Goal: Information Seeking & Learning: Learn about a topic

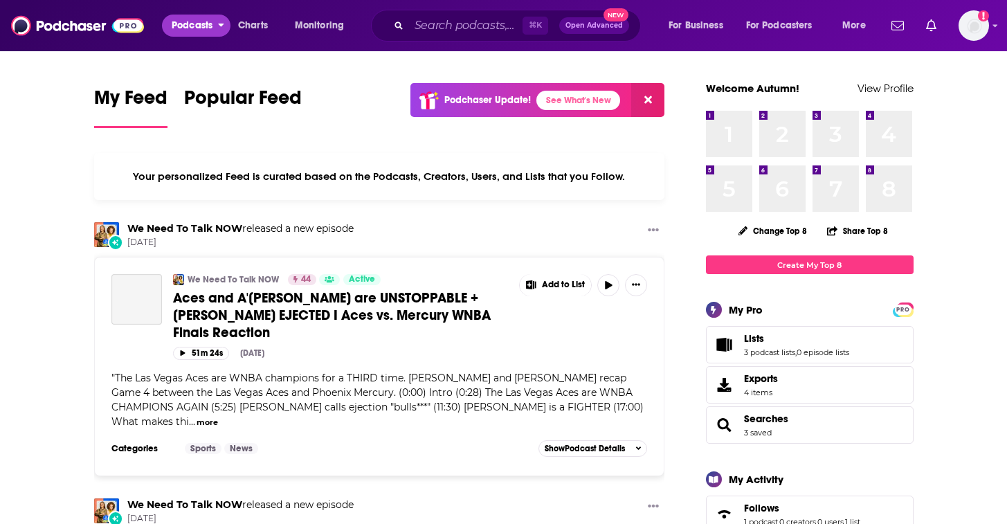
click at [197, 30] on span "Podcasts" at bounding box center [192, 25] width 41 height 19
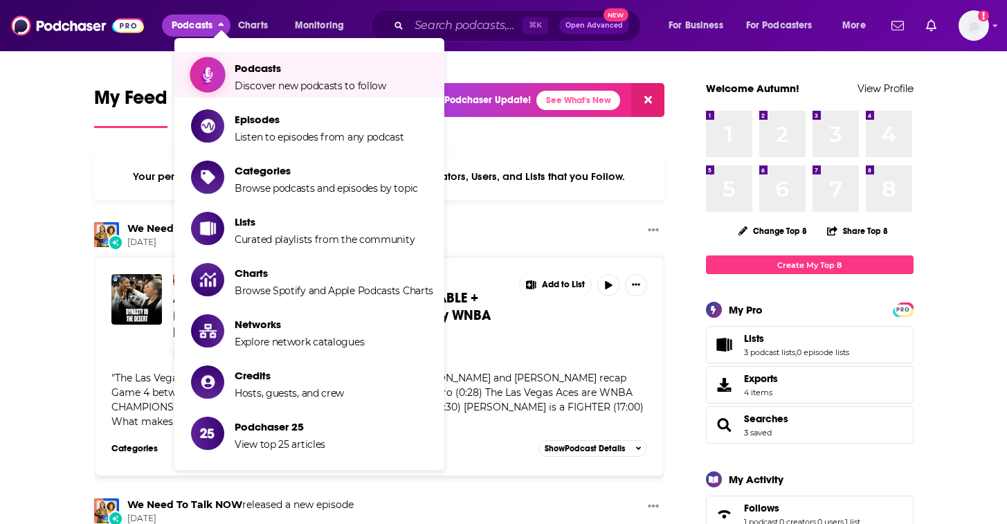
click at [258, 75] on span "Podcasts" at bounding box center [311, 68] width 152 height 13
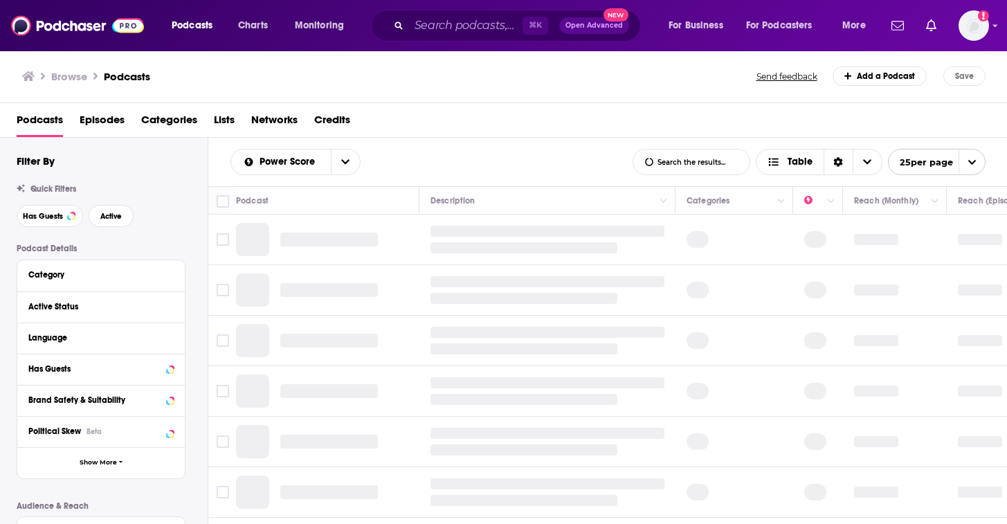
scroll to position [21, 0]
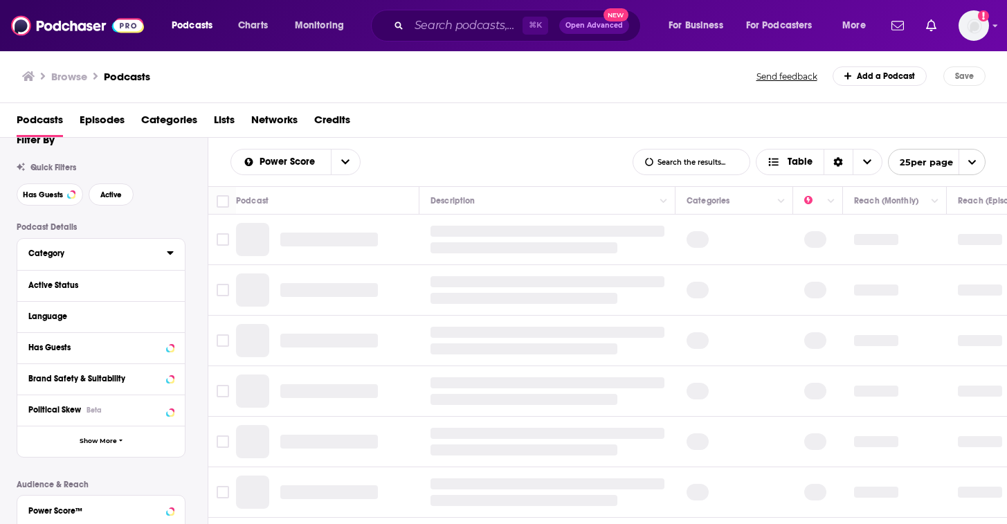
click at [172, 251] on icon at bounding box center [170, 252] width 7 height 11
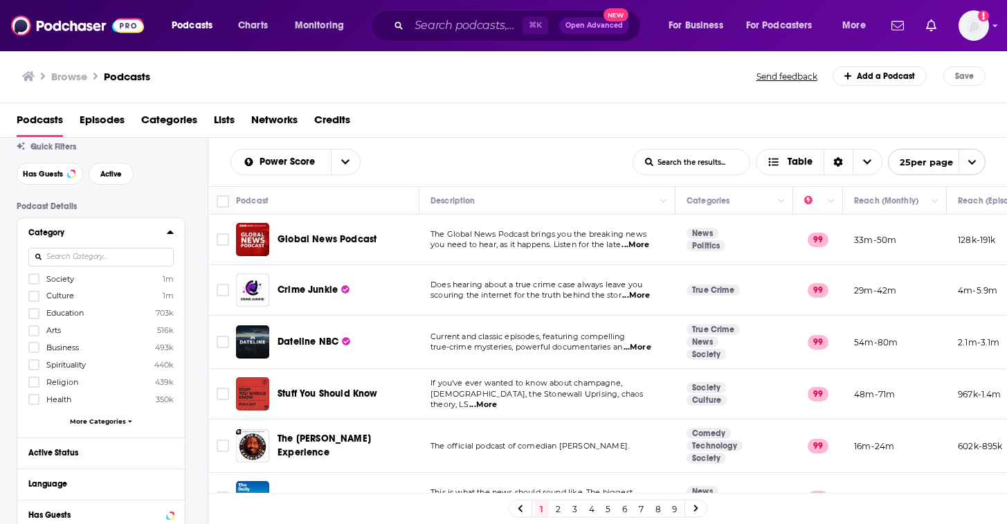
scroll to position [45, 0]
click at [91, 415] on span "More Categories" at bounding box center [98, 419] width 56 height 8
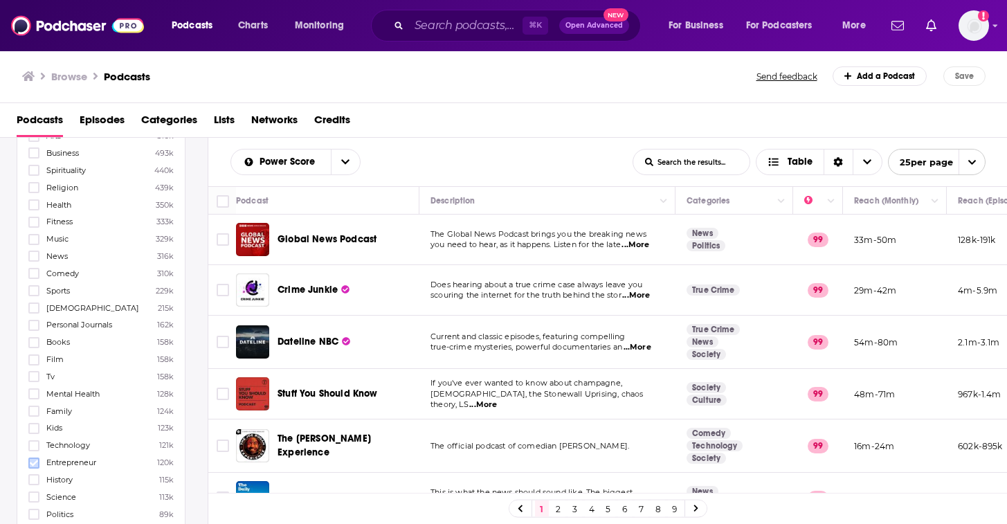
click at [31, 459] on icon at bounding box center [34, 463] width 8 height 8
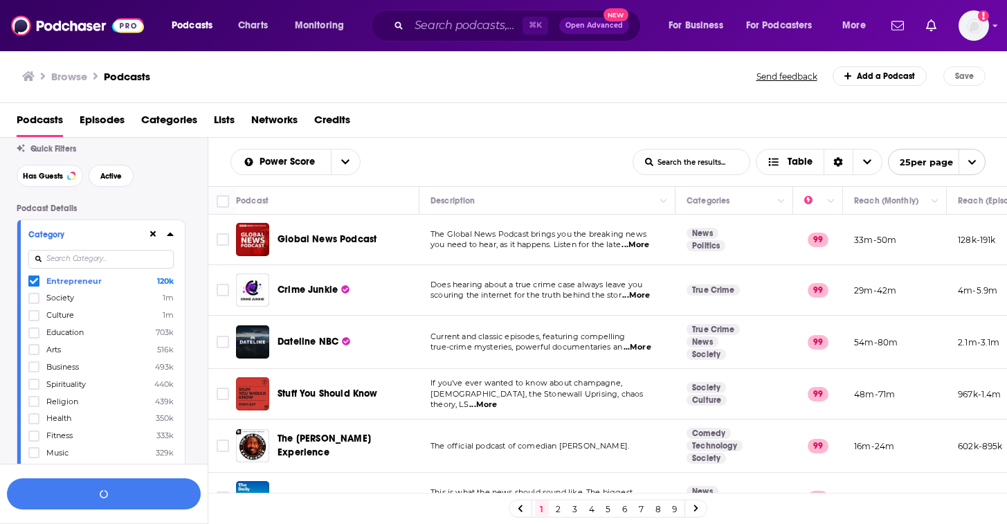
scroll to position [0, 0]
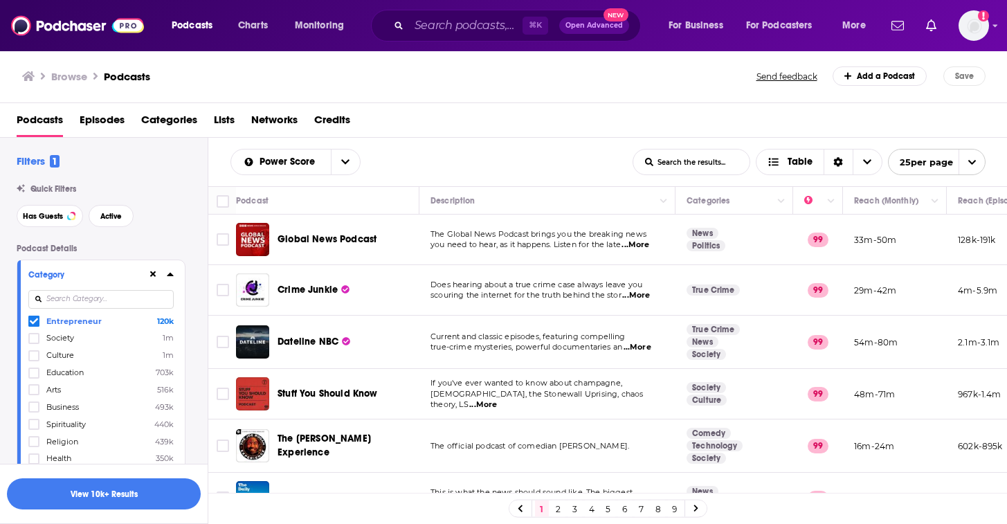
click at [73, 304] on input at bounding box center [100, 299] width 145 height 19
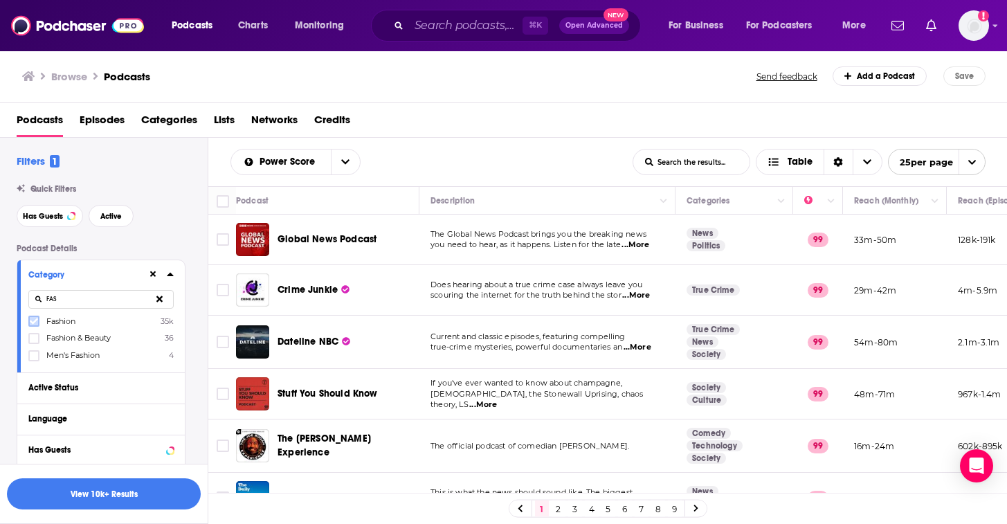
type input "FAS"
click at [33, 322] on icon at bounding box center [34, 321] width 8 height 8
click at [159, 296] on button at bounding box center [159, 299] width 28 height 33
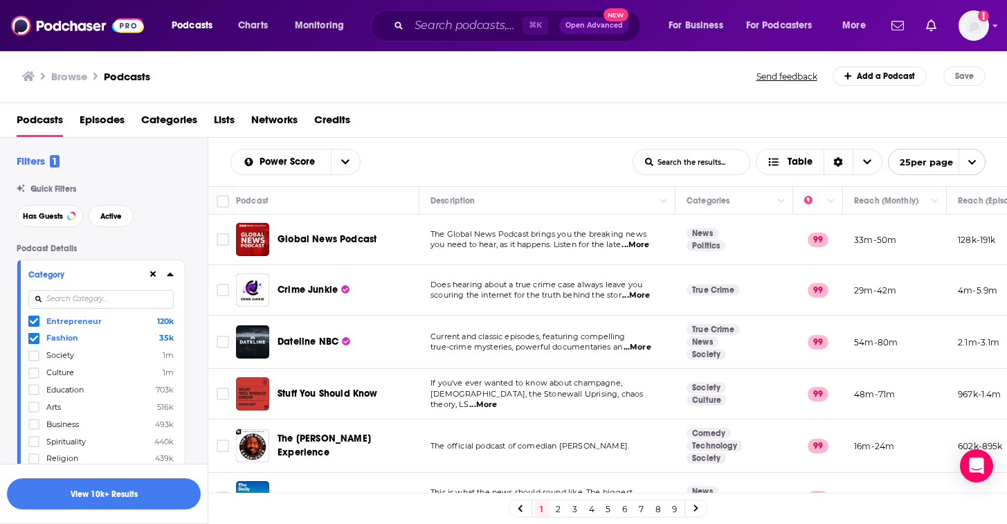
click at [141, 296] on input at bounding box center [100, 299] width 145 height 19
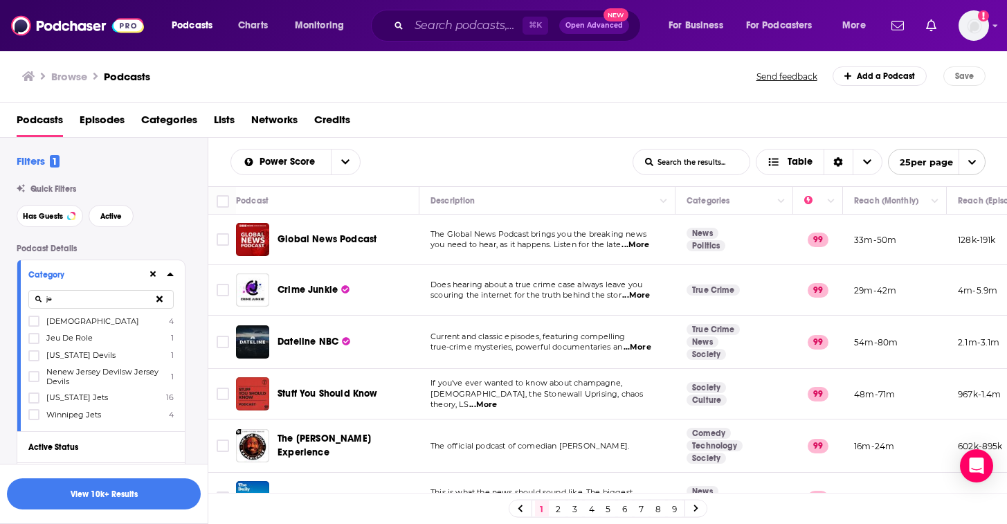
type input "j"
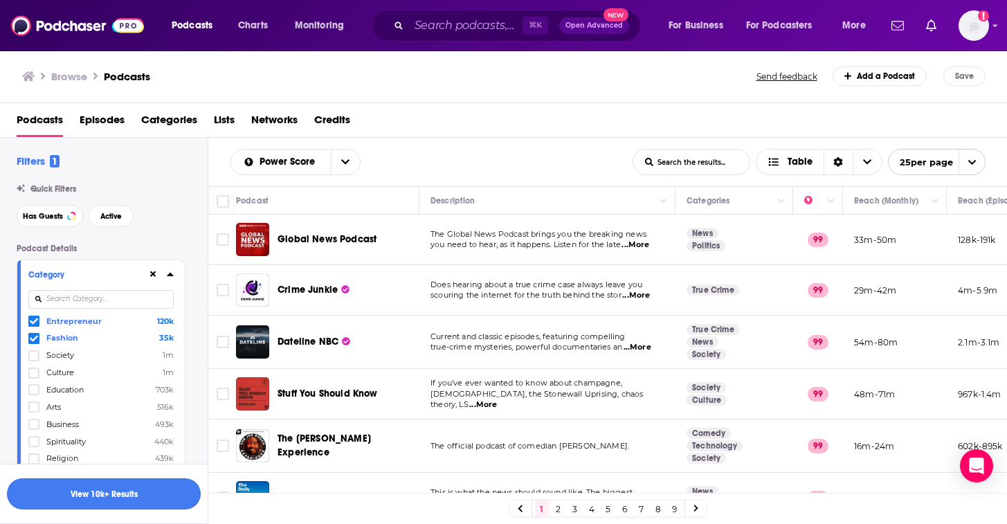
click at [143, 489] on button "View 10k+ Results" at bounding box center [104, 493] width 194 height 31
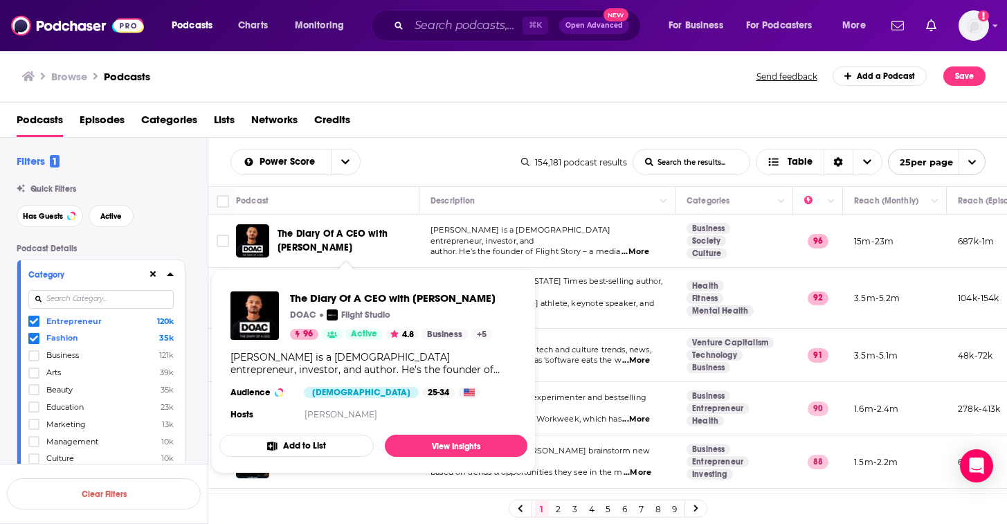
click at [347, 244] on span "The Diary Of A CEO with Steven Bartlett" at bounding box center [346, 241] width 137 height 28
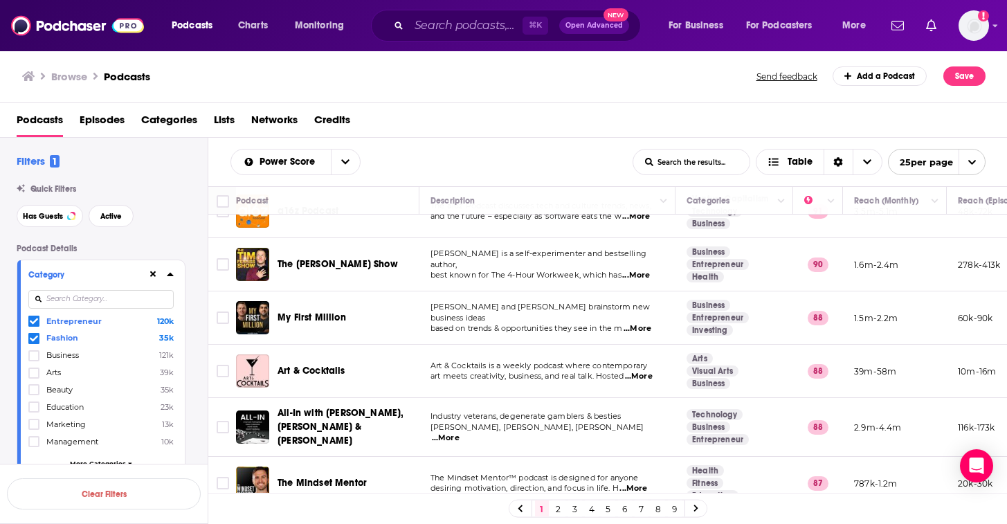
scroll to position [145, 0]
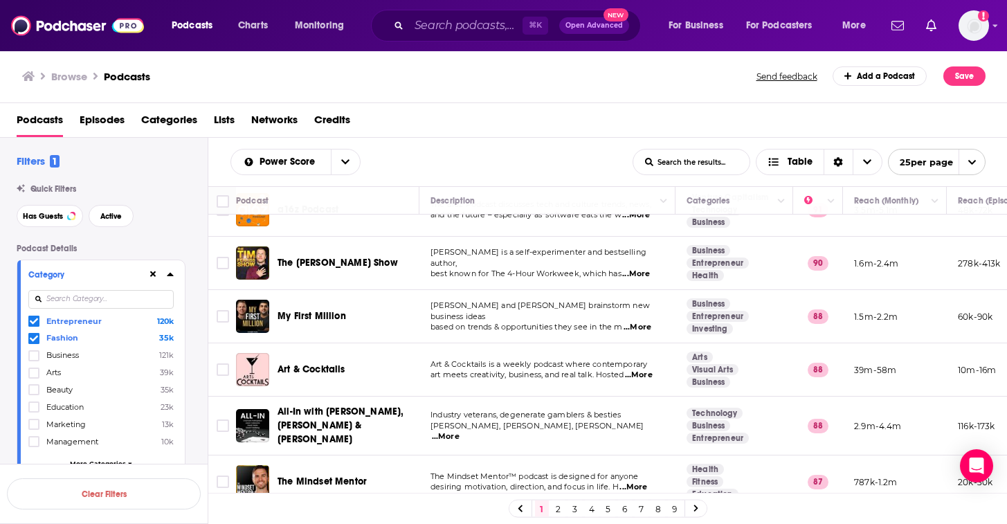
click at [327, 363] on span "Art & Cocktails" at bounding box center [312, 370] width 68 height 14
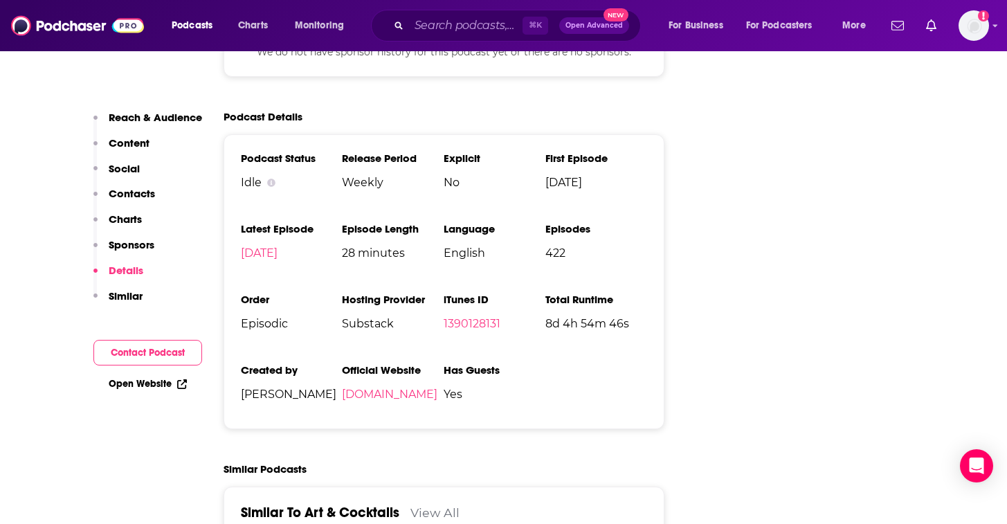
scroll to position [2146, 0]
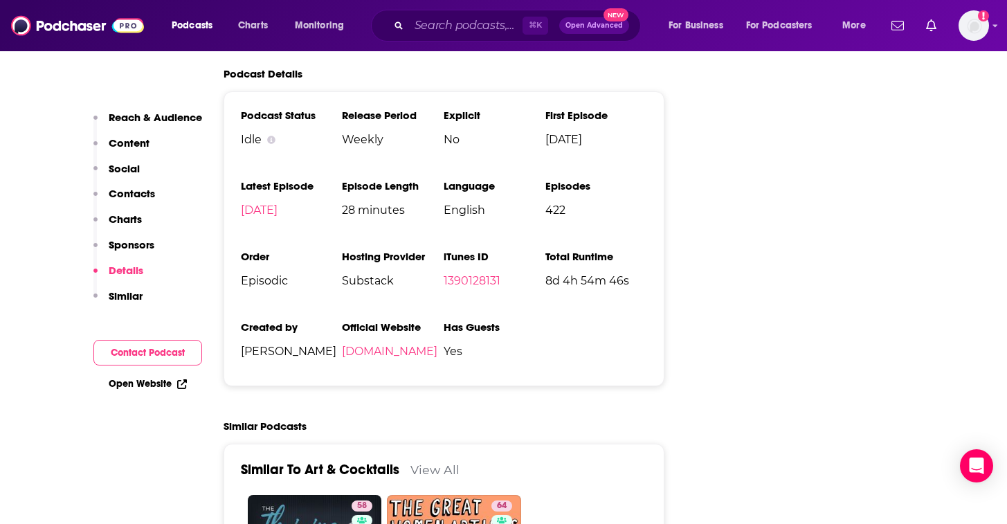
click at [151, 122] on p "Reach & Audience" at bounding box center [155, 117] width 93 height 13
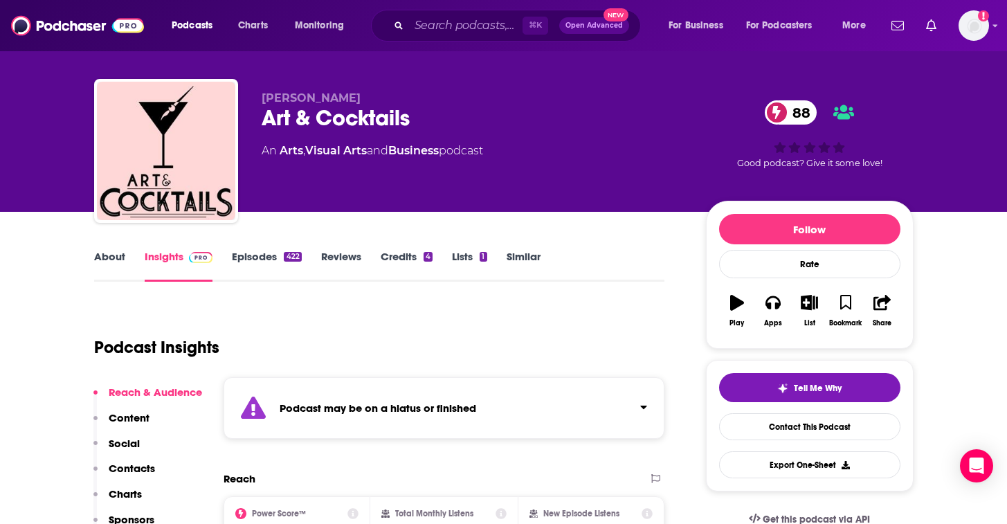
scroll to position [0, 0]
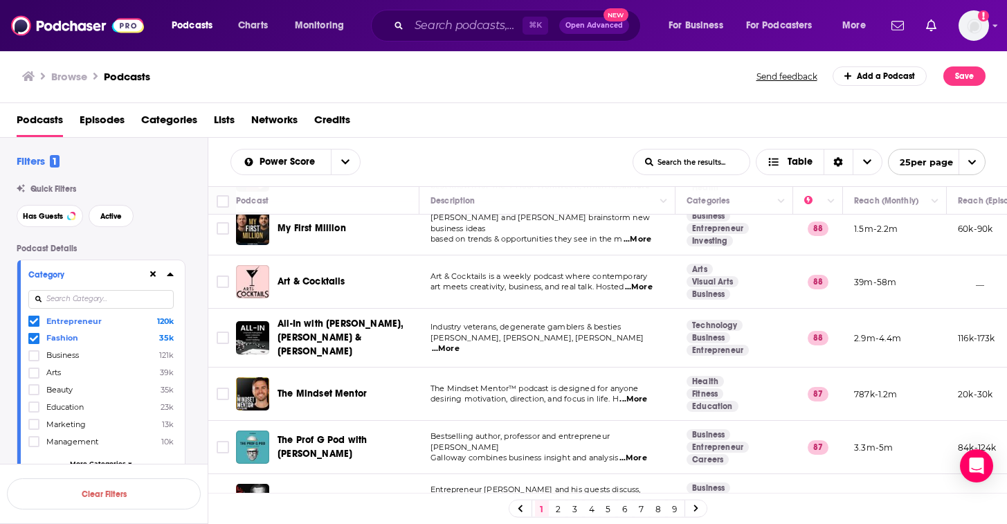
scroll to position [273, 0]
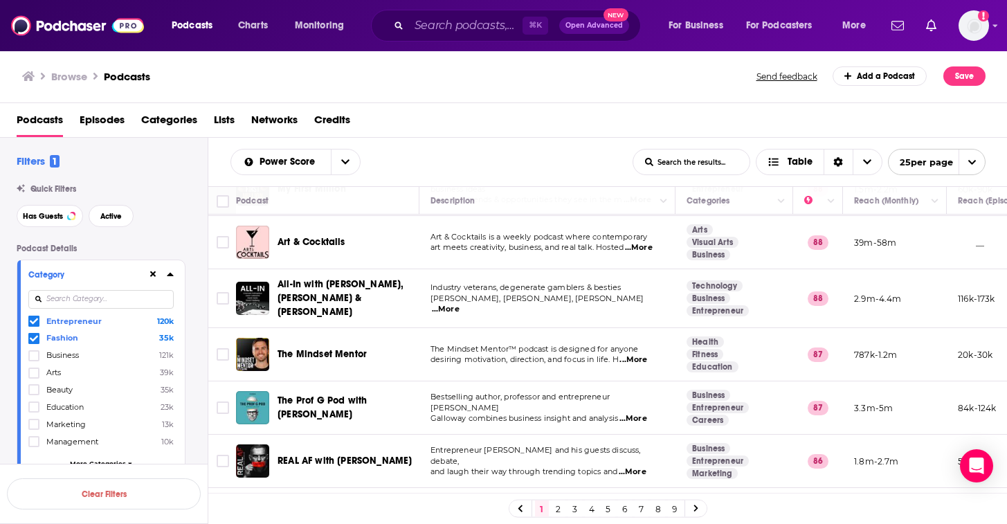
click at [644, 413] on span "...More" at bounding box center [634, 418] width 28 height 11
click at [633, 410] on td "Bestselling author, professor and entrepreneur Scott Galloway combines business…" at bounding box center [547, 407] width 256 height 53
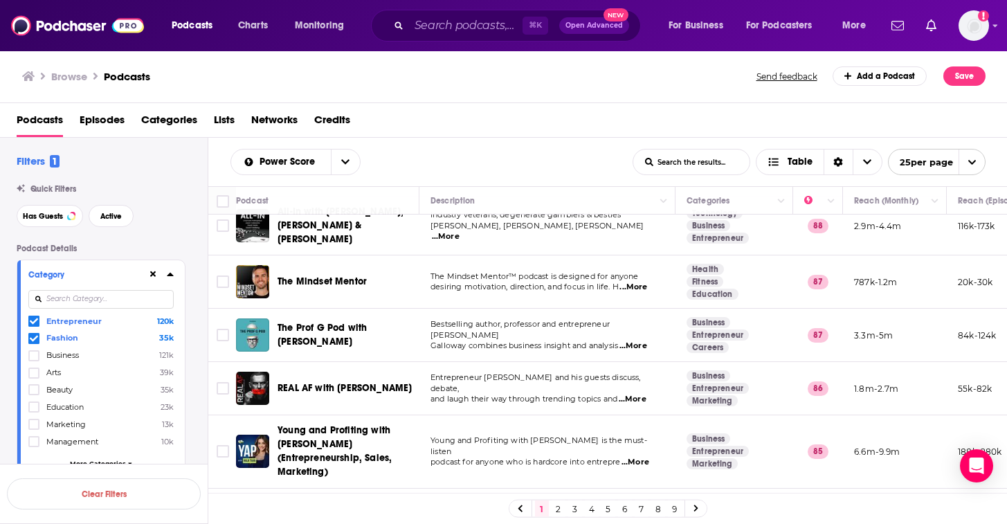
scroll to position [347, 0]
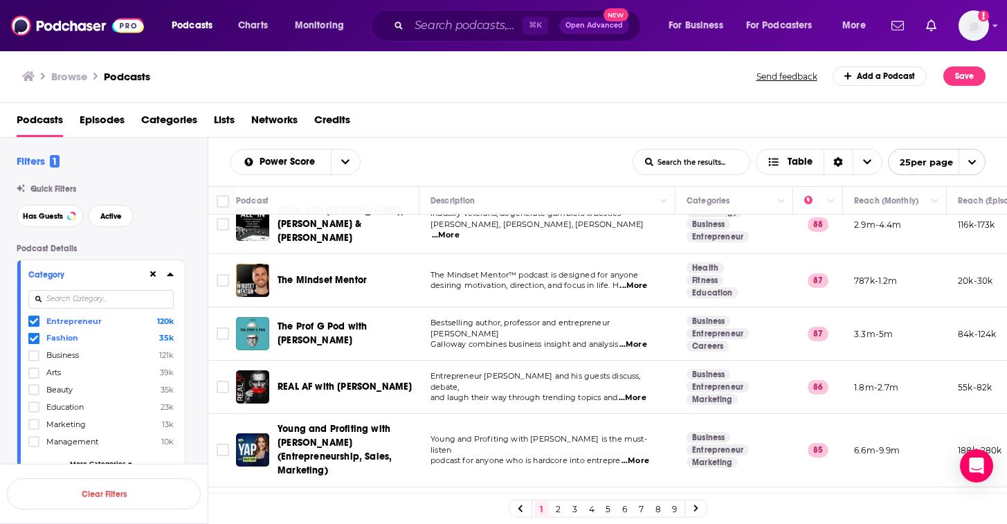
click at [647, 455] on span "...More" at bounding box center [636, 460] width 28 height 11
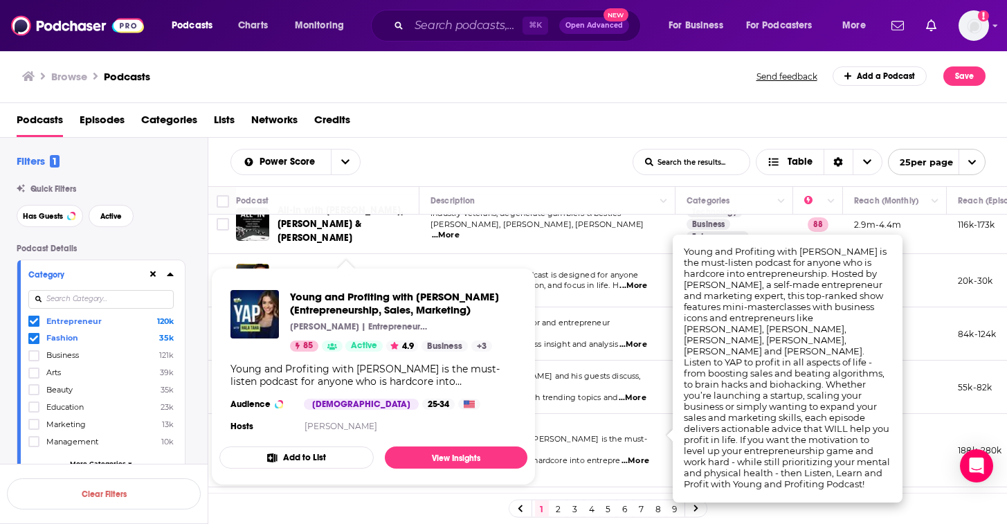
click at [338, 435] on div "Young and Profiting with Hala Taha (Entrepreneurship, Sales, Marketing) Hala Ta…" at bounding box center [373, 363] width 308 height 168
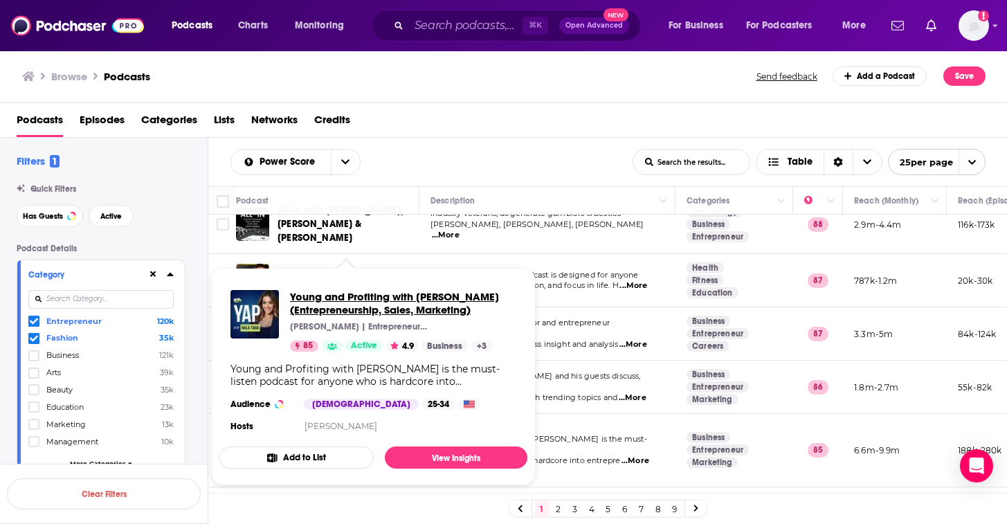
click at [357, 307] on span "Young and Profiting with Hala Taha (Entrepreneurship, Sales, Marketing)" at bounding box center [403, 303] width 226 height 26
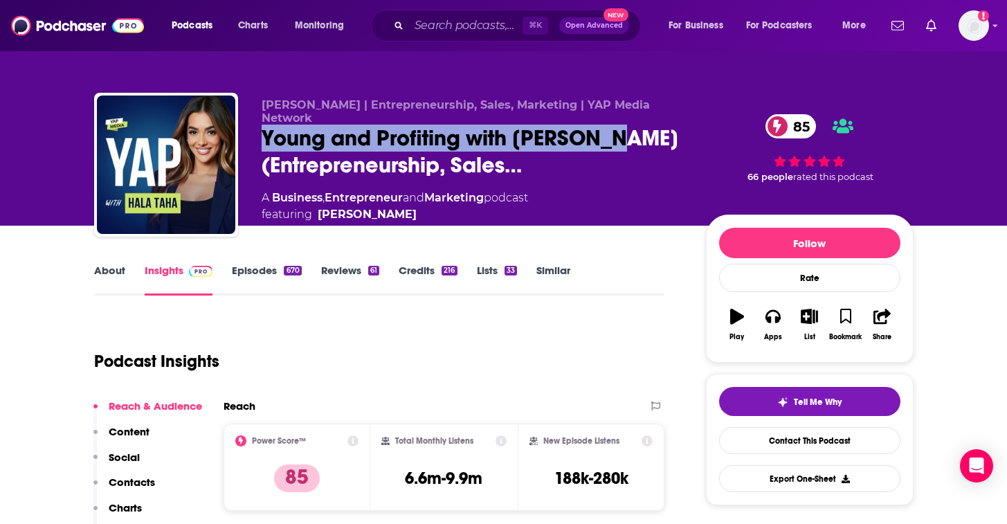
drag, startPoint x: 623, startPoint y: 134, endPoint x: 242, endPoint y: 141, distance: 381.5
click at [242, 141] on div "Hala Taha | Entrepreneurship, Sales, Marketing | YAP Media Network Young and Pr…" at bounding box center [504, 168] width 820 height 150
copy h2 "Young and Profiting with Hala Taha"
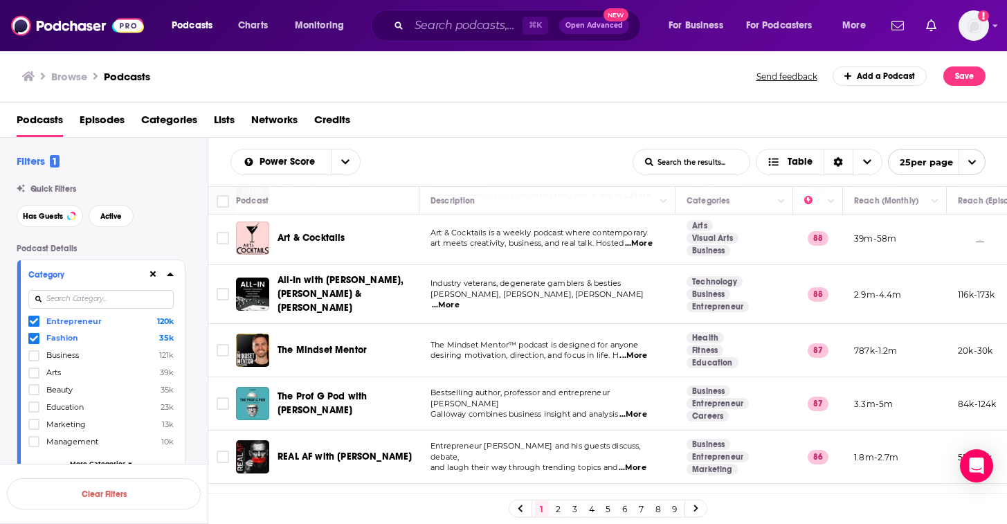
scroll to position [278, 0]
click at [632, 350] on span "...More" at bounding box center [634, 355] width 28 height 11
click at [362, 363] on td "The Mindset Mentor" at bounding box center [327, 349] width 183 height 53
click at [349, 338] on div "Podcasts Charts Monitoring ⌘ K Open Advanced New For Business For Podcasters Mo…" at bounding box center [503, 262] width 1007 height 524
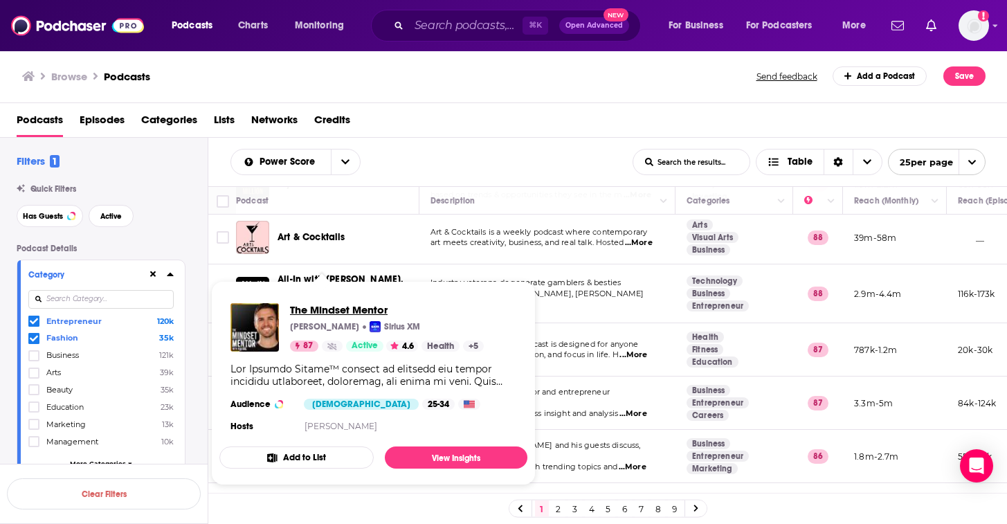
click at [337, 307] on span "The Mindset Mentor" at bounding box center [387, 309] width 194 height 13
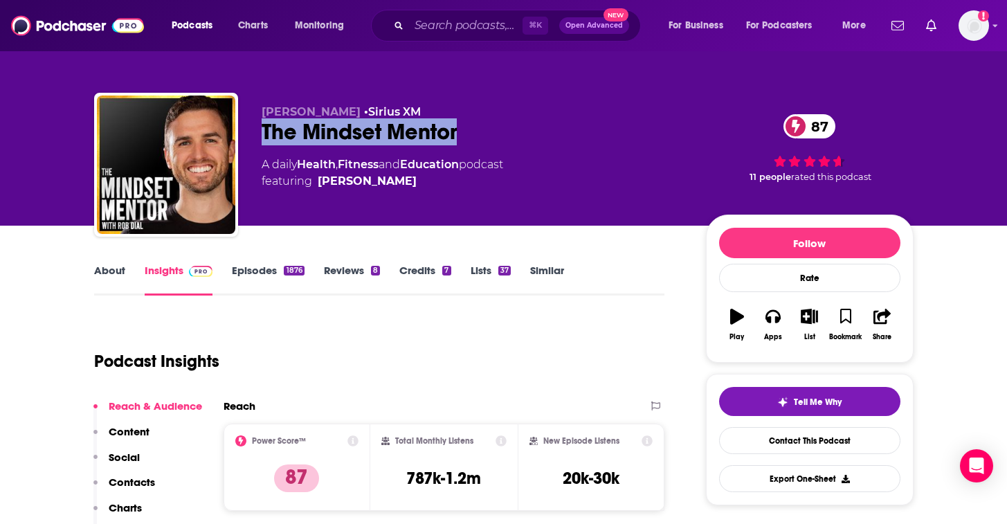
drag, startPoint x: 481, startPoint y: 132, endPoint x: 255, endPoint y: 132, distance: 226.4
click at [255, 132] on div "Rob Dial • Sirius XM The Mindset Mentor 87 A daily Health , Fitness and Educati…" at bounding box center [504, 168] width 820 height 150
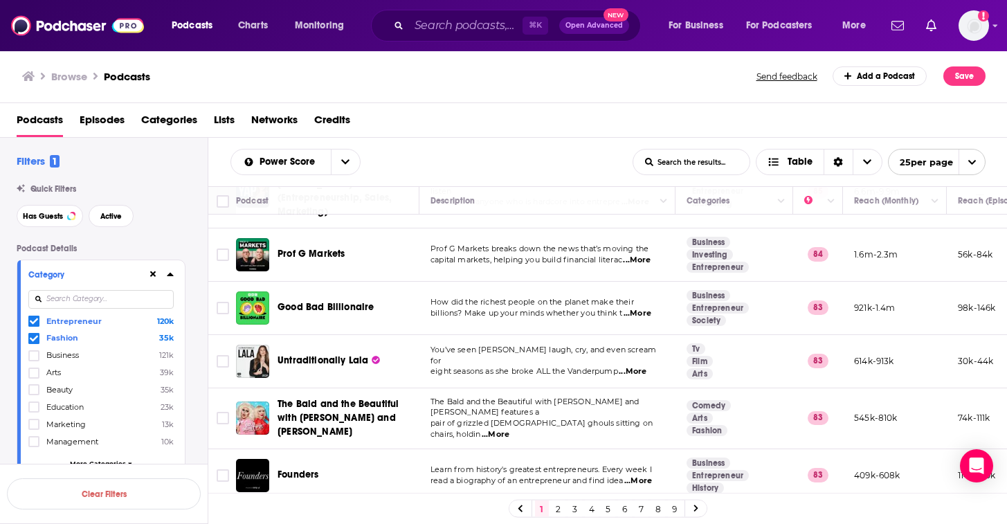
scroll to position [609, 0]
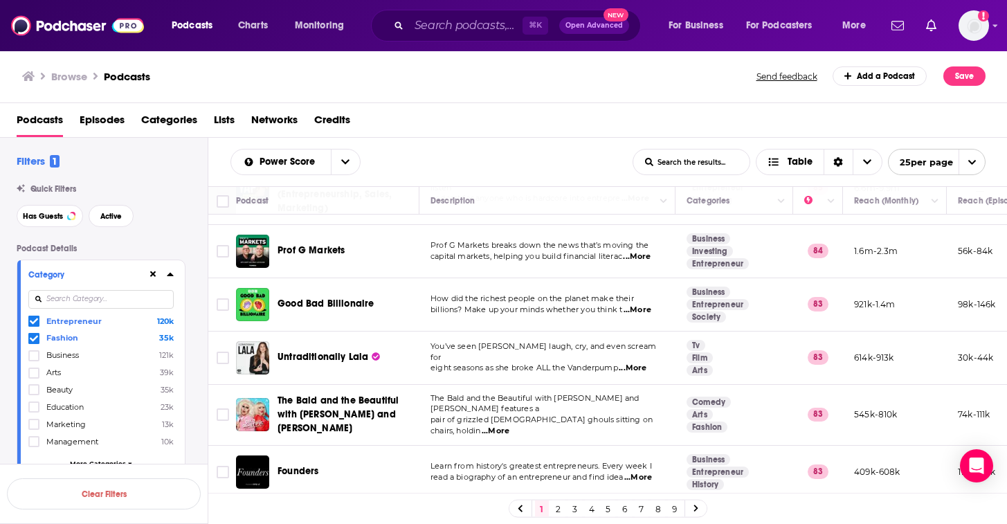
click at [636, 363] on span "...More" at bounding box center [633, 368] width 28 height 11
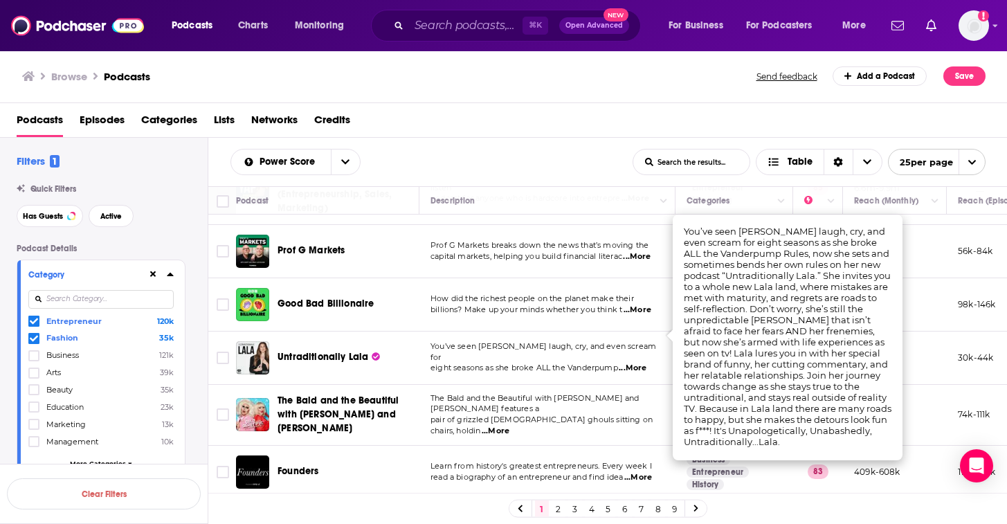
click at [633, 345] on td "You’ve seen LaLa Kent laugh, cry, and even scream for eight seasons as she brok…" at bounding box center [547, 358] width 256 height 53
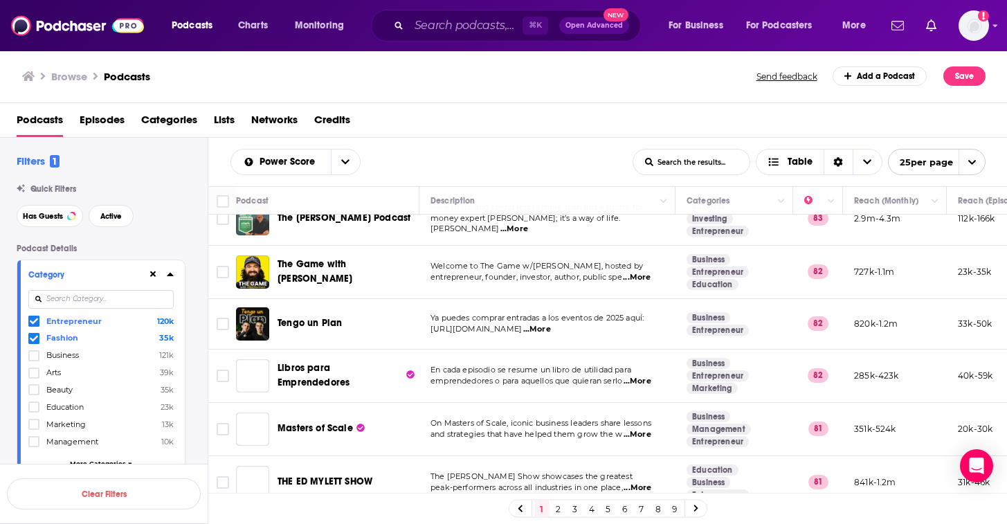
scroll to position [1054, 0]
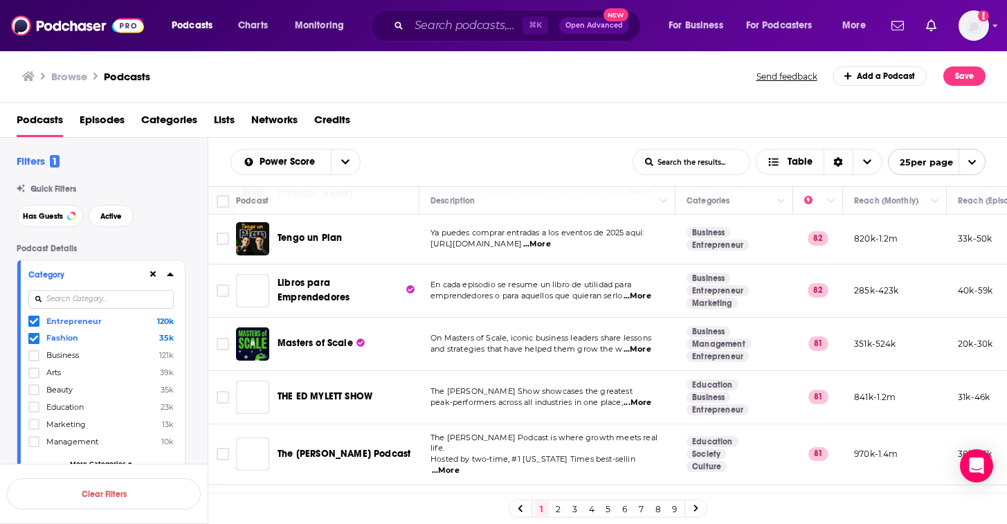
click at [460, 465] on span "...More" at bounding box center [446, 470] width 28 height 11
click at [333, 448] on span "The Rachel Hollis Podcast" at bounding box center [344, 454] width 133 height 12
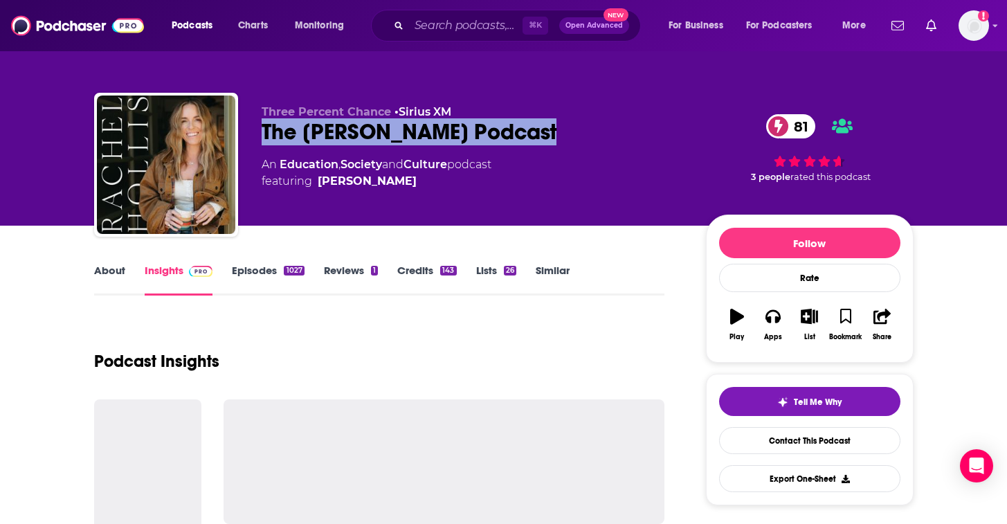
drag, startPoint x: 537, startPoint y: 138, endPoint x: 249, endPoint y: 138, distance: 288.0
click at [249, 138] on div "Three Percent Chance • Sirius XM The Rachel Hollis Podcast 81 An Education , So…" at bounding box center [504, 168] width 820 height 150
copy h2 "The Rachel Hollis Podcast"
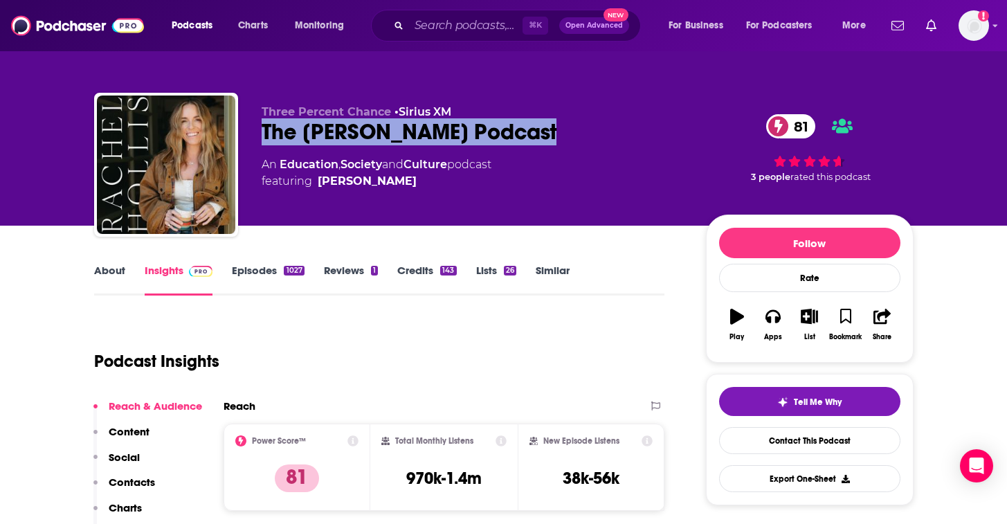
copy h2 "The Rachel Hollis Podcast"
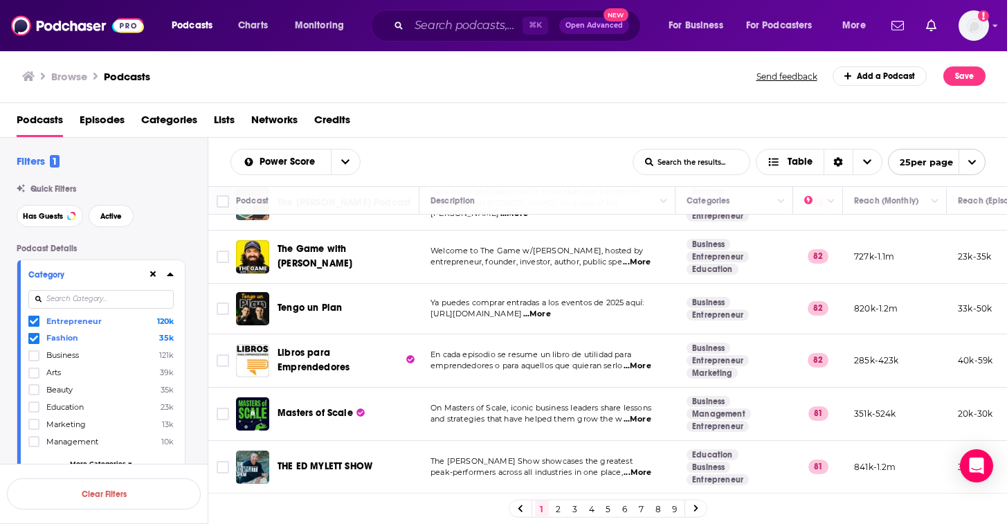
scroll to position [1054, 0]
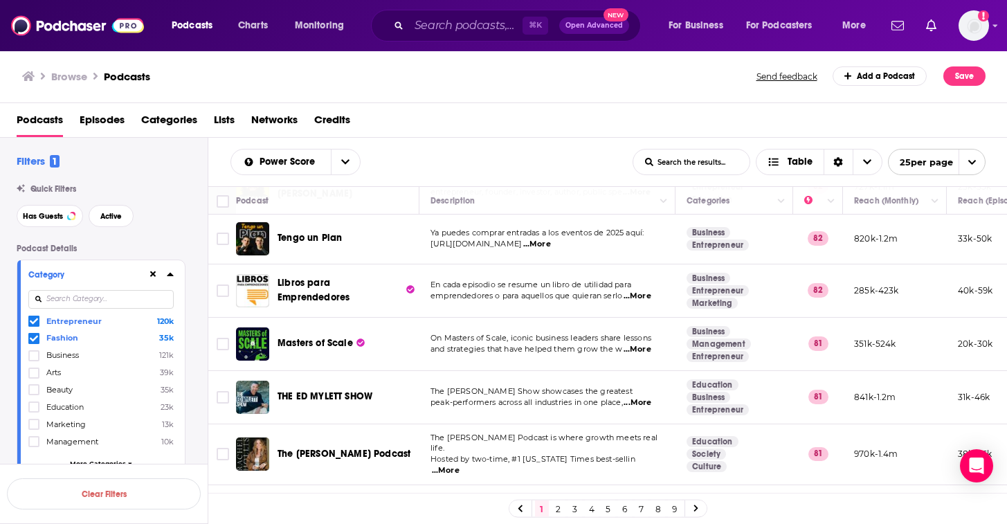
click at [557, 503] on link "2" at bounding box center [559, 508] width 14 height 17
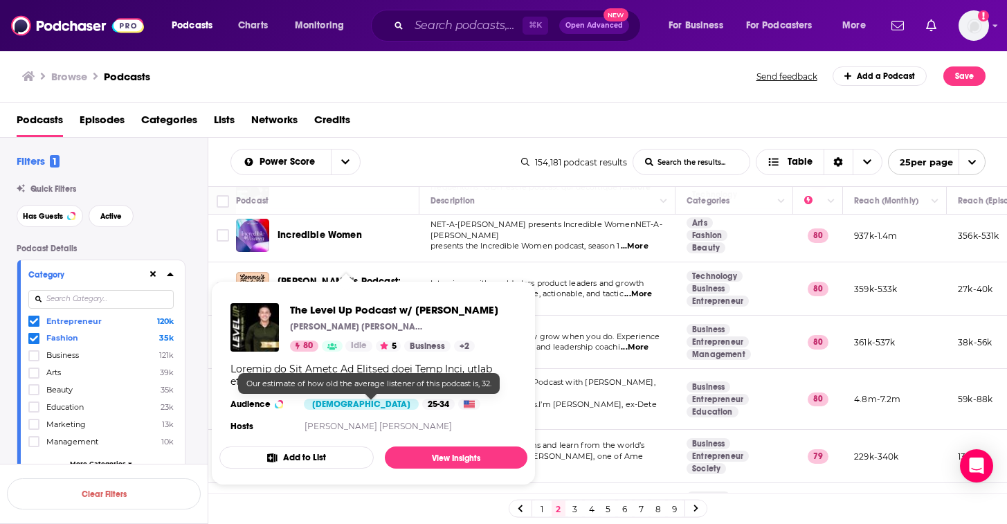
scroll to position [224, 0]
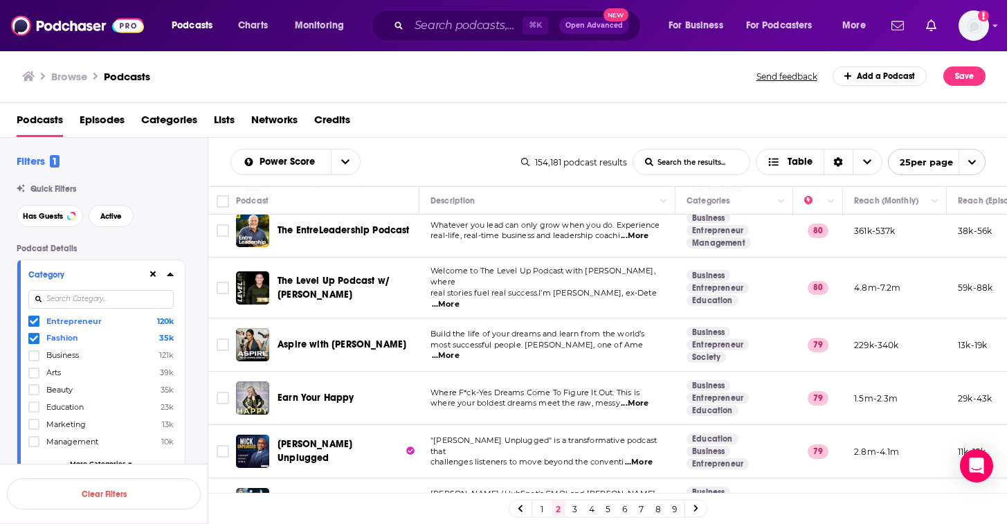
click at [460, 350] on span "...More" at bounding box center [446, 355] width 28 height 11
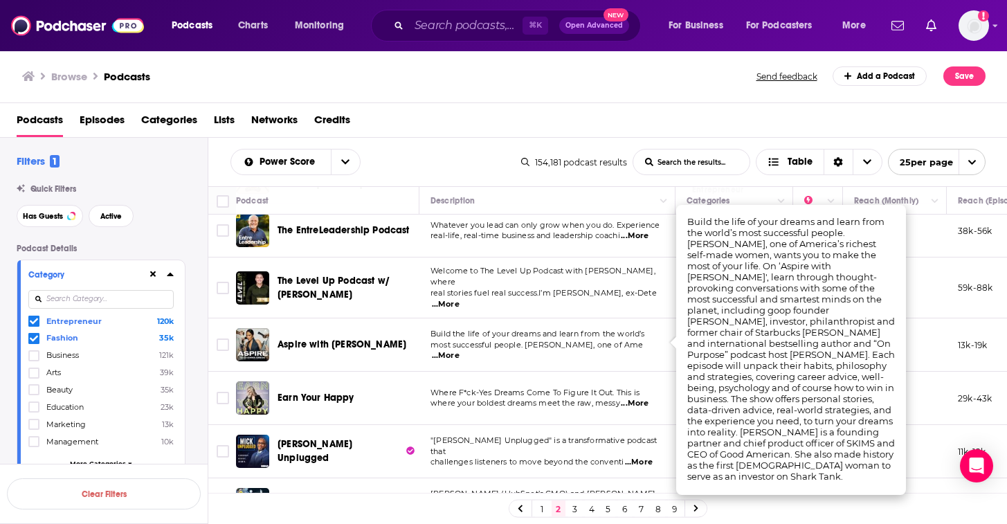
click at [337, 338] on span "Aspire with Emma Grede" at bounding box center [342, 344] width 129 height 12
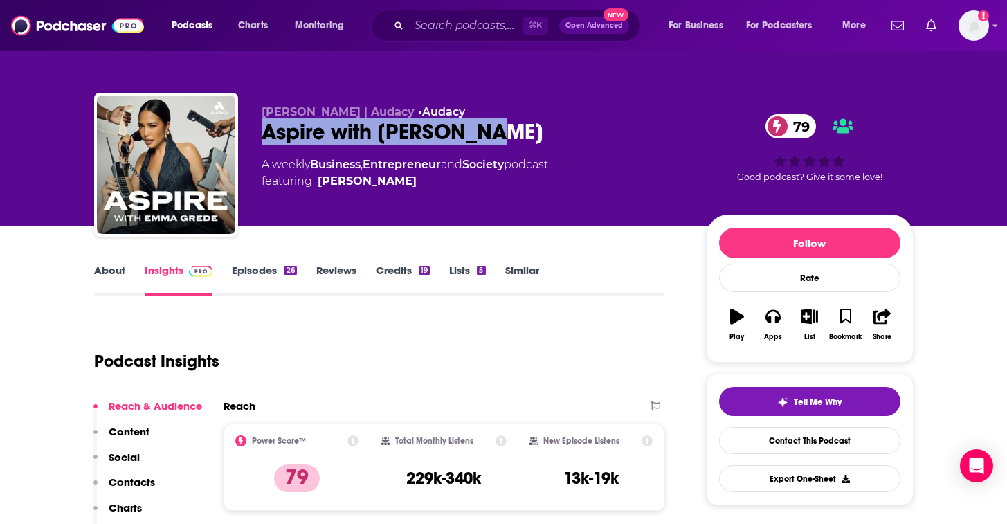
drag, startPoint x: 577, startPoint y: 137, endPoint x: 260, endPoint y: 134, distance: 317.0
click at [260, 134] on div "Emma Grede | Audacy • Audacy Aspire with Emma Grede 79 A weekly Business , Entr…" at bounding box center [504, 168] width 820 height 150
copy h2 "Aspire with Emma Grede"
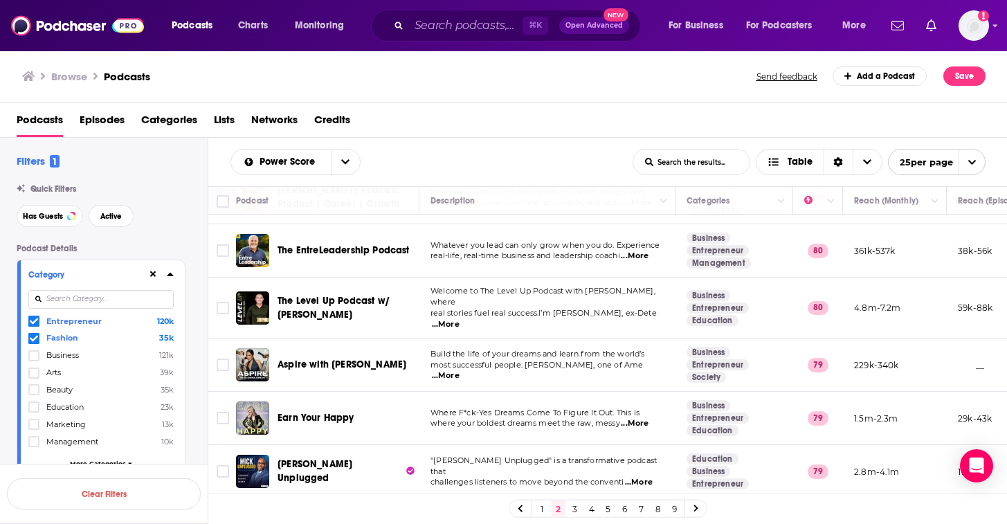
scroll to position [262, 0]
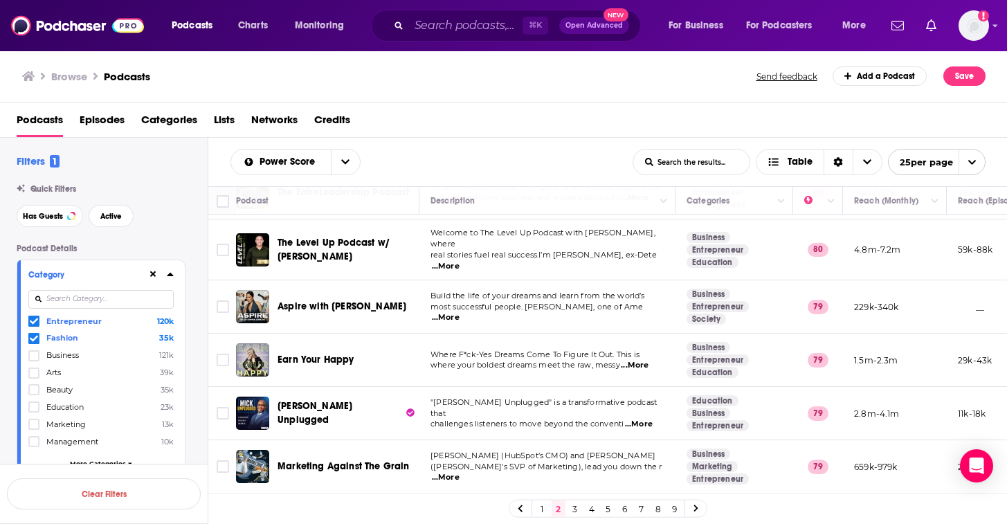
click at [644, 360] on span "...More" at bounding box center [635, 365] width 28 height 11
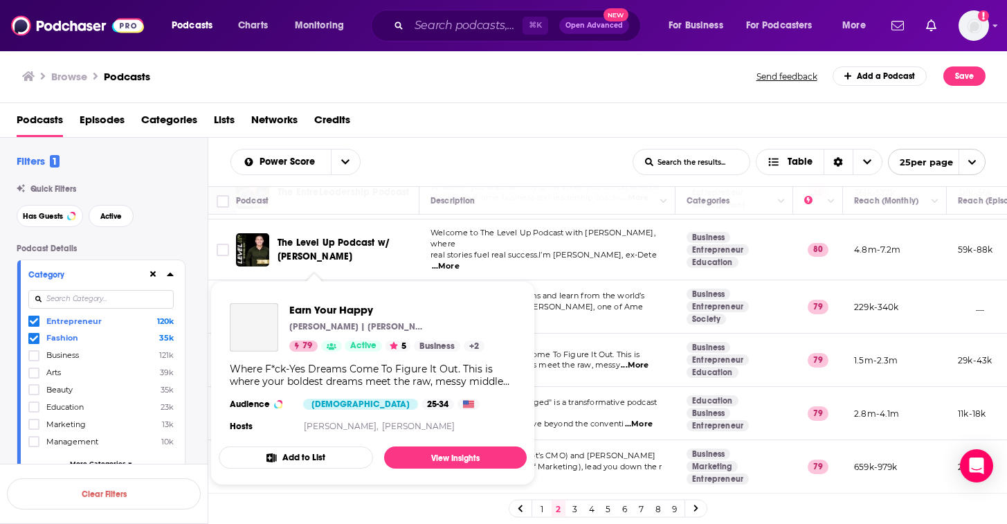
click at [325, 350] on div "Podcasts Charts Monitoring ⌘ K Open Advanced New For Business For Podcasters Mo…" at bounding box center [503, 262] width 1007 height 524
click at [234, 317] on img "Earn Your Happy" at bounding box center [254, 327] width 48 height 48
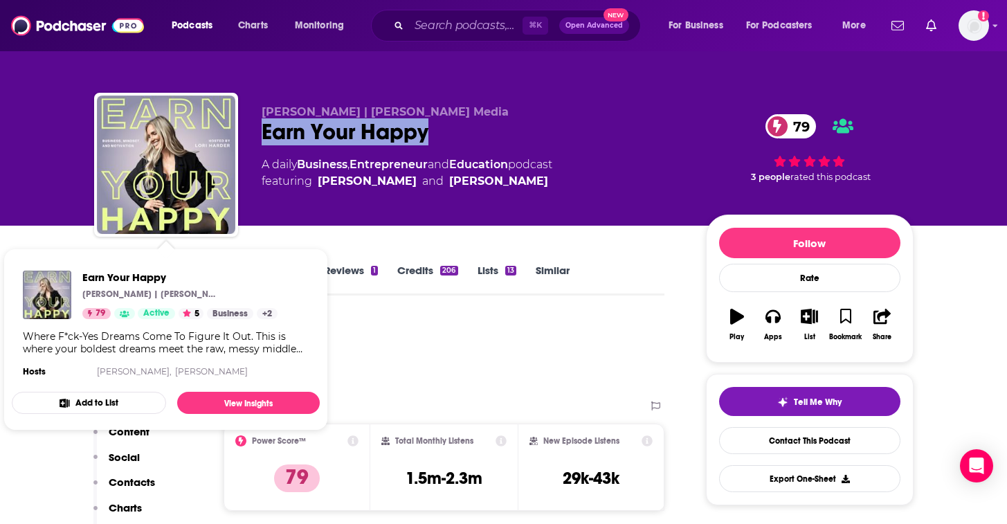
drag, startPoint x: 444, startPoint y: 132, endPoint x: 246, endPoint y: 136, distance: 198.7
click at [246, 136] on div "Lori Harder | YAP Media Earn Your Happy 79 A daily Business , Entrepreneur and …" at bounding box center [504, 168] width 820 height 150
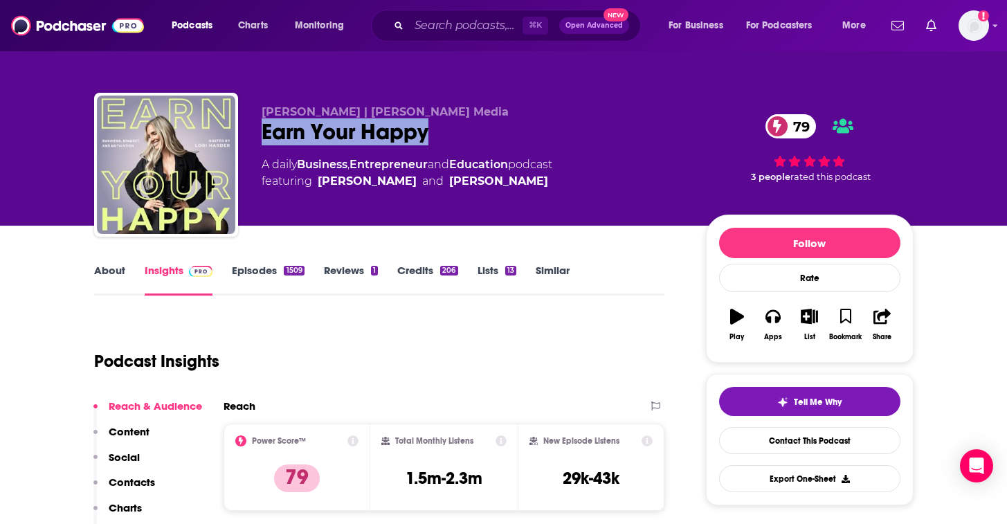
copy h2 "Earn Your Happy"
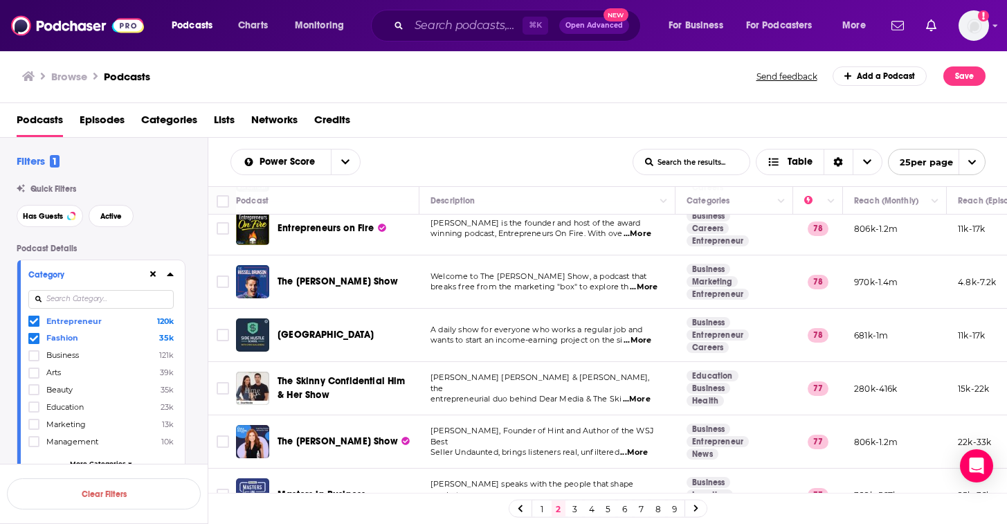
scroll to position [721, 0]
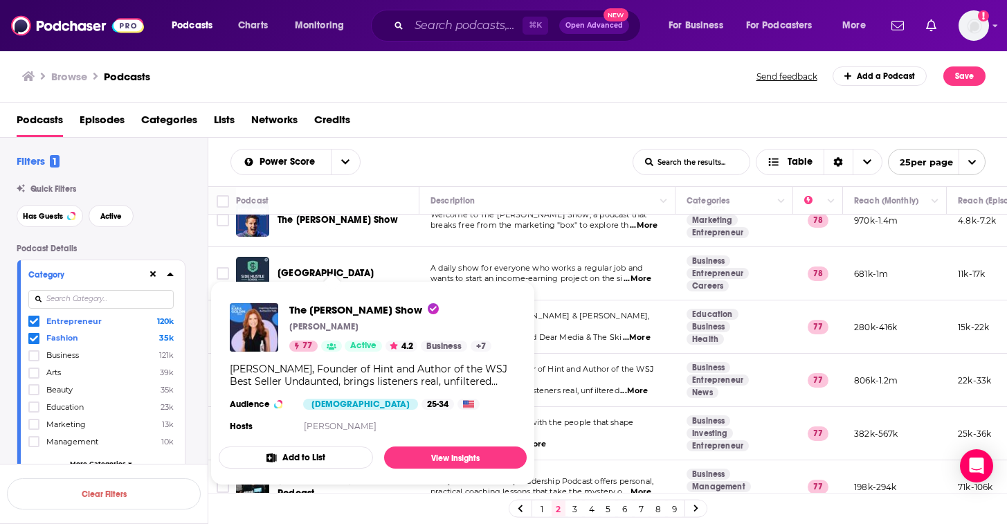
click at [641, 386] on span "...More" at bounding box center [634, 391] width 28 height 11
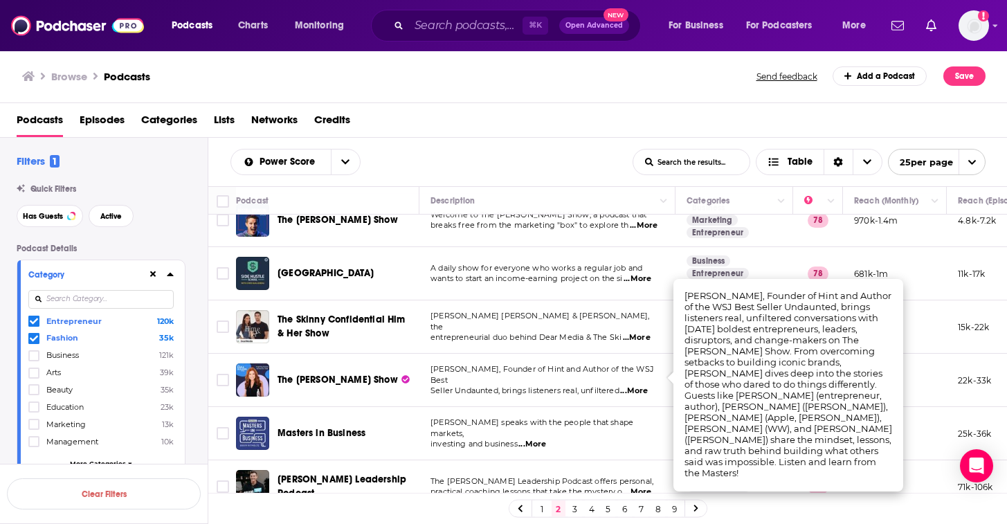
click at [357, 374] on span "The Kara Goldin Show" at bounding box center [338, 380] width 120 height 12
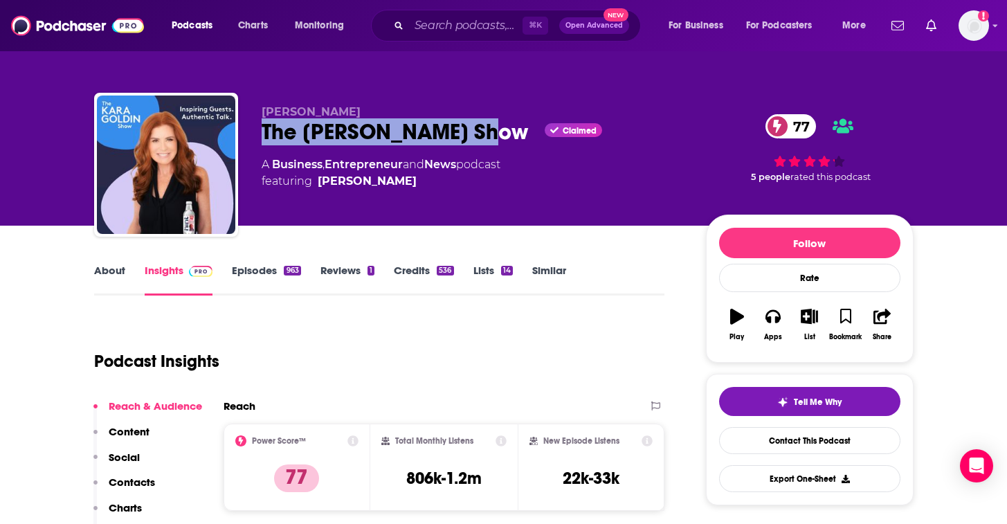
drag, startPoint x: 480, startPoint y: 129, endPoint x: 244, endPoint y: 127, distance: 236.7
click at [244, 127] on div "Kara Goldin The Kara Goldin Show Claimed 77 A Business , Entrepreneur and News …" at bounding box center [504, 168] width 820 height 150
copy h2 "The Kara Goldin Show"
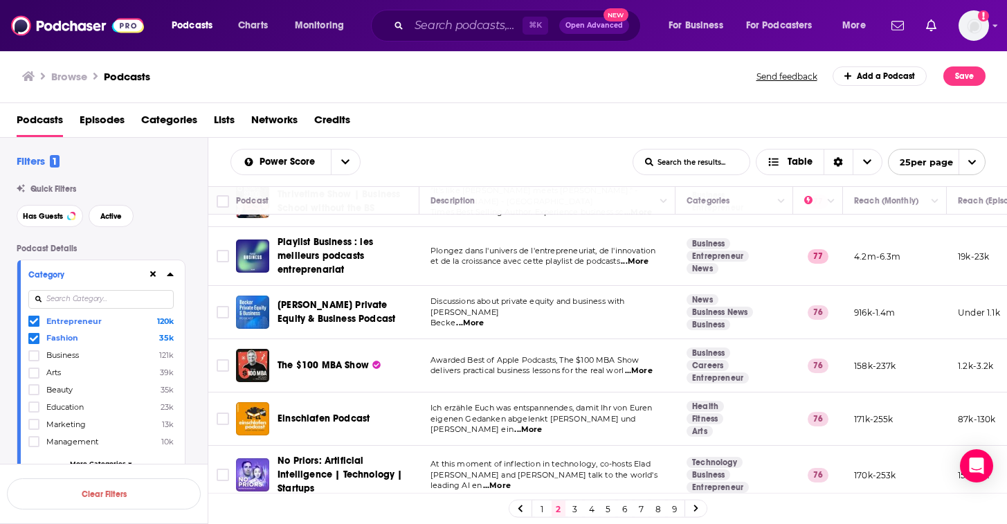
scroll to position [1060, 0]
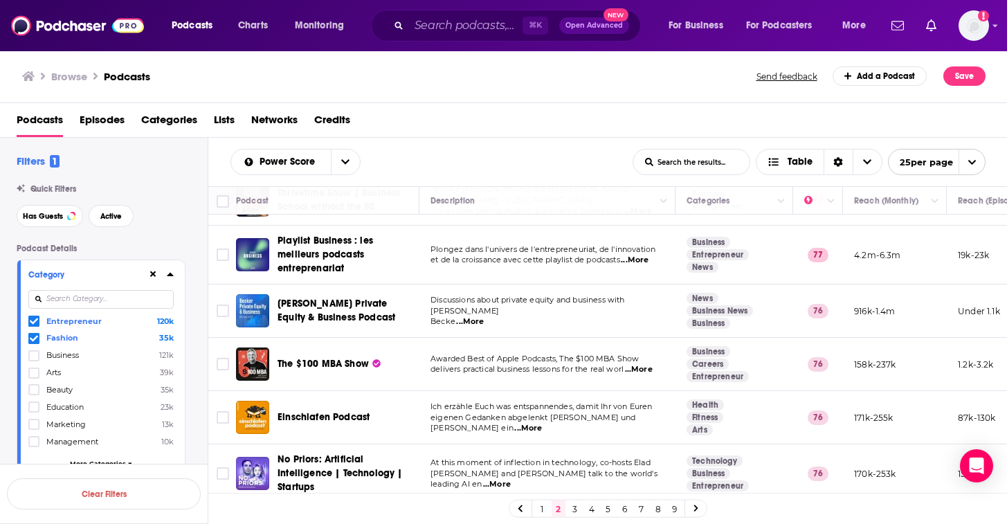
click at [571, 508] on link "3" at bounding box center [575, 508] width 14 height 17
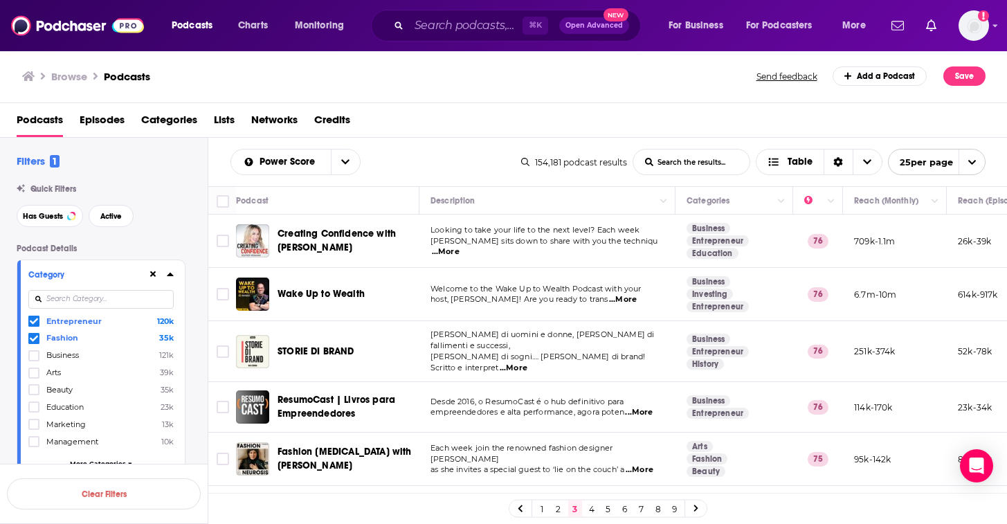
click at [460, 246] on span "...More" at bounding box center [446, 251] width 28 height 11
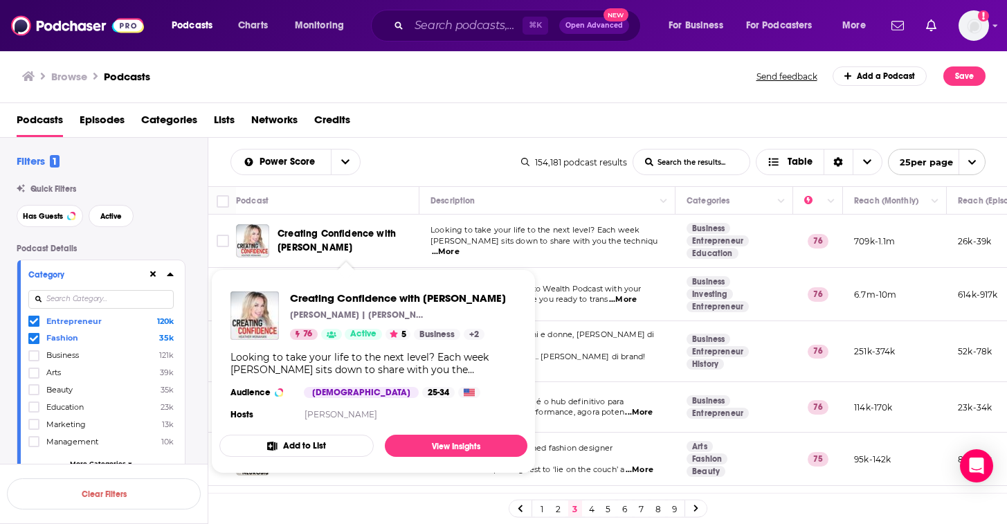
click at [379, 253] on span "Creating Confidence with Heather Monahan" at bounding box center [346, 241] width 137 height 28
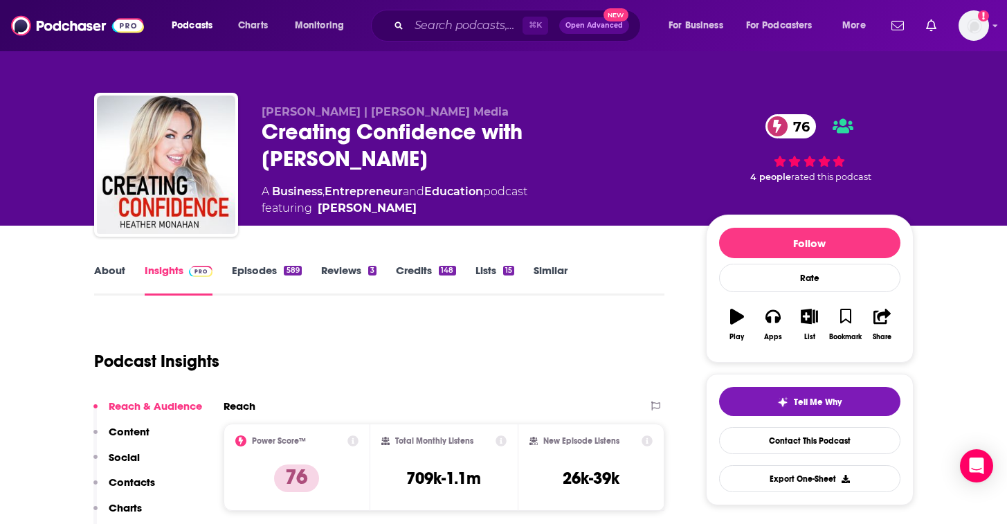
drag, startPoint x: 368, startPoint y: 161, endPoint x: 257, endPoint y: 136, distance: 114.0
click at [257, 136] on div "Heather Monahan | YAP Media Creating Confidence with Heather Monahan 76 A Busin…" at bounding box center [504, 168] width 820 height 150
copy h2 "Creating Confidence with Heather Monahan"
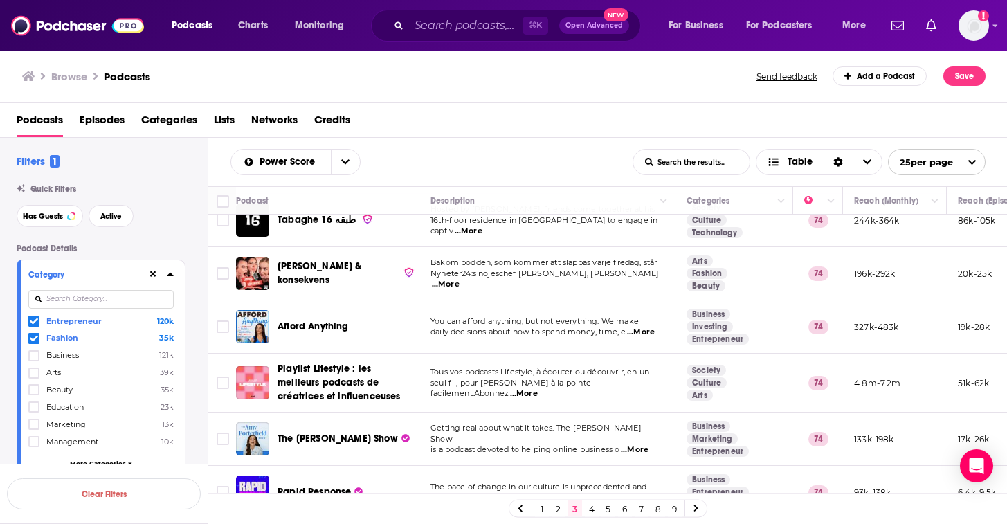
scroll to position [831, 0]
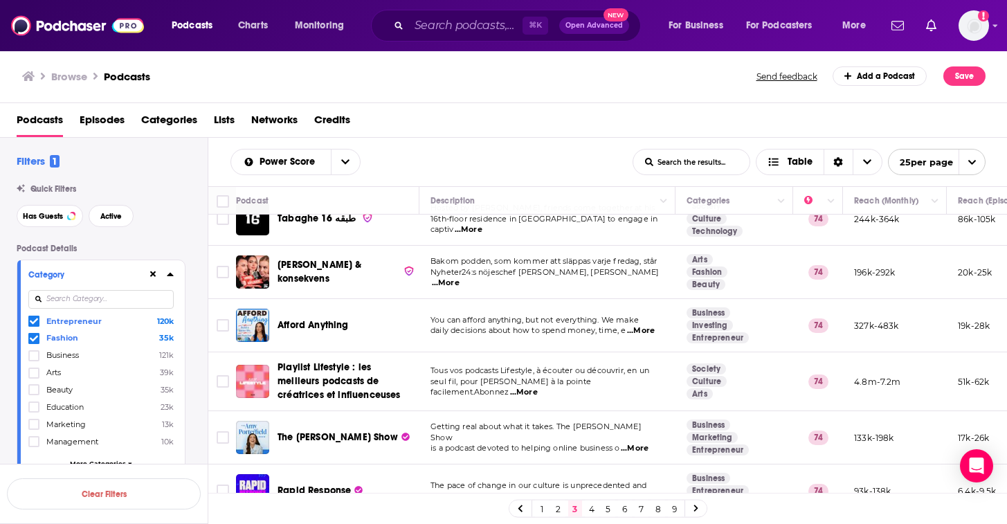
click at [649, 443] on span "...More" at bounding box center [635, 448] width 28 height 11
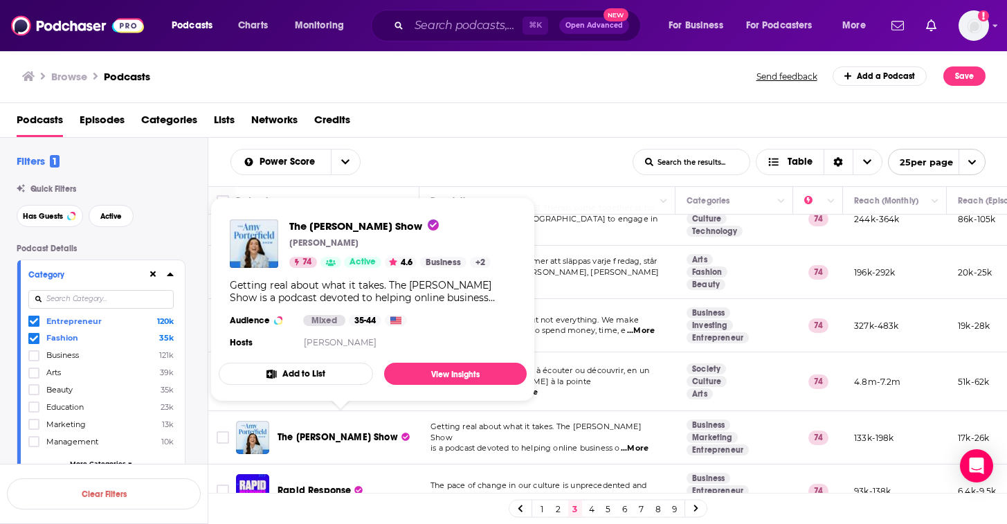
click at [289, 431] on span "The Amy Porterfield Show" at bounding box center [338, 437] width 120 height 12
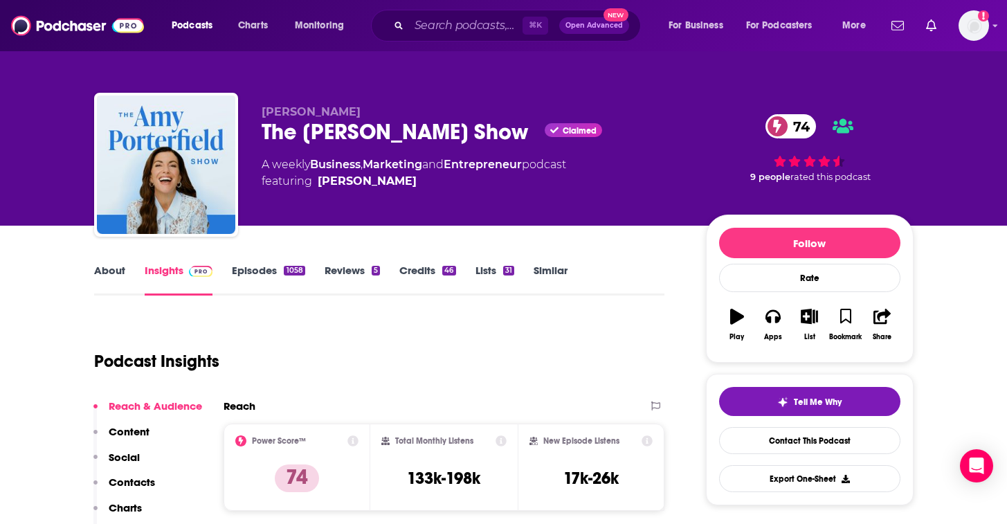
drag, startPoint x: 518, startPoint y: 127, endPoint x: 250, endPoint y: 127, distance: 267.9
click at [250, 127] on div "Amy Porterfield The Amy Porterfield Show Claimed 74 A weekly Business , Marketi…" at bounding box center [504, 168] width 820 height 150
copy h2 "The Amy Porterfield Show"
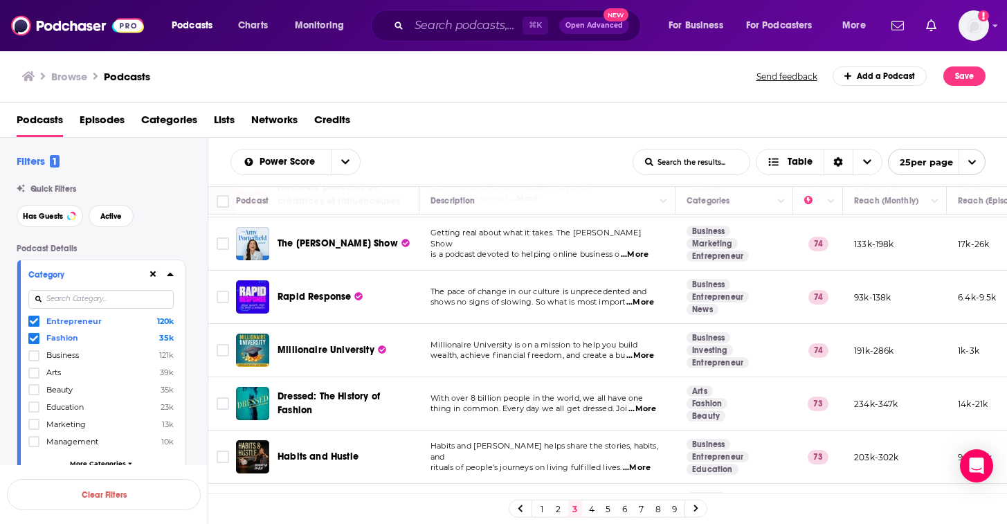
scroll to position [1024, 0]
click at [641, 298] on span "...More" at bounding box center [640, 303] width 28 height 11
click at [505, 298] on span "shows no signs of slowing. So what is most import" at bounding box center [528, 303] width 195 height 10
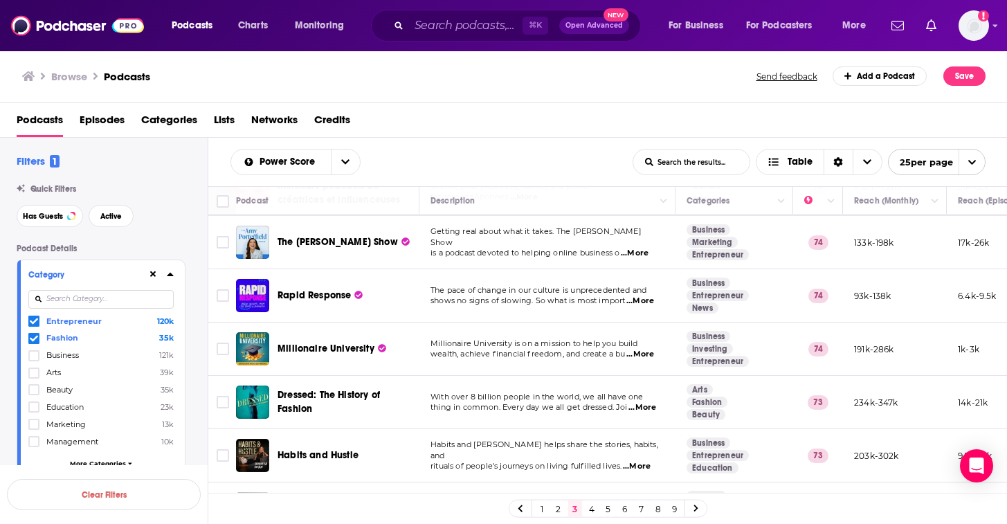
scroll to position [1049, 0]
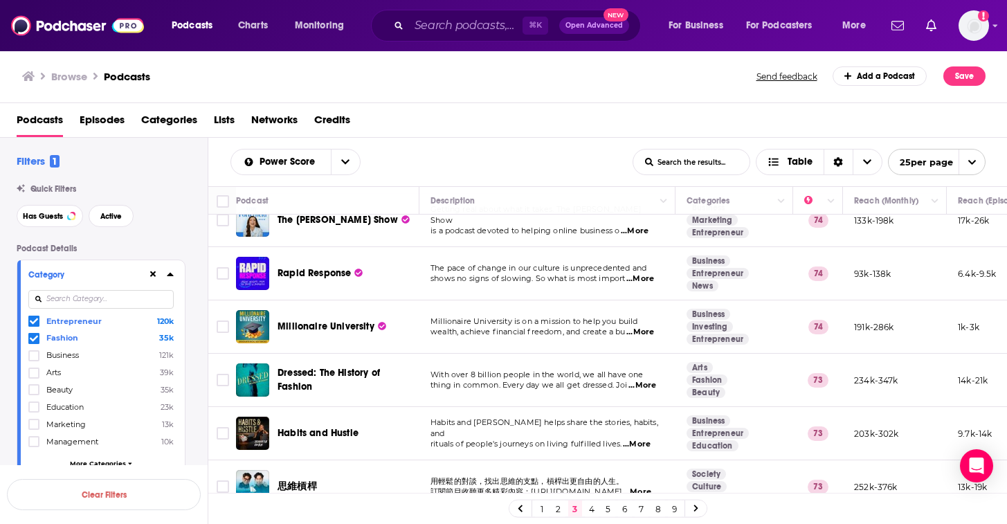
click at [651, 439] on span "...More" at bounding box center [637, 444] width 28 height 11
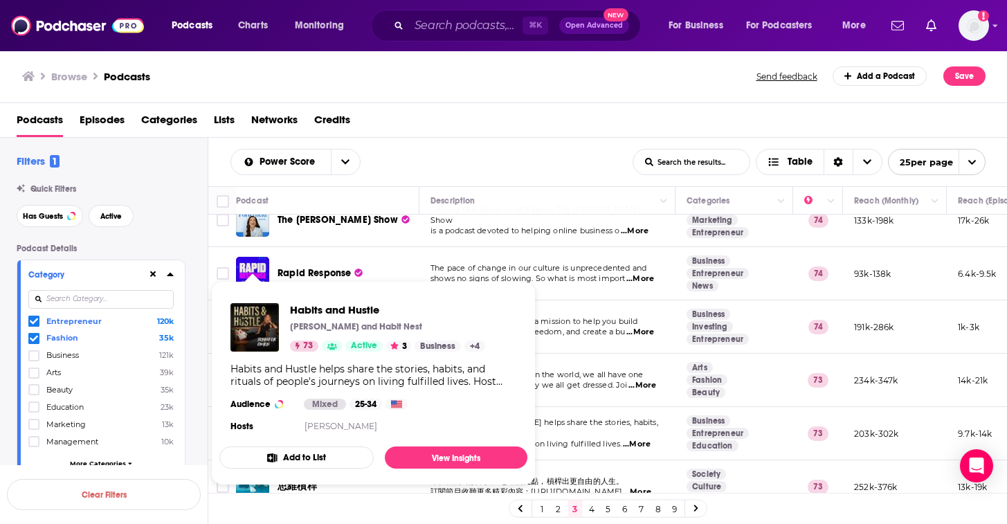
drag, startPoint x: 377, startPoint y: 422, endPoint x: 267, endPoint y: 416, distance: 110.9
click at [267, 416] on div "Podcasts Charts Monitoring ⌘ K Open Advanced New For Business For Podcasters Mo…" at bounding box center [503, 262] width 1007 height 524
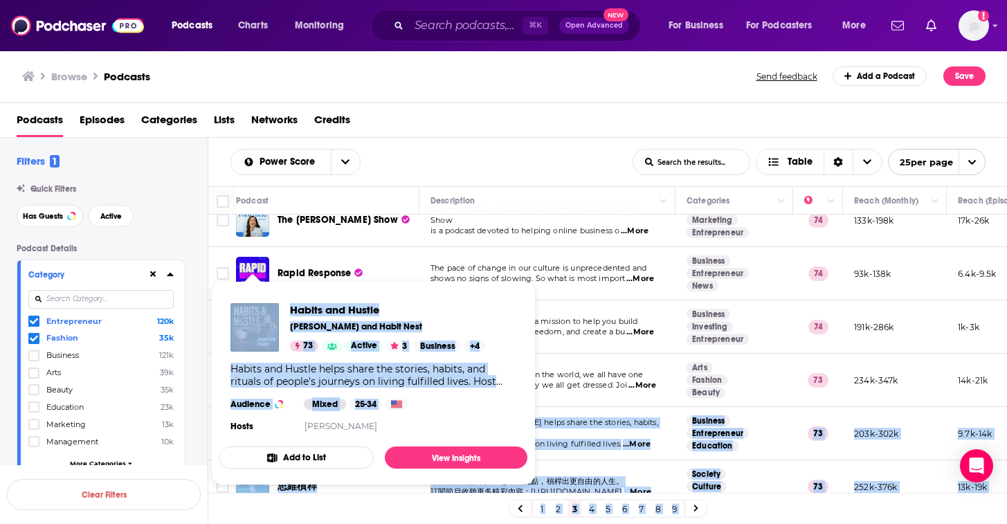
copy div "Habits and Hustle helps share the stories, habits, and rituals of people's jour…"
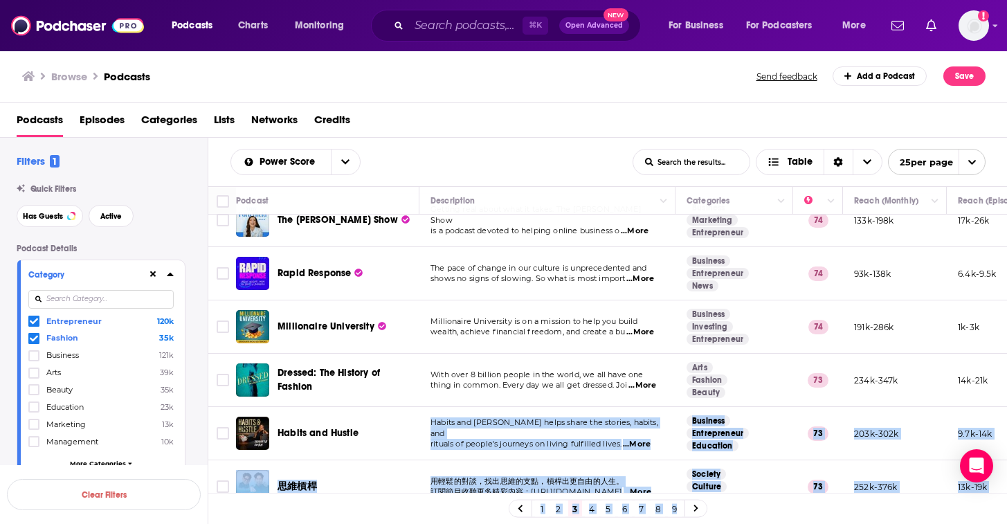
click at [318, 427] on span "Habits and Hustle" at bounding box center [318, 433] width 81 height 12
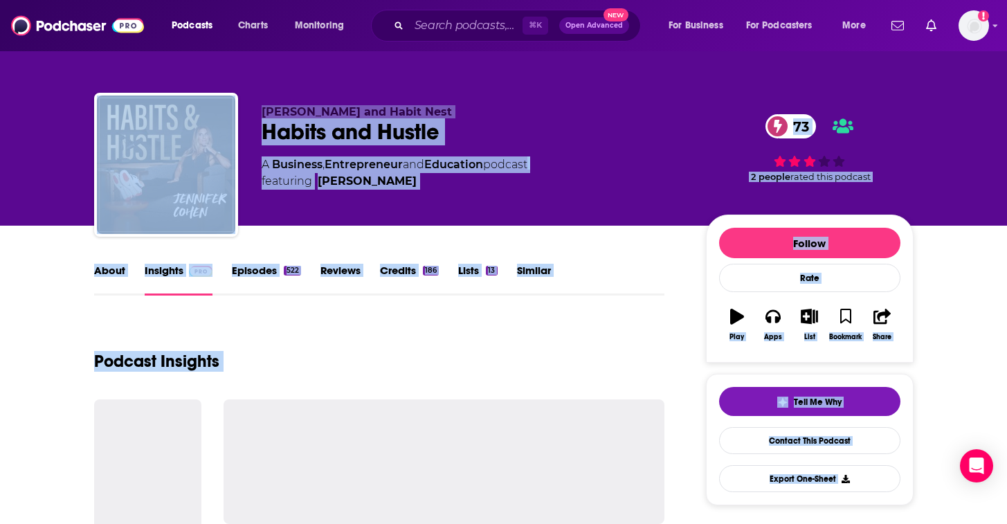
click at [494, 127] on div "Habits and Hustle 73" at bounding box center [473, 131] width 422 height 27
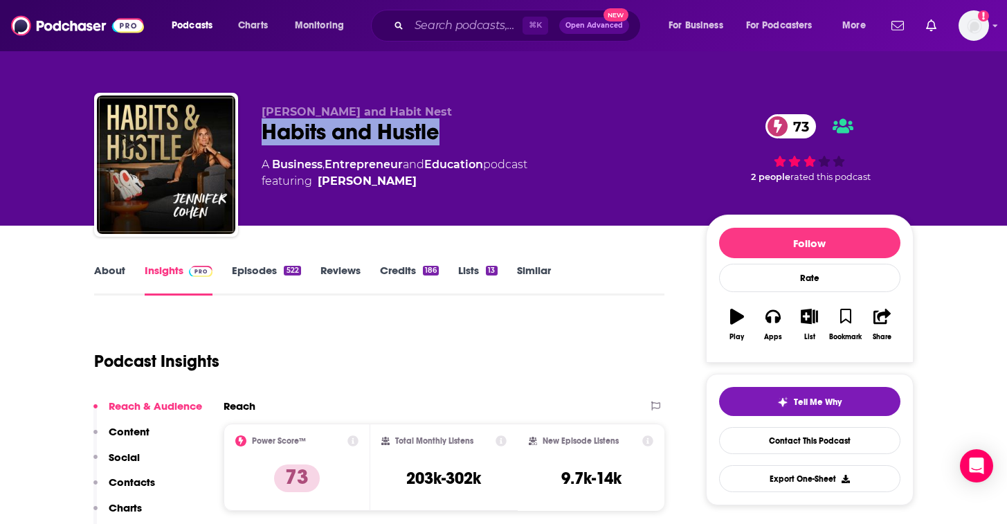
drag, startPoint x: 462, startPoint y: 139, endPoint x: 260, endPoint y: 132, distance: 202.3
click at [260, 132] on div "Jen Cohen and Habit Nest Habits and Hustle 73 A Business , Entrepreneur and Edu…" at bounding box center [504, 168] width 820 height 150
copy h2 "Habits and Hustle"
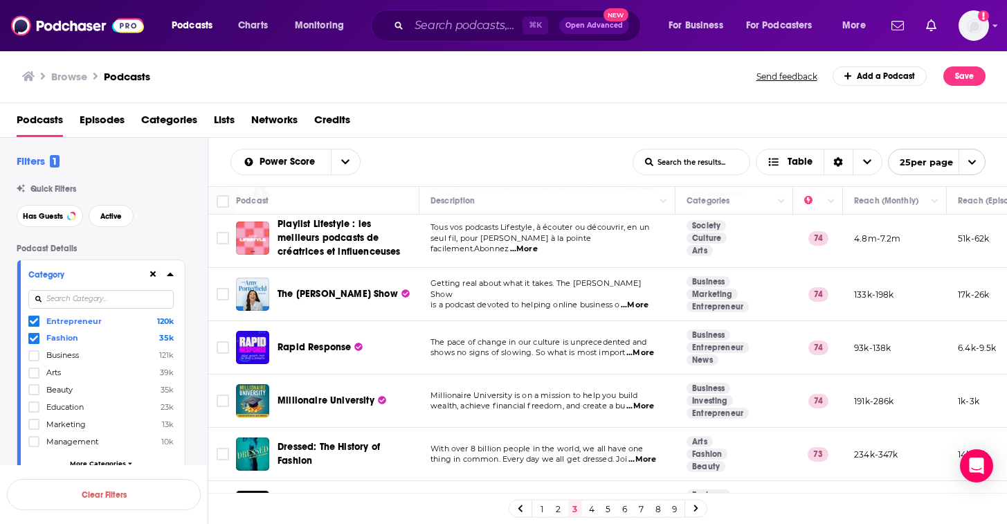
scroll to position [1049, 0]
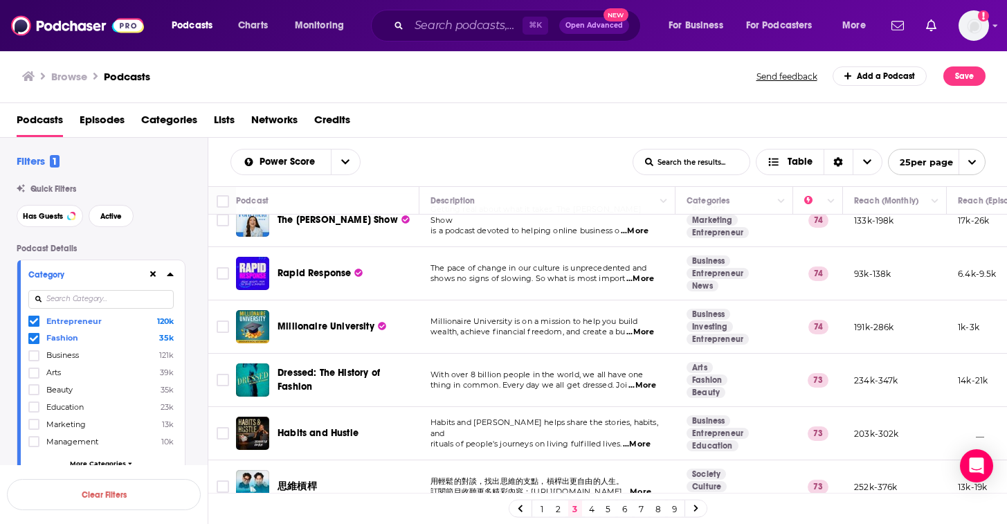
click at [589, 506] on link "4" at bounding box center [592, 508] width 14 height 17
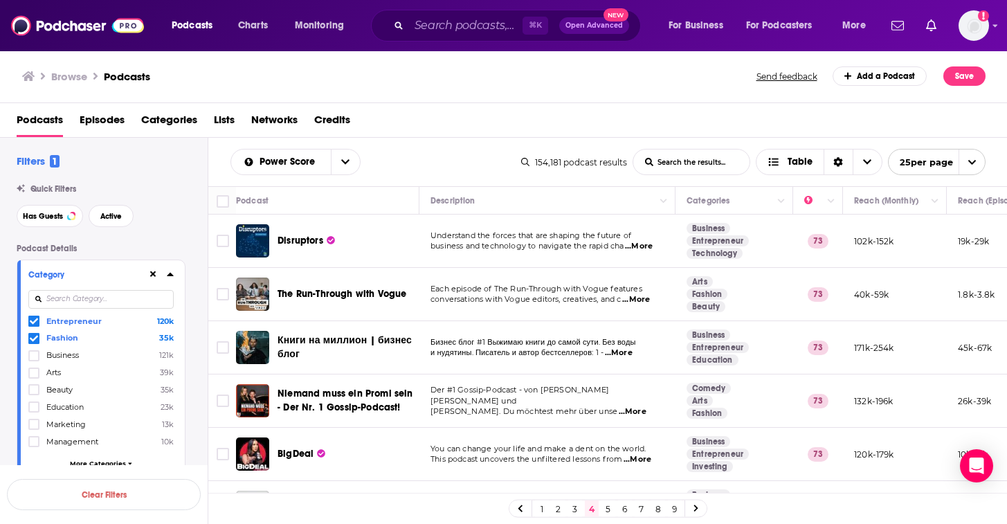
click at [653, 247] on span "...More" at bounding box center [639, 246] width 28 height 11
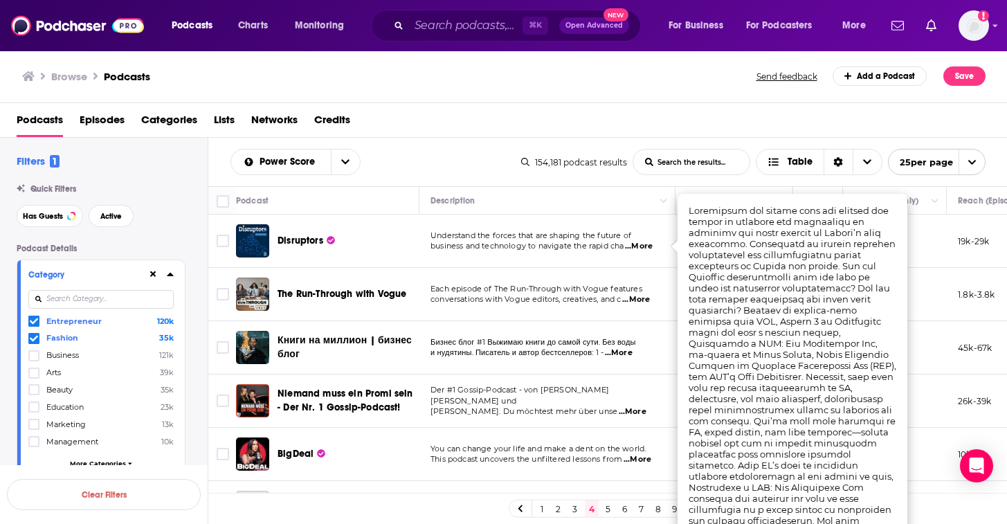
click at [642, 250] on span "...More" at bounding box center [639, 246] width 28 height 11
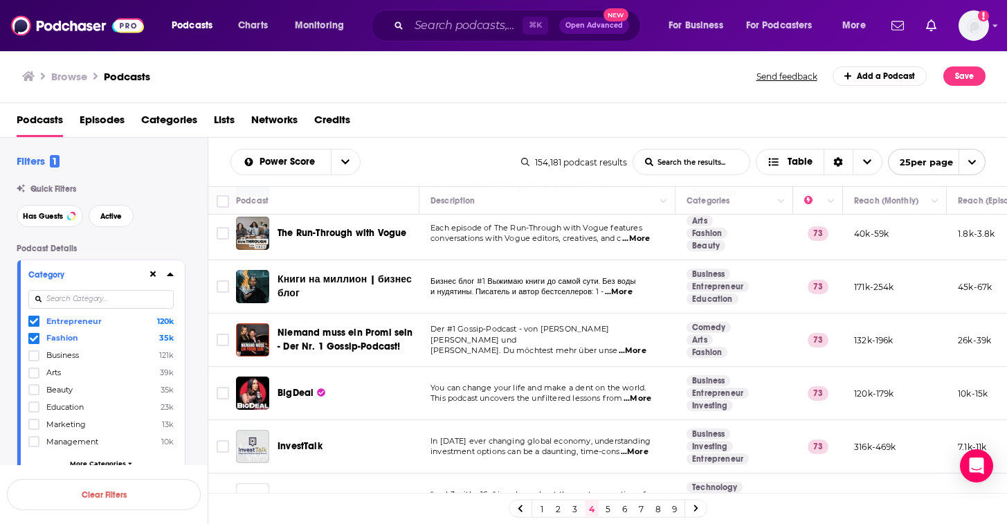
scroll to position [79, 0]
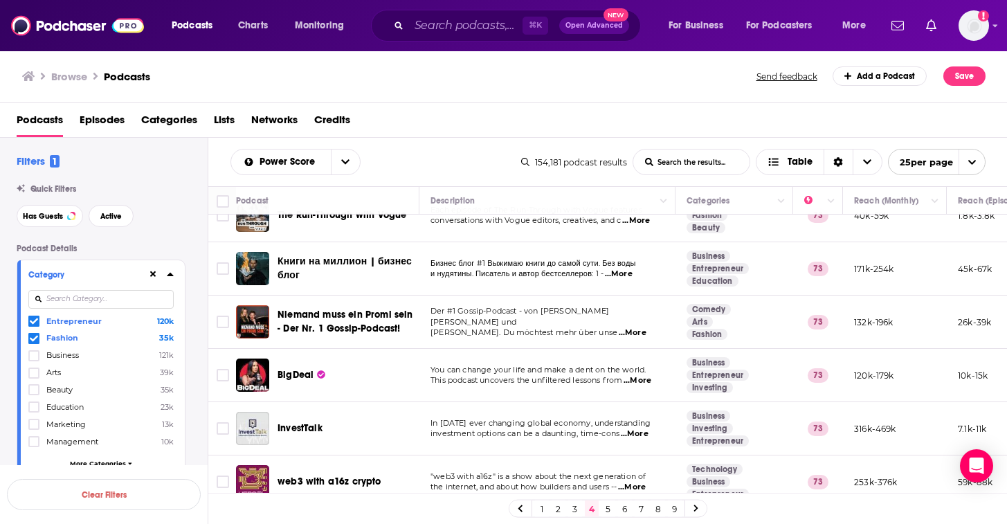
click at [651, 383] on span "...More" at bounding box center [638, 380] width 28 height 11
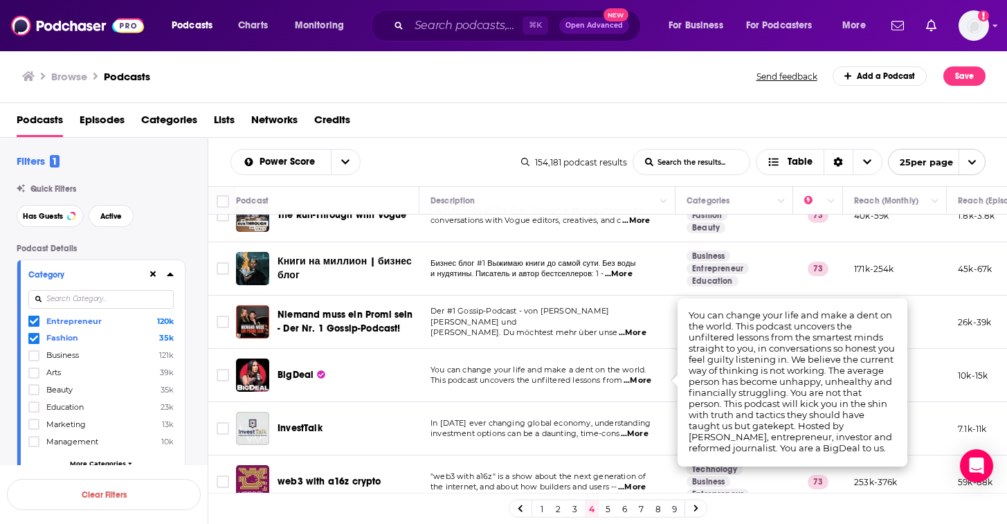
click at [348, 392] on div "BigDeal" at bounding box center [350, 375] width 144 height 33
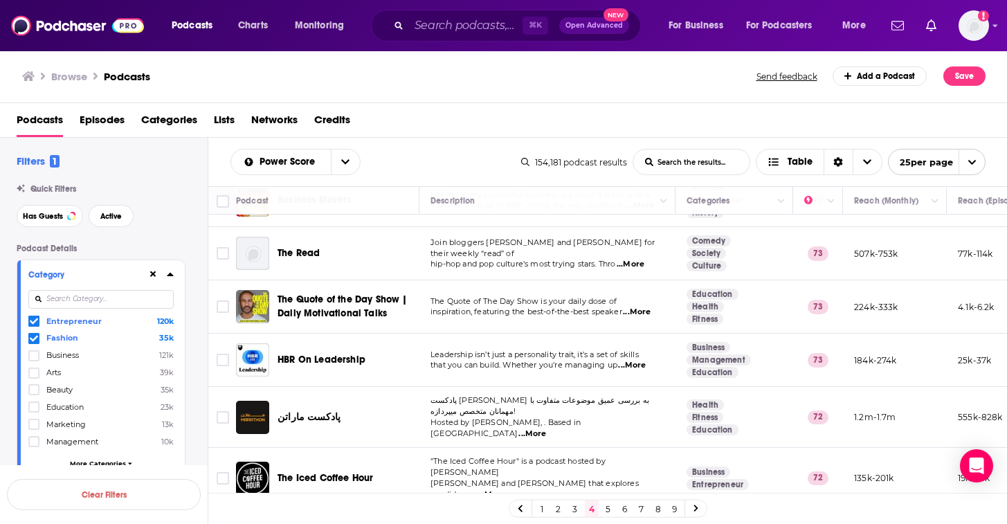
scroll to position [617, 0]
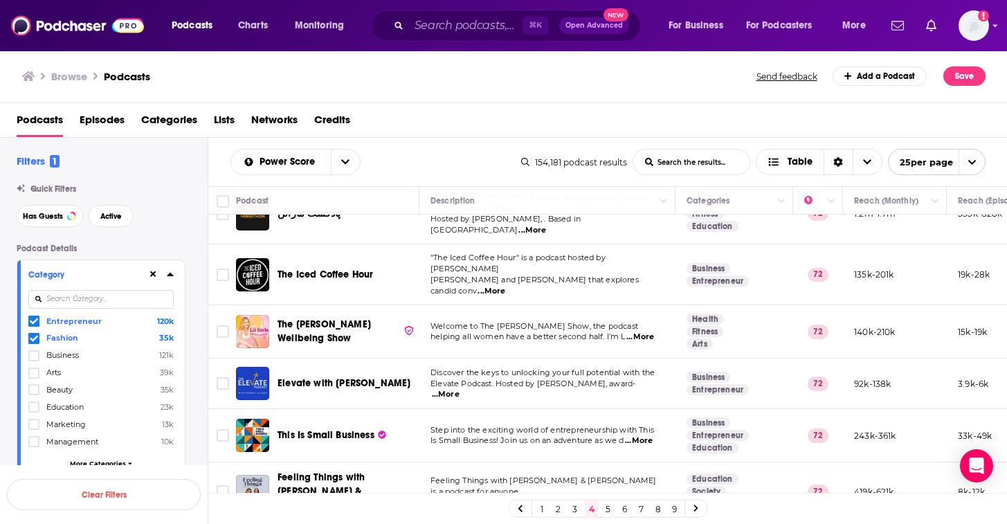
click at [505, 286] on span "...More" at bounding box center [492, 291] width 28 height 11
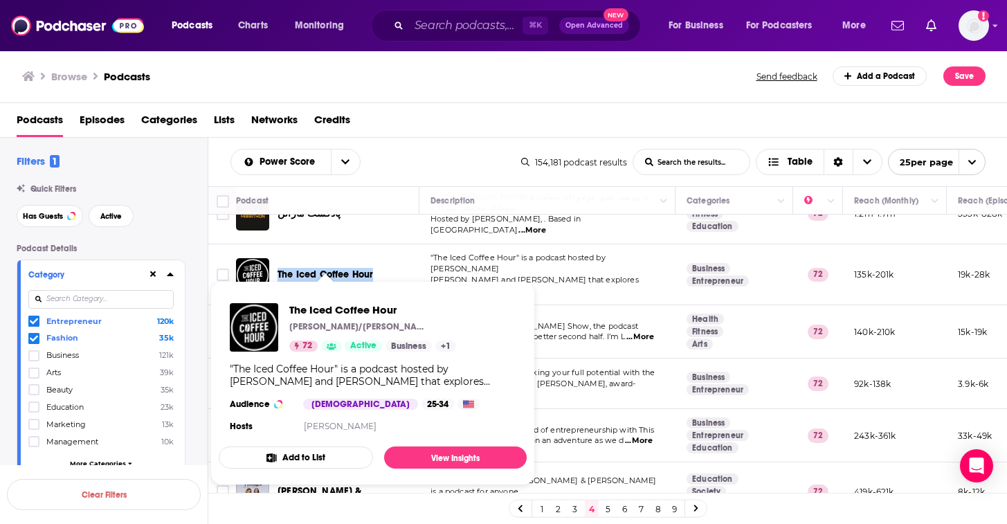
drag, startPoint x: 388, startPoint y: 268, endPoint x: 278, endPoint y: 260, distance: 110.3
click at [278, 268] on div "The Iced Coffee Hour" at bounding box center [350, 275] width 144 height 14
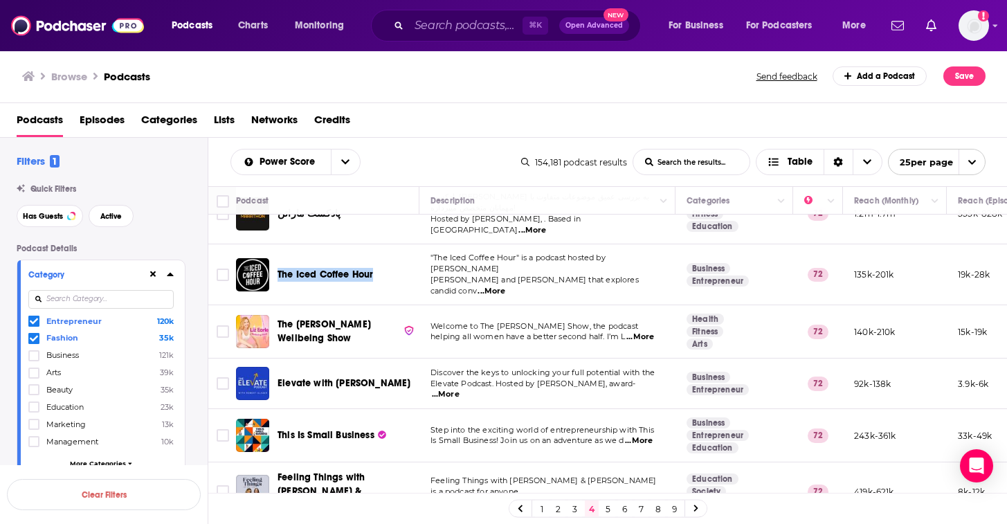
copy span "The Iced Coffee Hour"
click at [352, 306] on div "Podcasts Charts Monitoring ⌘ K Open Advanced New For Business For Podcasters Mo…" at bounding box center [503, 262] width 1007 height 524
click at [636, 332] on span "...More" at bounding box center [640, 337] width 28 height 11
click at [593, 332] on span "helping all women have a better second half. I’m L" at bounding box center [528, 337] width 195 height 10
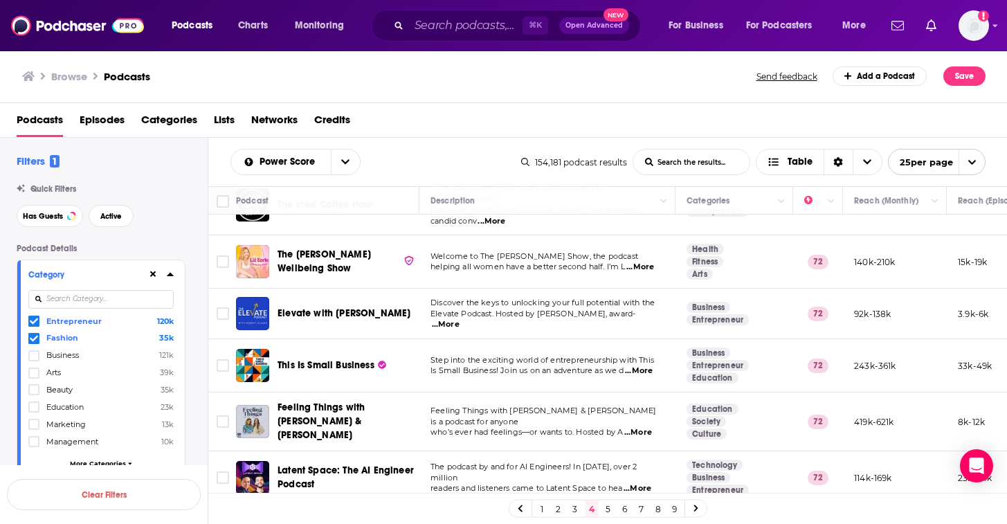
scroll to position [694, 0]
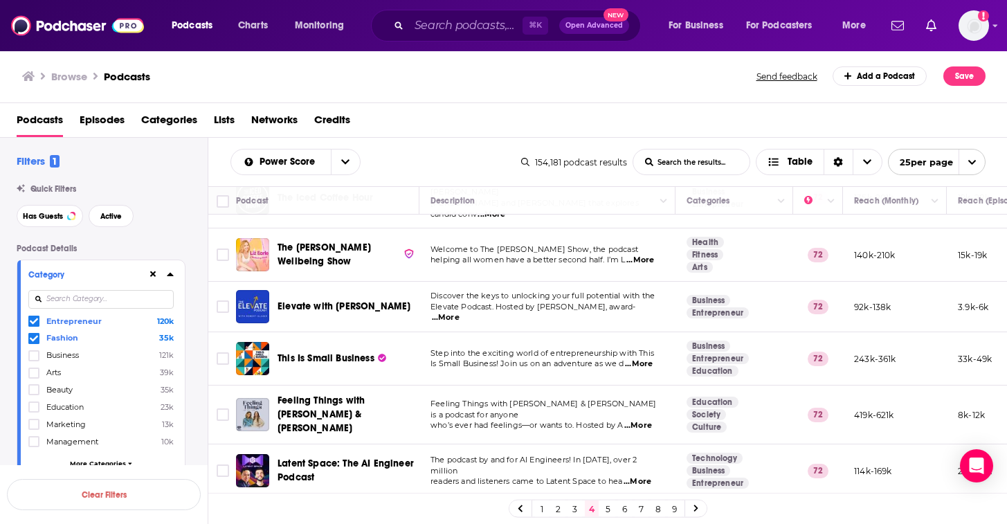
click at [644, 420] on span "...More" at bounding box center [638, 425] width 28 height 11
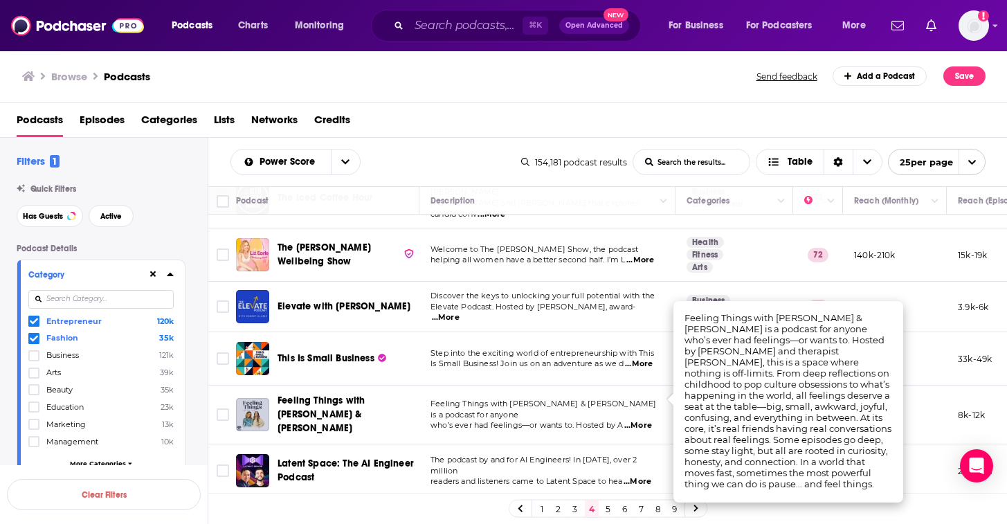
click at [629, 420] on span "...More" at bounding box center [638, 425] width 28 height 11
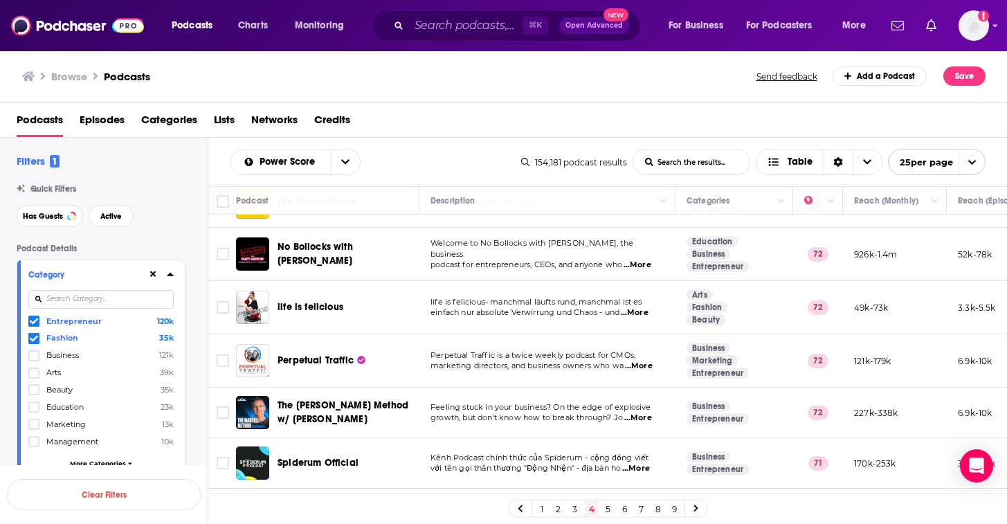
scroll to position [1038, 0]
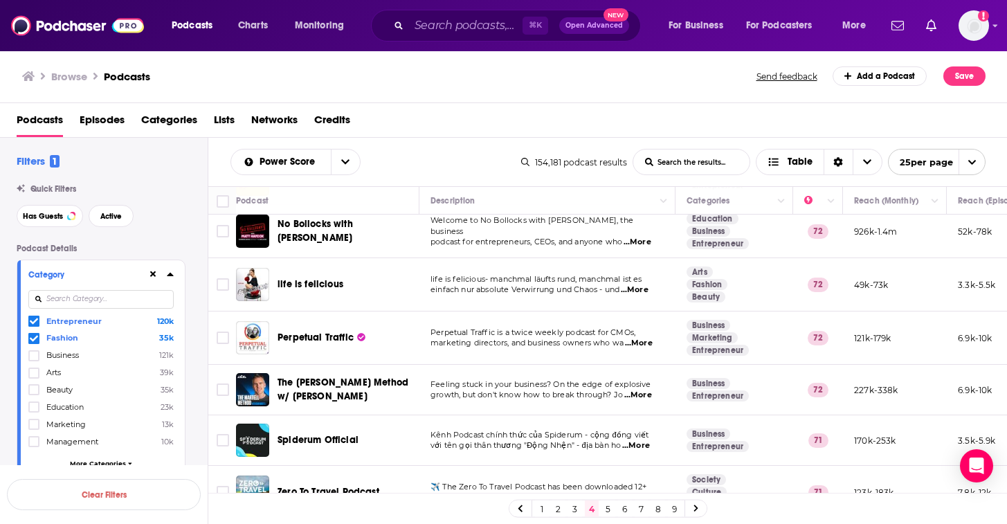
click at [603, 508] on link "5" at bounding box center [609, 508] width 14 height 17
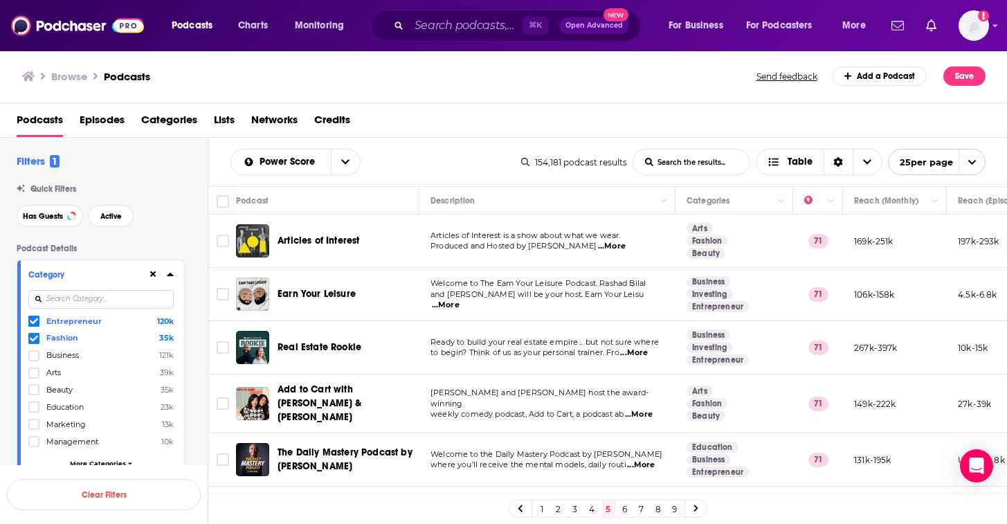
click at [646, 409] on span "...More" at bounding box center [639, 414] width 28 height 11
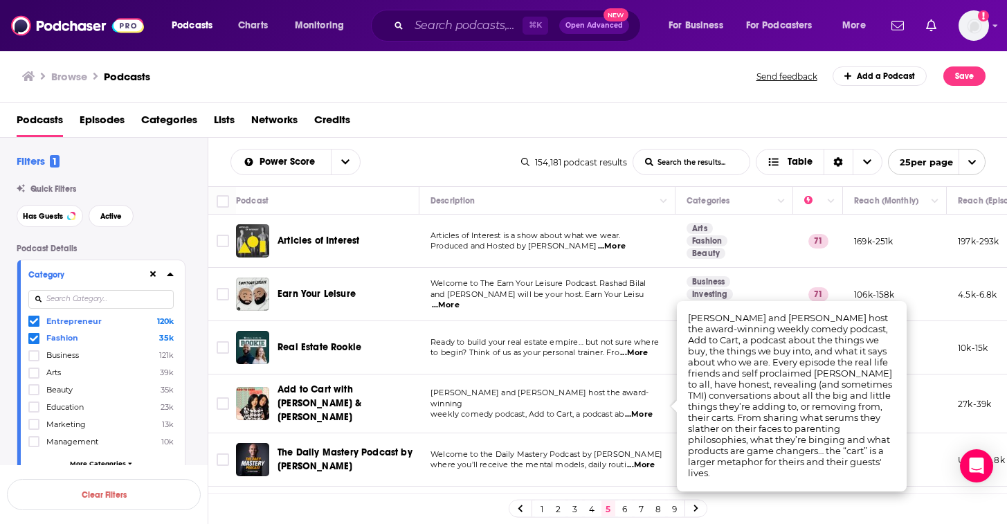
click at [639, 409] on span "...More" at bounding box center [639, 414] width 28 height 11
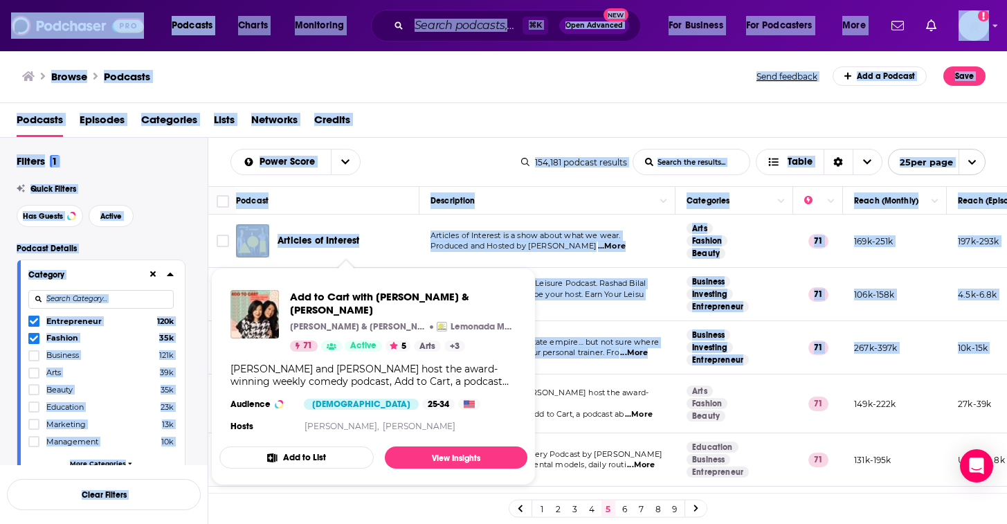
drag, startPoint x: 393, startPoint y: 415, endPoint x: 283, endPoint y: 408, distance: 110.3
click at [284, 395] on div "Podcasts Charts Monitoring ⌘ K Open Advanced New For Business For Podcasters Mo…" at bounding box center [503, 262] width 1007 height 524
click at [530, 327] on span "Add to Cart with Kulap Vilaysack & SuChin Pak Kulap Vilaysack & SuChin Pak Lemo…" at bounding box center [373, 377] width 325 height 234
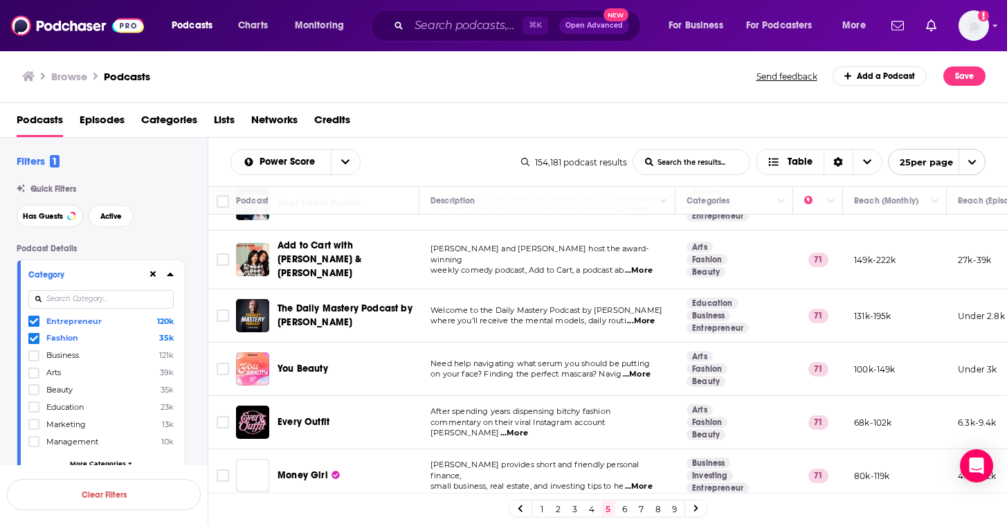
scroll to position [154, 0]
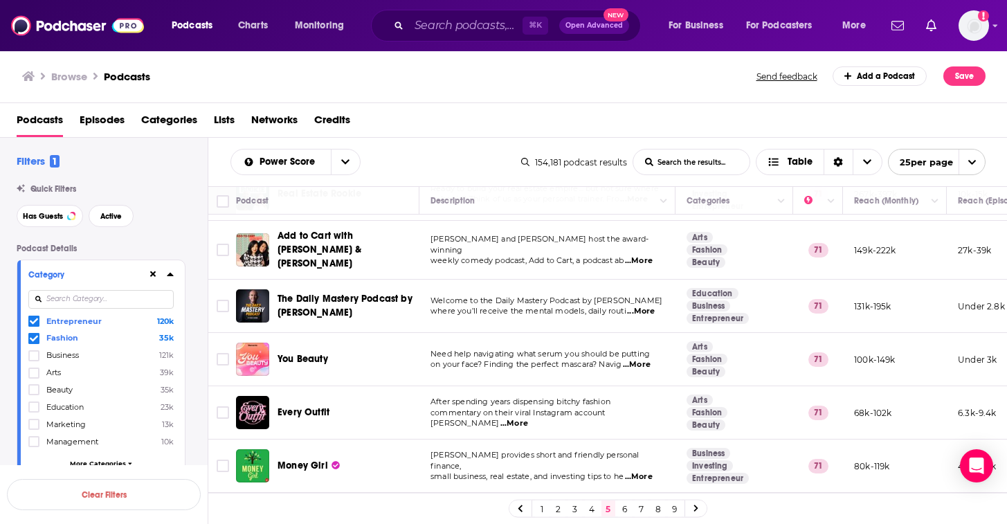
click at [528, 418] on span "...More" at bounding box center [514, 423] width 28 height 11
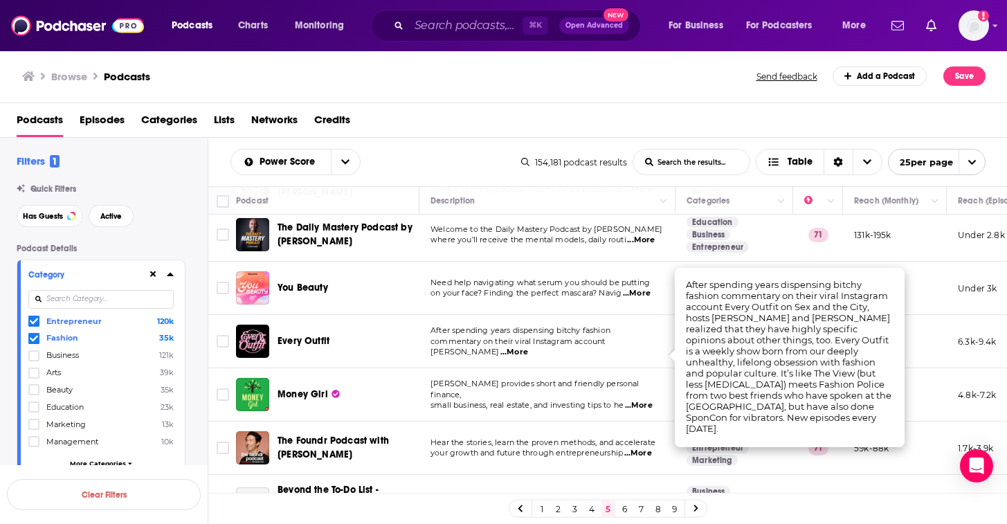
scroll to position [227, 0]
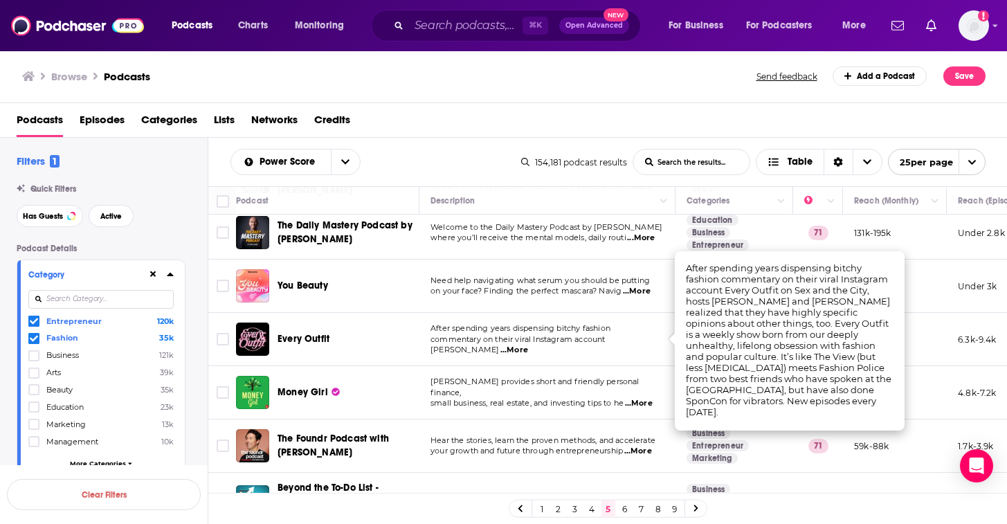
click at [555, 403] on td "Laura Adams provides short and friendly personal finance, small business, real …" at bounding box center [547, 392] width 256 height 53
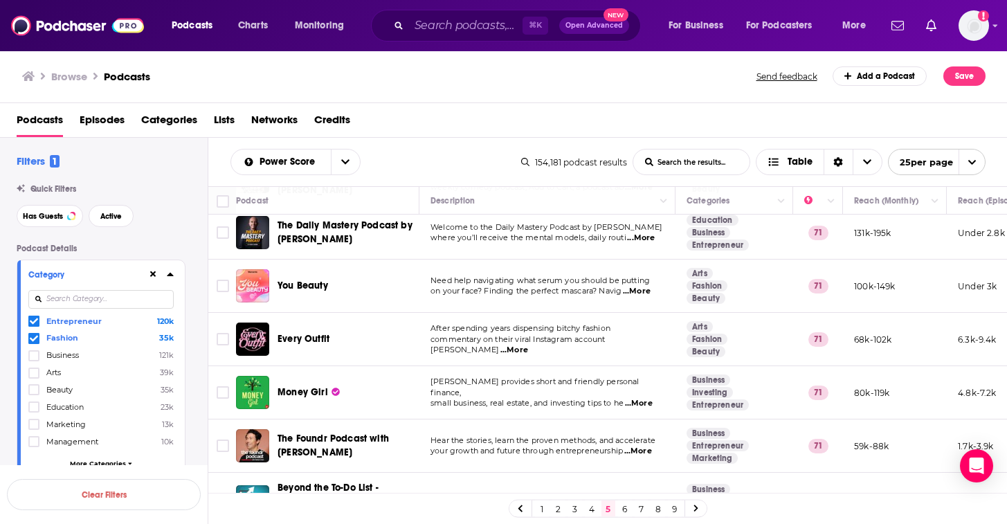
click at [652, 398] on span "...More" at bounding box center [639, 403] width 28 height 11
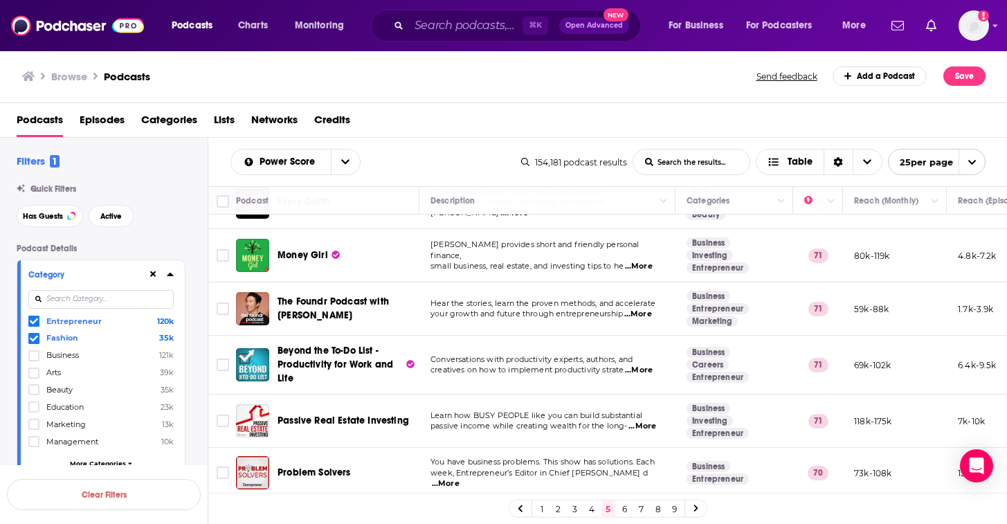
scroll to position [566, 0]
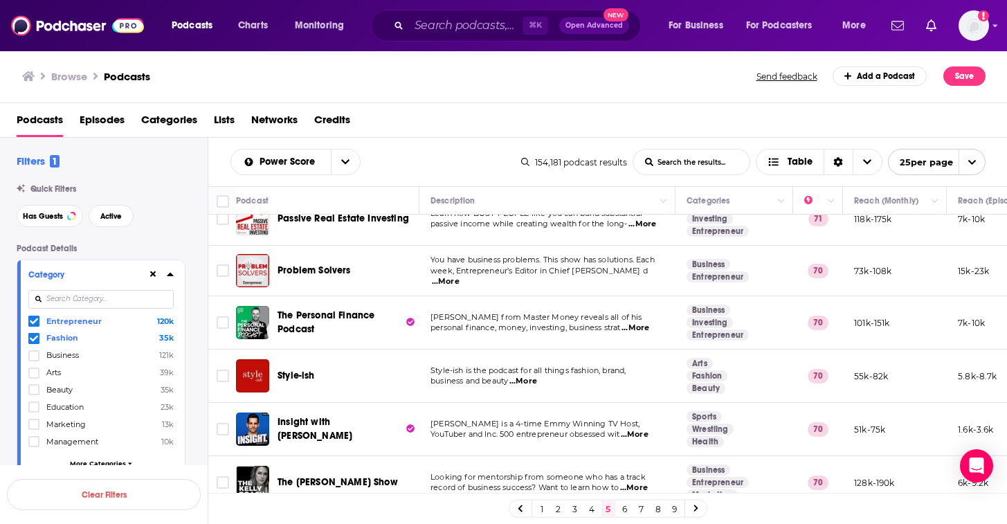
click at [537, 376] on span "...More" at bounding box center [523, 381] width 28 height 11
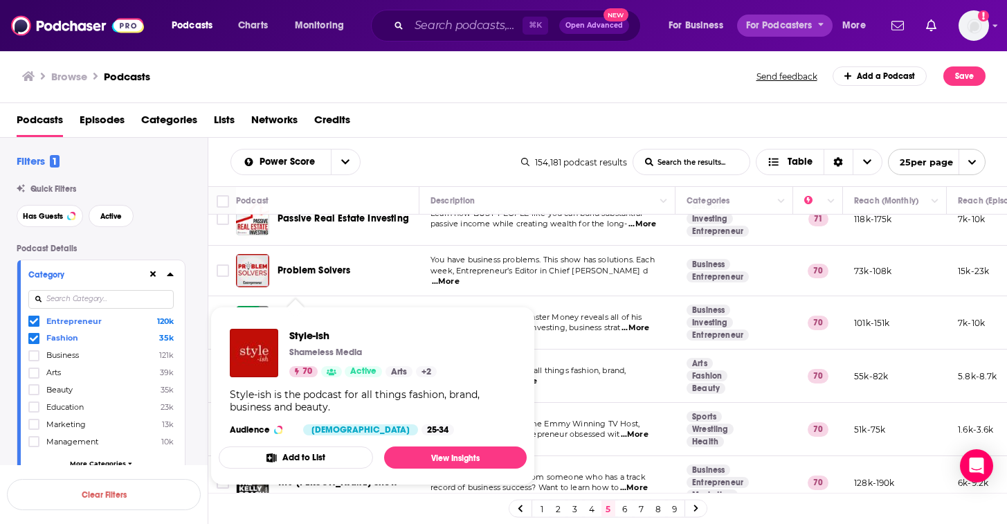
drag, startPoint x: 342, startPoint y: 332, endPoint x: 775, endPoint y: 28, distance: 528.3
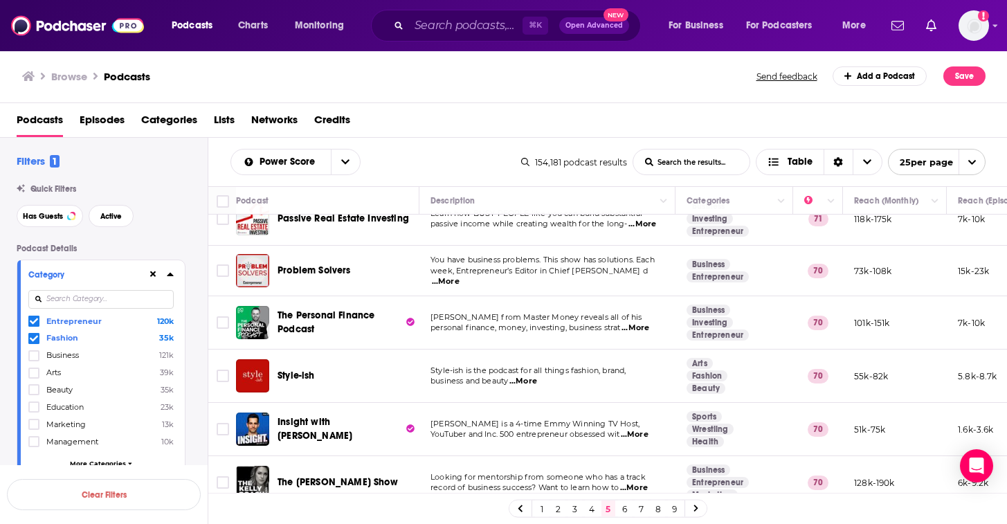
scroll to position [645, 0]
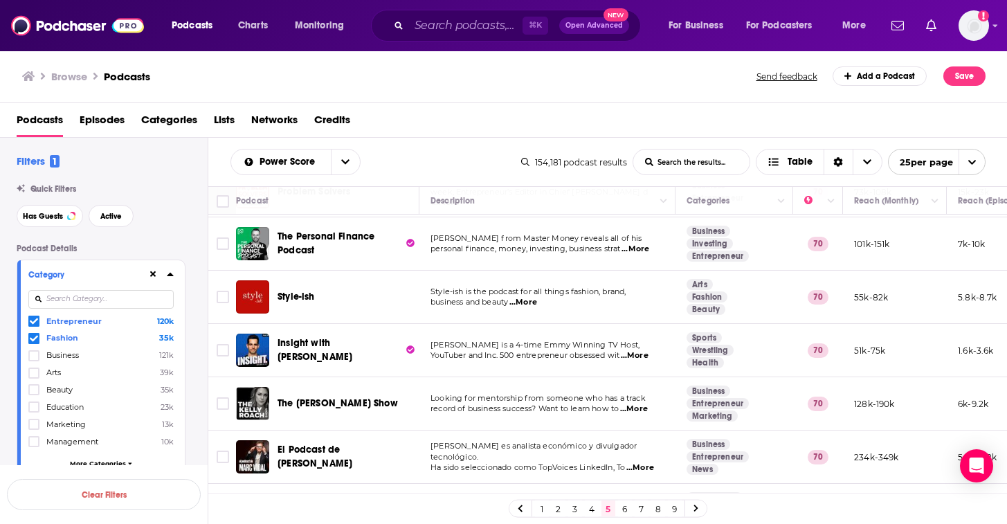
click at [642, 406] on span "...More" at bounding box center [634, 409] width 28 height 11
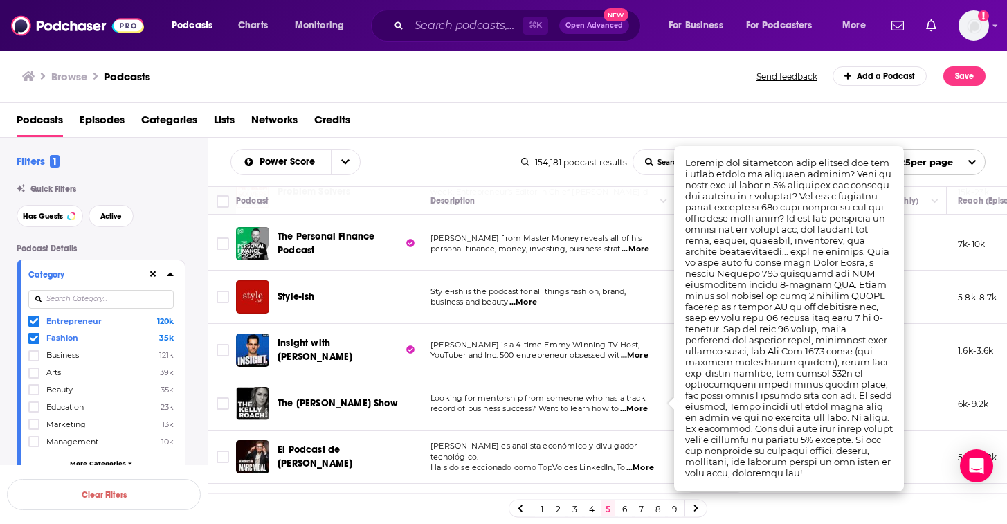
click at [347, 397] on span "The Kelly Roach Show" at bounding box center [338, 403] width 120 height 12
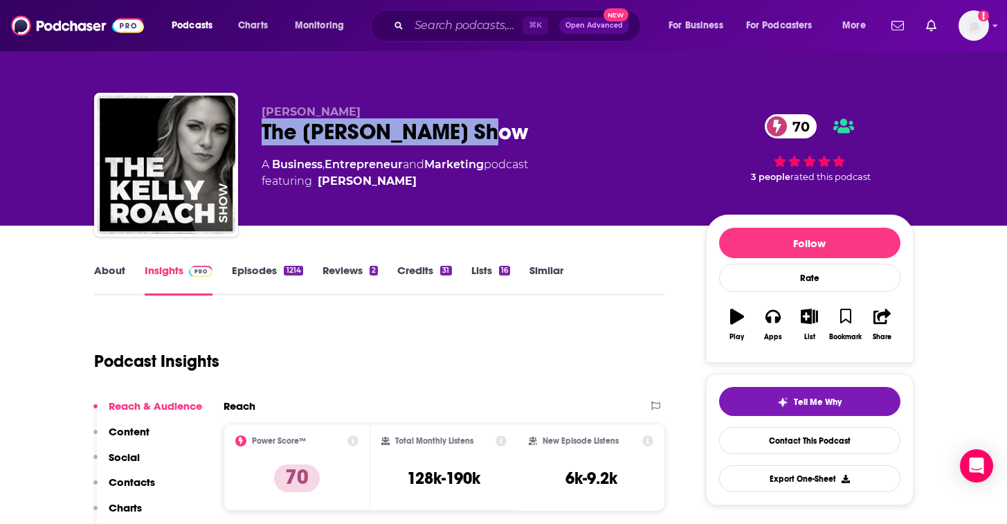
drag, startPoint x: 504, startPoint y: 138, endPoint x: 262, endPoint y: 134, distance: 241.6
click at [262, 134] on div "The Kelly Roach Show 70" at bounding box center [473, 131] width 422 height 27
copy h2 "The Kelly Roach Show"
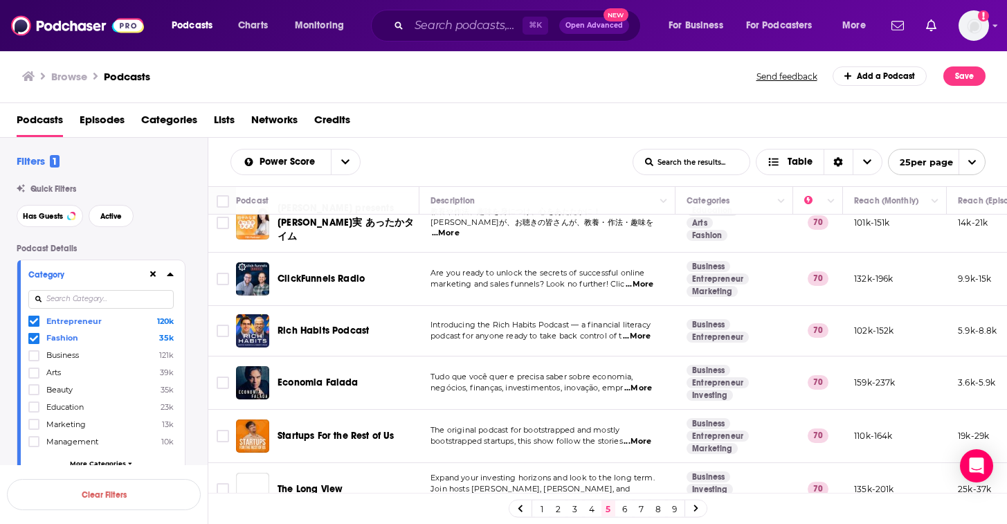
scroll to position [1049, 0]
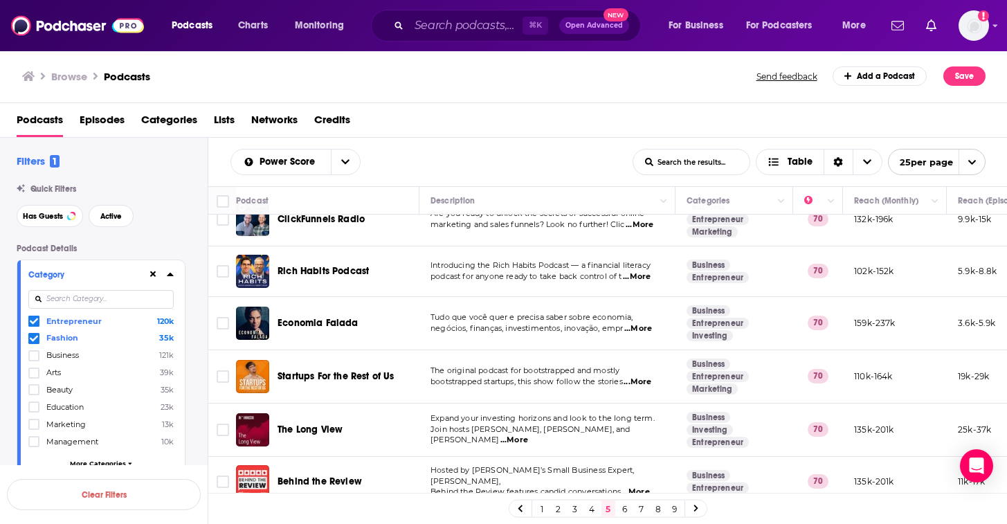
click at [623, 508] on link "6" at bounding box center [625, 508] width 14 height 17
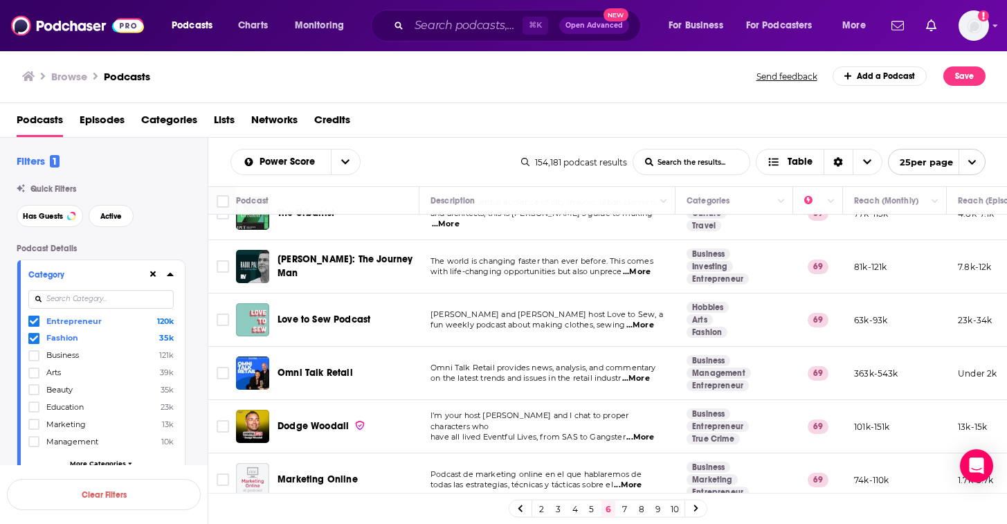
scroll to position [490, 0]
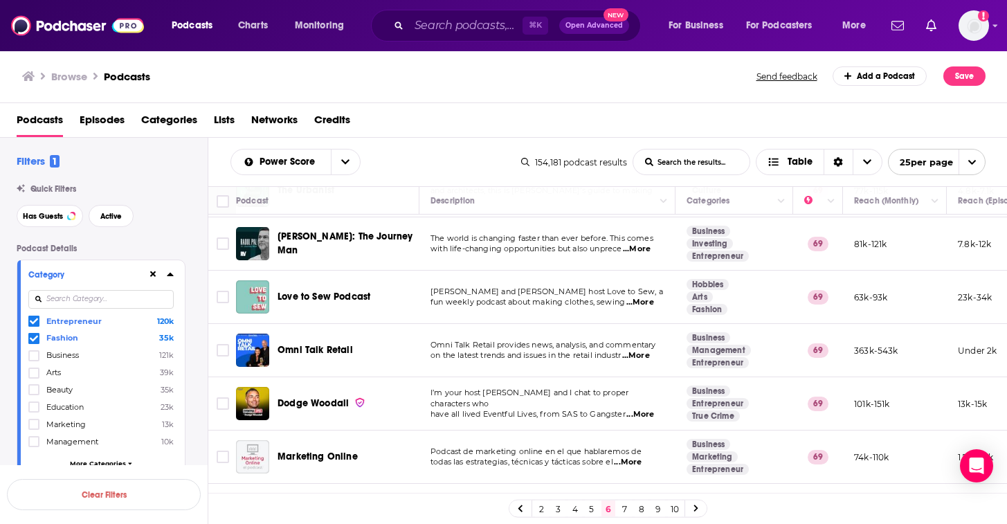
click at [80, 319] on span "Entrepreneur" at bounding box center [73, 321] width 55 height 10
click at [34, 324] on input "multiSelectOption-entrepreneur-0" at bounding box center [34, 324] width 0 height 0
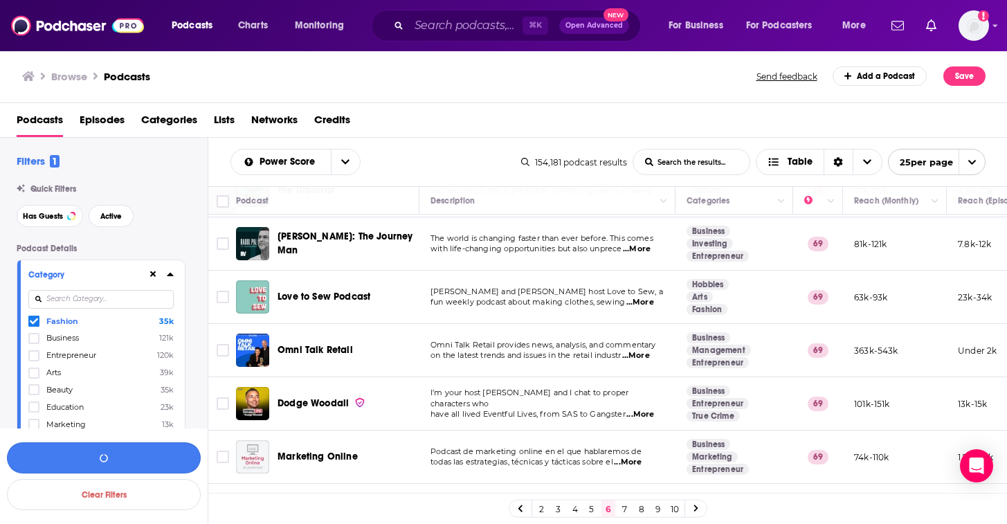
click at [92, 464] on button "button" at bounding box center [104, 457] width 194 height 31
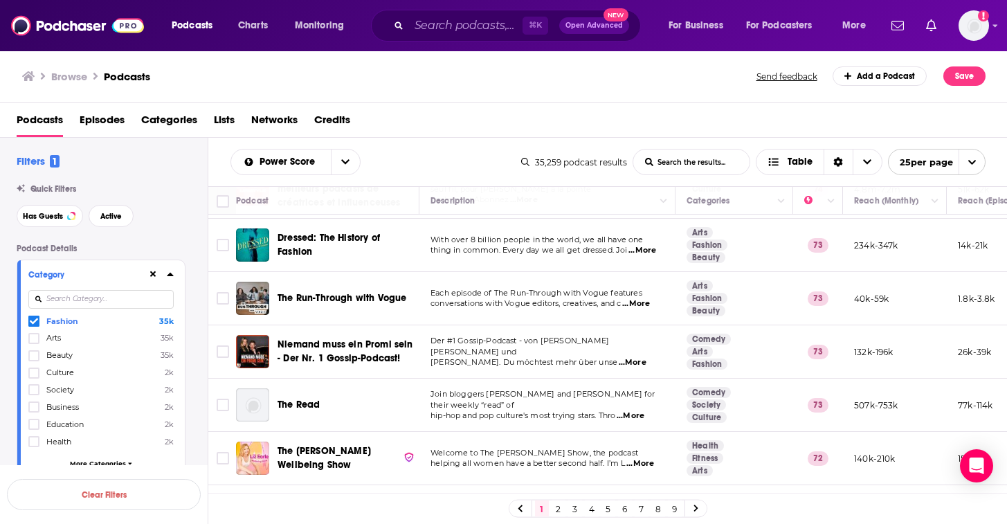
scroll to position [670, 0]
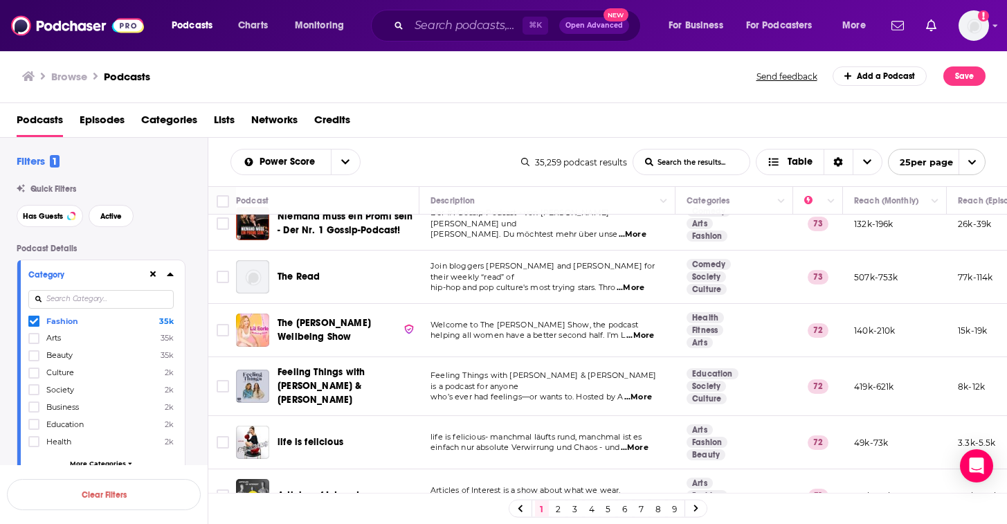
click at [640, 392] on span "...More" at bounding box center [638, 397] width 28 height 11
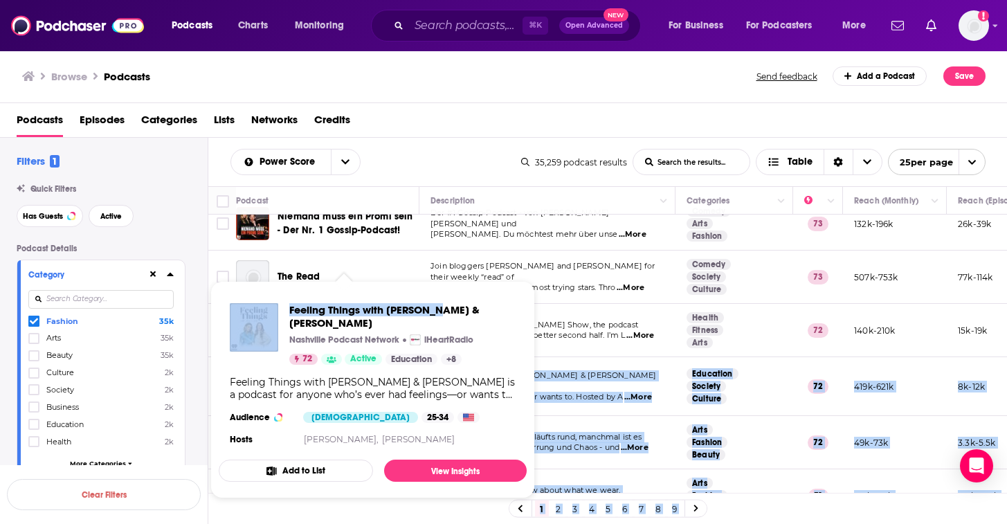
drag, startPoint x: 419, startPoint y: 376, endPoint x: 460, endPoint y: 309, distance: 78.2
click at [460, 309] on div "Podcasts Charts Monitoring ⌘ K Open Advanced New For Business For Podcasters Mo…" at bounding box center [503, 262] width 1007 height 524
copy div "Feeling Things with Amy & Kat is a podcast for anyone who’s ever had feelings—o…"
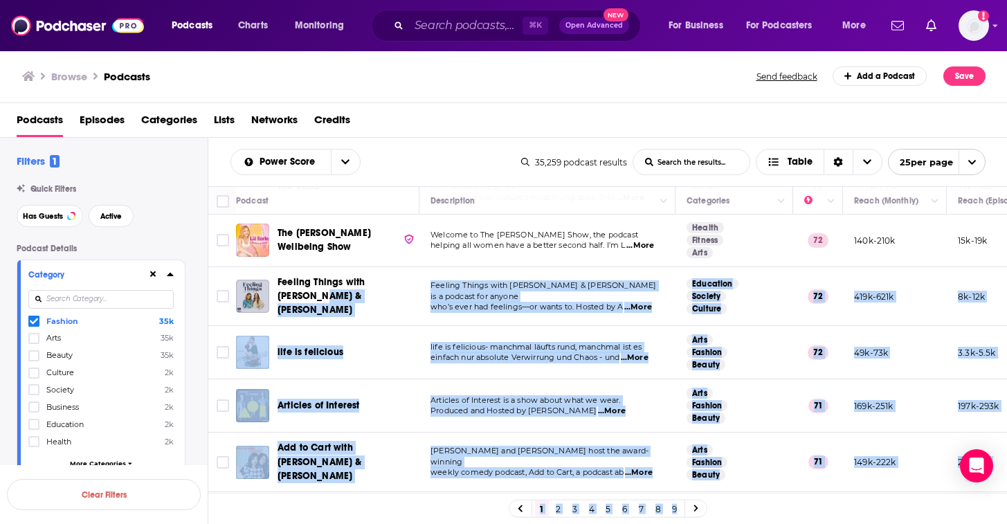
click at [399, 399] on div "Articles of Interest" at bounding box center [350, 406] width 144 height 14
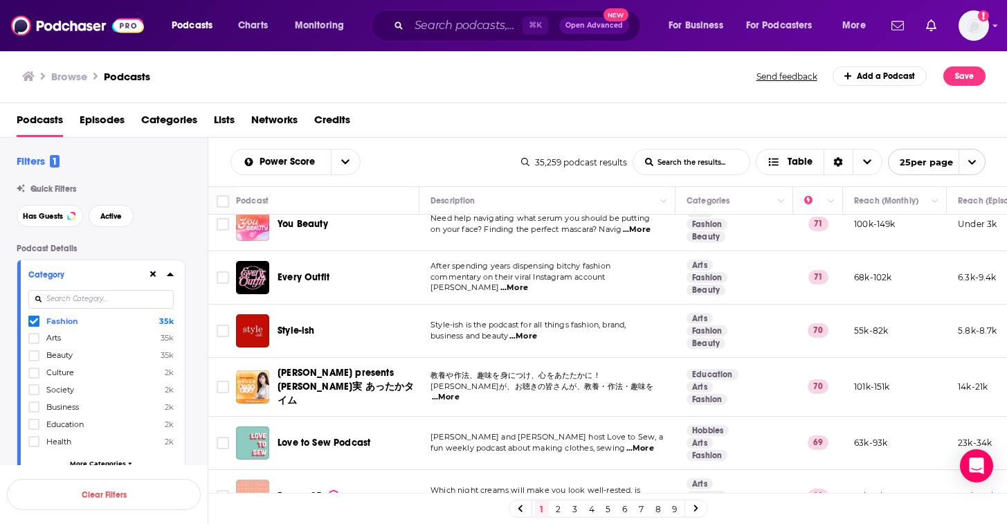
scroll to position [1057, 0]
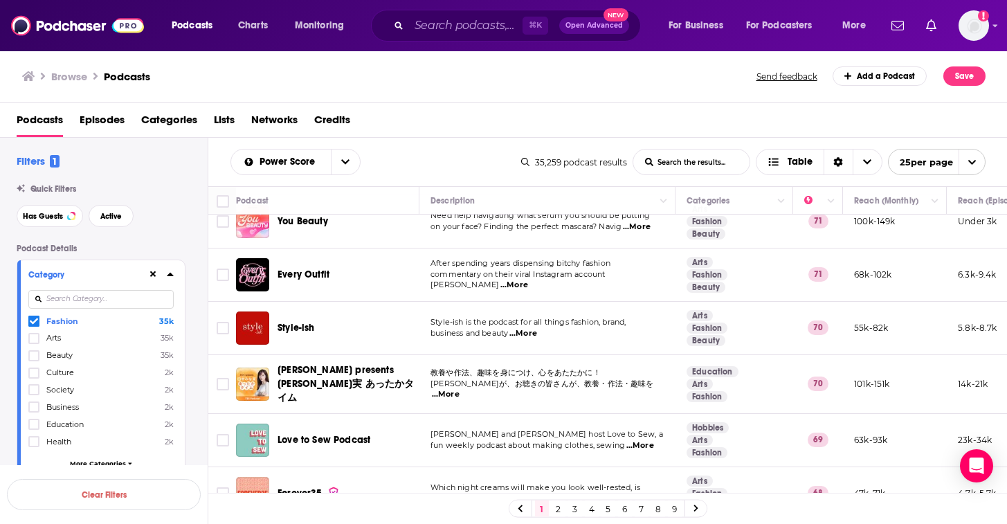
click at [561, 503] on link "2" at bounding box center [559, 508] width 14 height 17
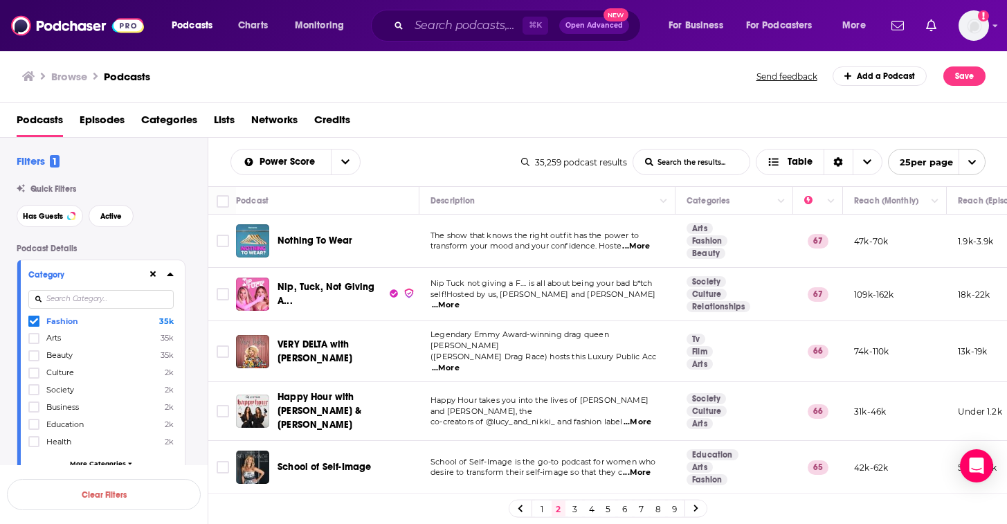
click at [646, 307] on td "Nip Tuck not giving a F.... is all about being your bad b*tch self!Hosted by us…" at bounding box center [547, 294] width 256 height 53
click at [651, 306] on td "Nip Tuck not giving a F.... is all about being your bad b*tch self!Hosted by us…" at bounding box center [547, 294] width 256 height 53
click at [460, 300] on span "...More" at bounding box center [446, 305] width 28 height 11
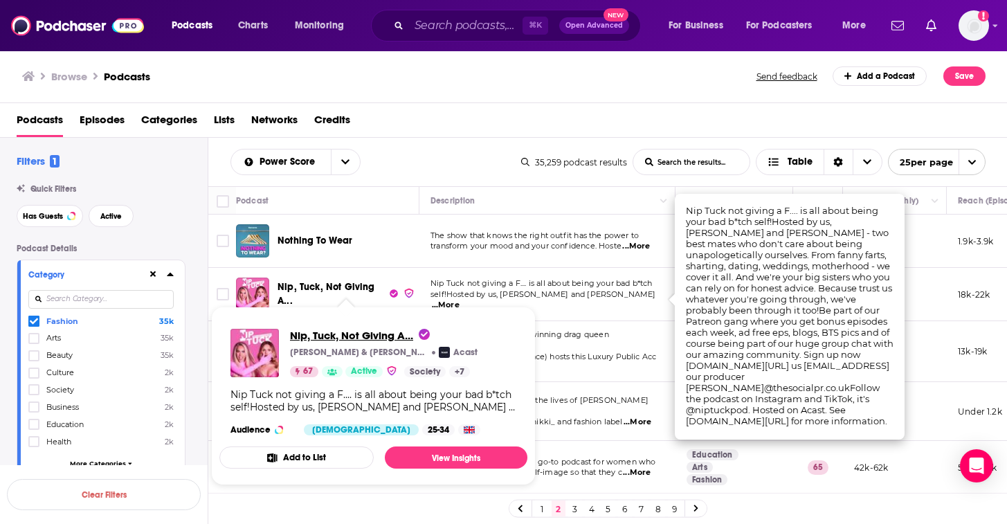
click at [352, 334] on span "Nip, Tuck, Not Giving A..." at bounding box center [360, 335] width 140 height 13
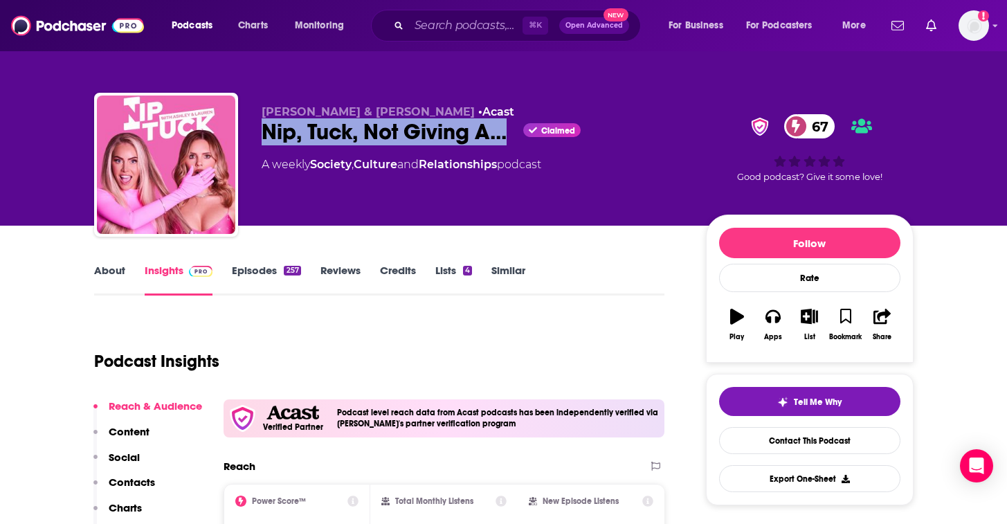
drag, startPoint x: 252, startPoint y: 132, endPoint x: 514, endPoint y: 145, distance: 262.0
click at [514, 145] on div "Lauren Harris & Ashley Stobart • Acast Nip, Tuck, Not Giving A... Claimed 67 A …" at bounding box center [504, 168] width 820 height 150
copy h2 "Nip, Tuck, Not Giving A..."
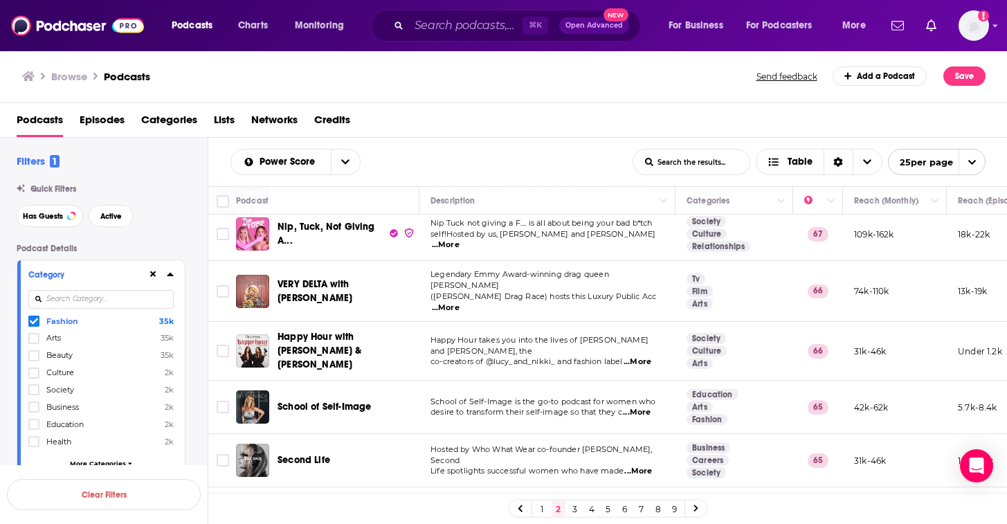
scroll to position [90, 0]
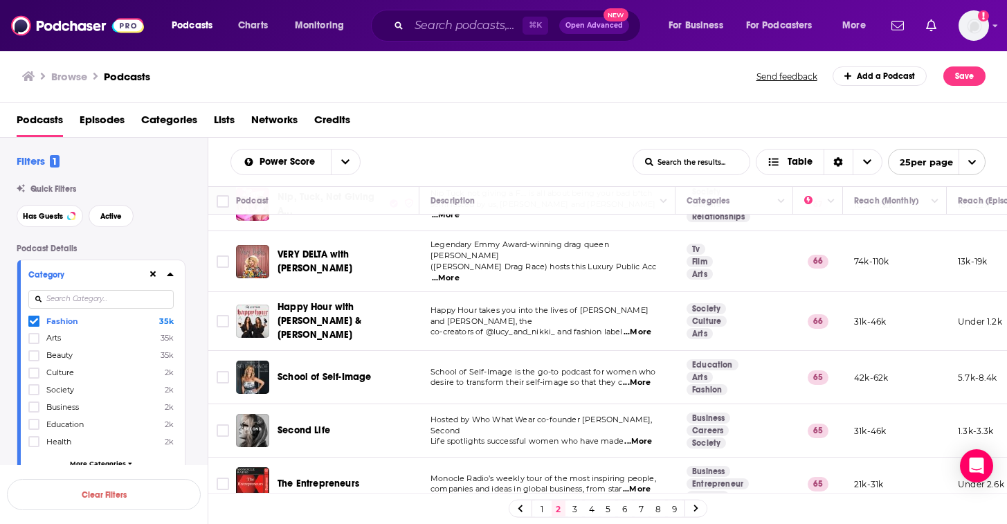
click at [336, 312] on span "Happy Hour with Lucy & Nikki" at bounding box center [320, 320] width 84 height 39
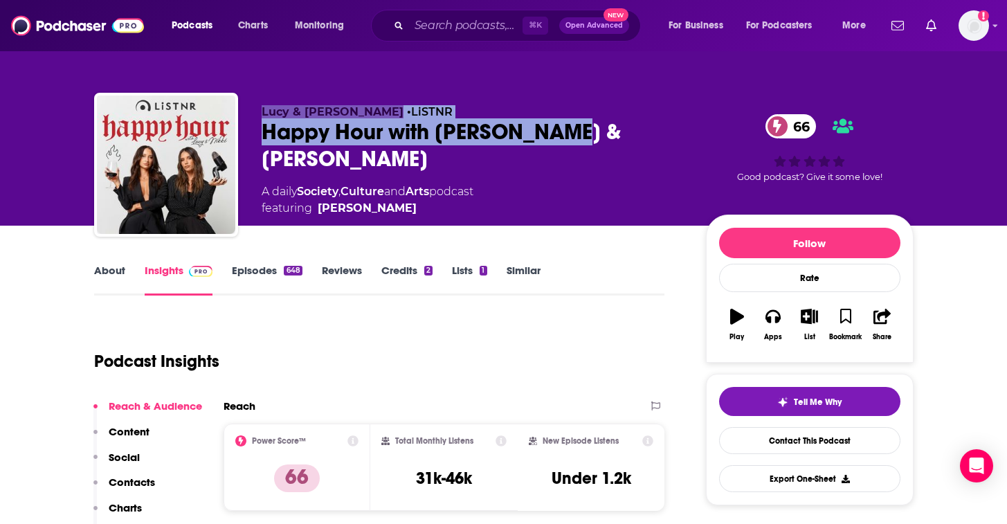
drag, startPoint x: 560, startPoint y: 125, endPoint x: 235, endPoint y: 125, distance: 325.3
click at [235, 125] on div "Lucy & Nikki • LiSTNR Happy Hour with Lucy & Nikki 66 A daily Society , Culture…" at bounding box center [504, 168] width 820 height 150
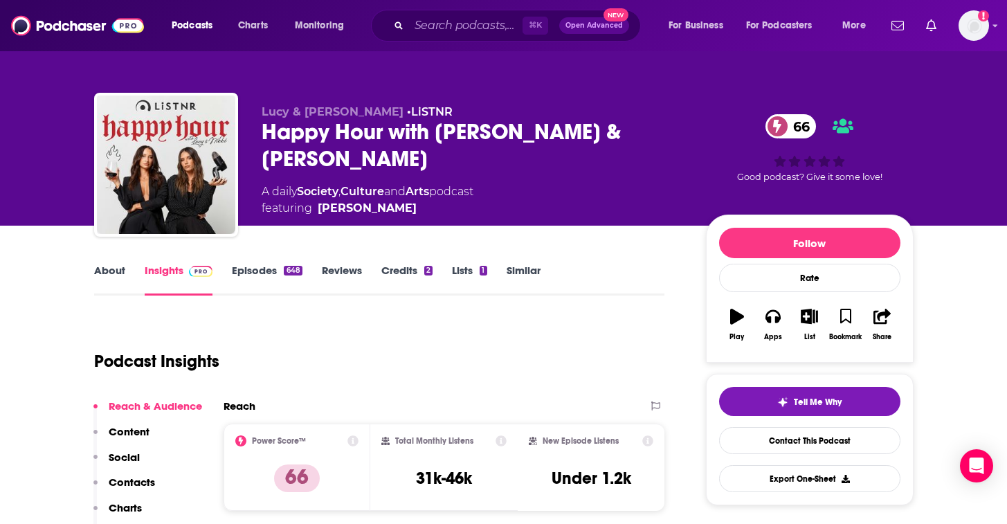
click at [505, 183] on div "A daily Society , Culture and Arts podcast featuring Lucy Jackson" at bounding box center [473, 199] width 422 height 33
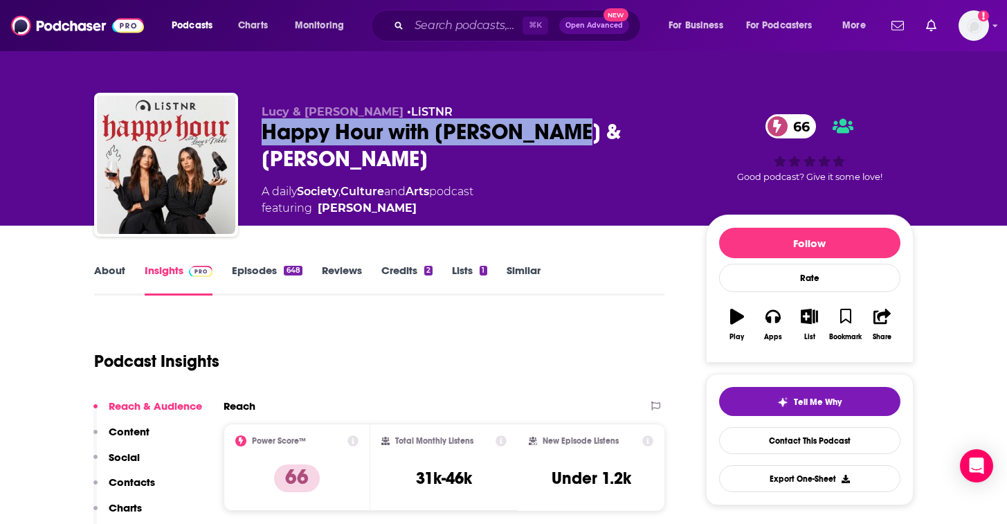
drag, startPoint x: 581, startPoint y: 132, endPoint x: 253, endPoint y: 133, distance: 328.8
click at [253, 133] on div "Lucy & Nikki • LiSTNR Happy Hour with Lucy & Nikki 66 A daily Society , Culture…" at bounding box center [504, 168] width 820 height 150
copy h2 "Happy Hour with Lucy & Nikki"
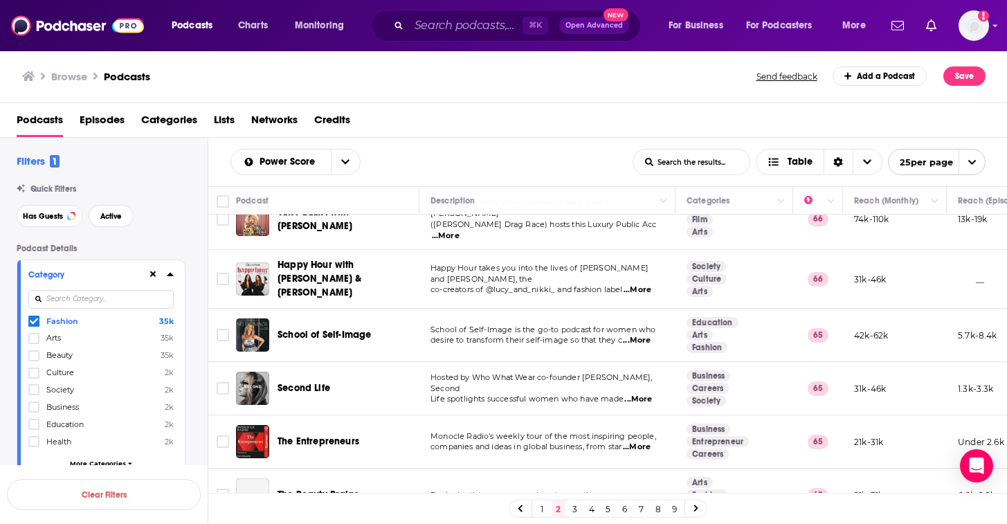
scroll to position [134, 0]
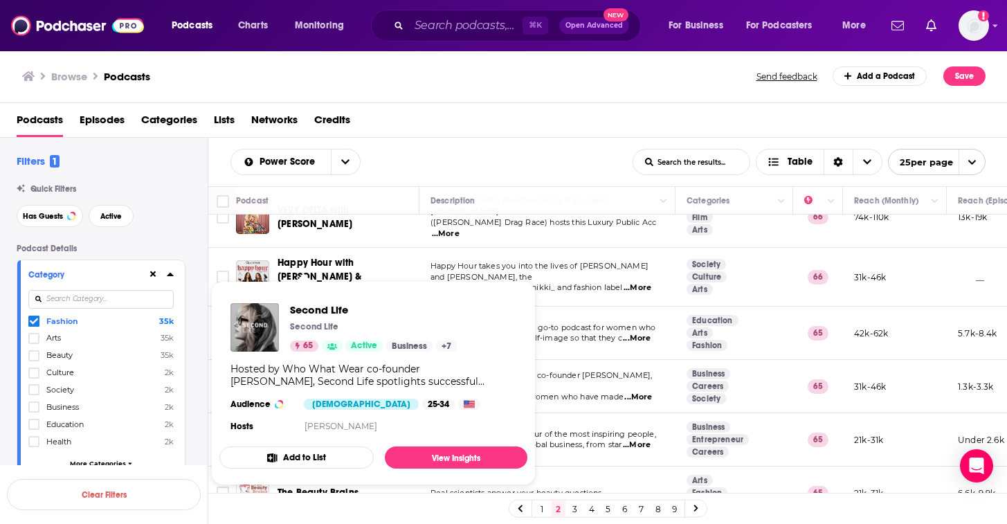
click at [613, 370] on span "Hosted by Who What Wear co-founder Hillary Kerr, Second" at bounding box center [542, 380] width 222 height 21
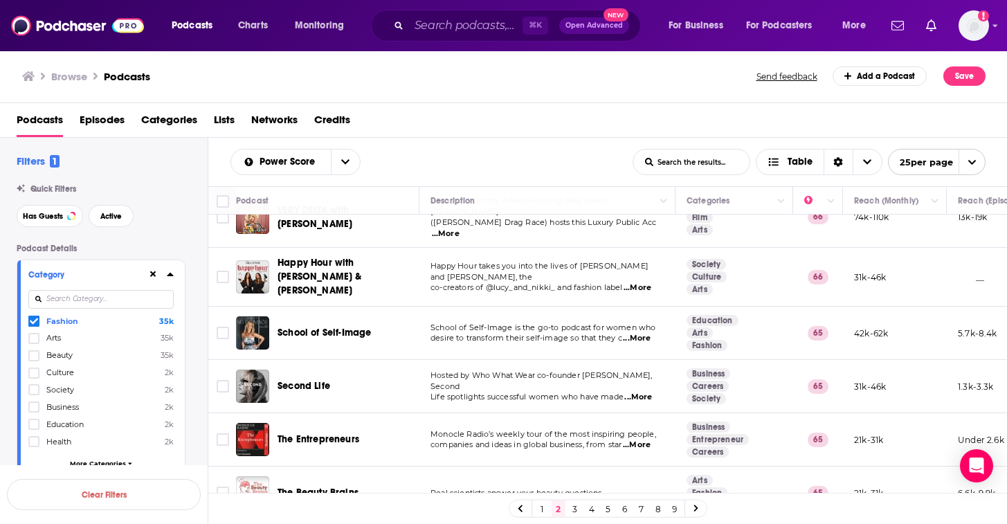
click at [645, 392] on span "...More" at bounding box center [638, 397] width 28 height 11
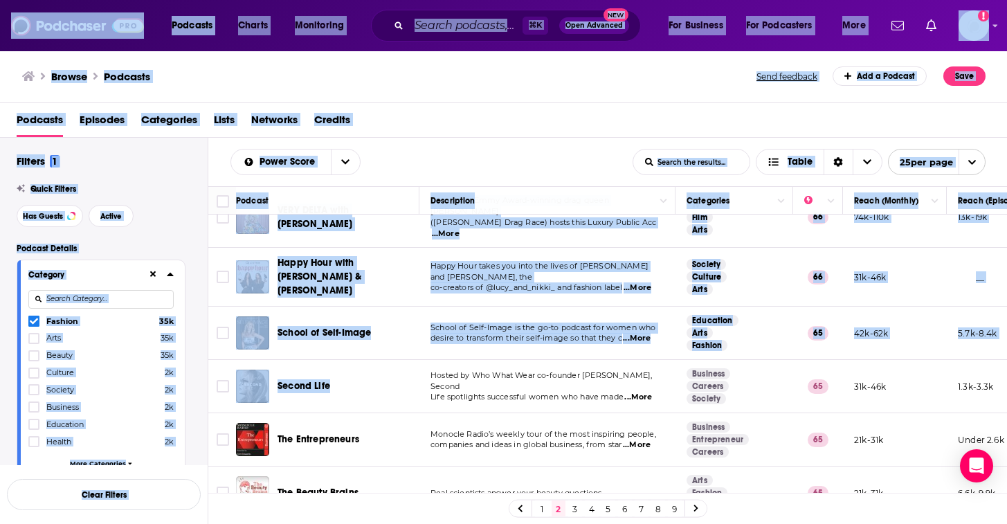
click at [269, 370] on div "Podcasts Charts Monitoring ⌘ K Open Advanced New For Business For Podcasters Mo…" at bounding box center [503, 262] width 1007 height 524
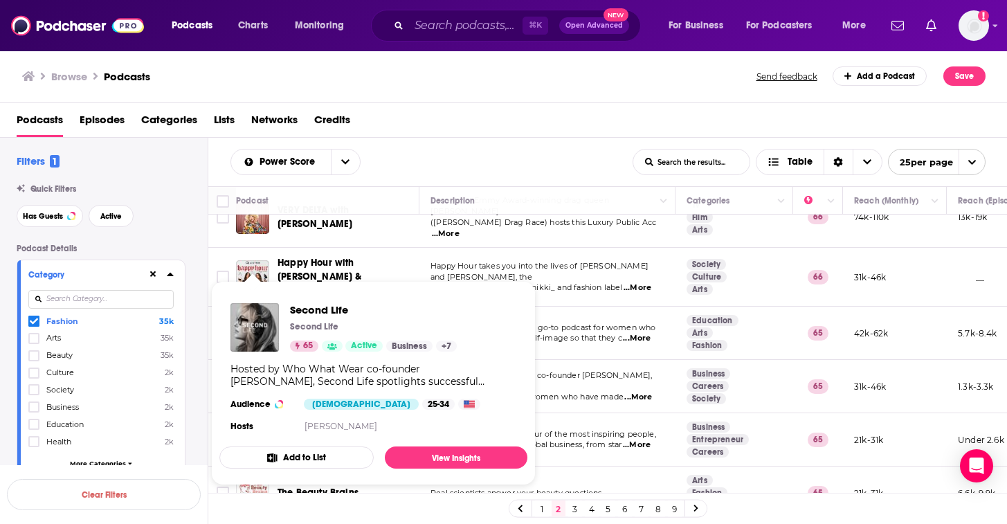
click at [660, 397] on td "Hosted by Who What Wear co-founder Hillary Kerr, Second Life spotlights success…" at bounding box center [547, 386] width 256 height 53
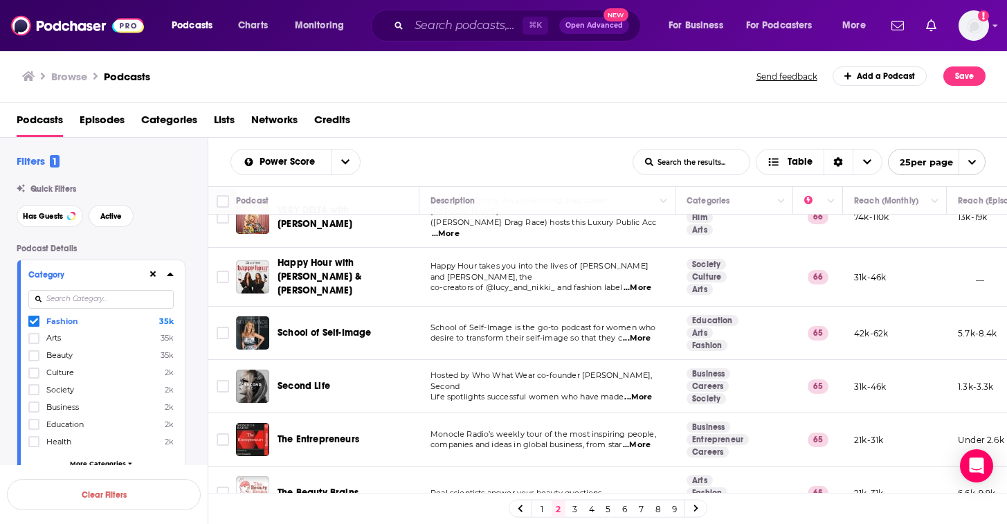
click at [293, 377] on div "Podcasts Charts Monitoring ⌘ K Open Advanced New For Business For Podcasters Mo…" at bounding box center [503, 262] width 1007 height 524
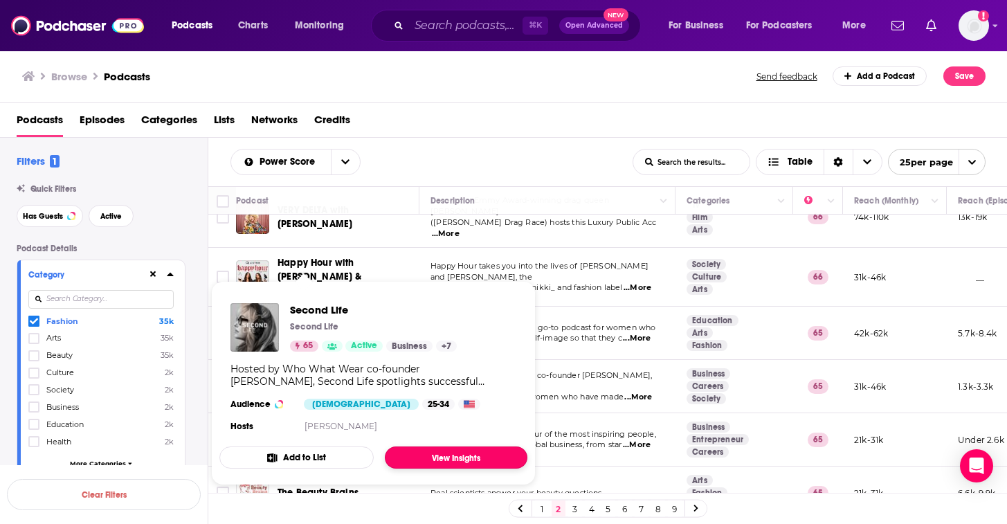
click at [437, 453] on link "View Insights" at bounding box center [456, 457] width 143 height 22
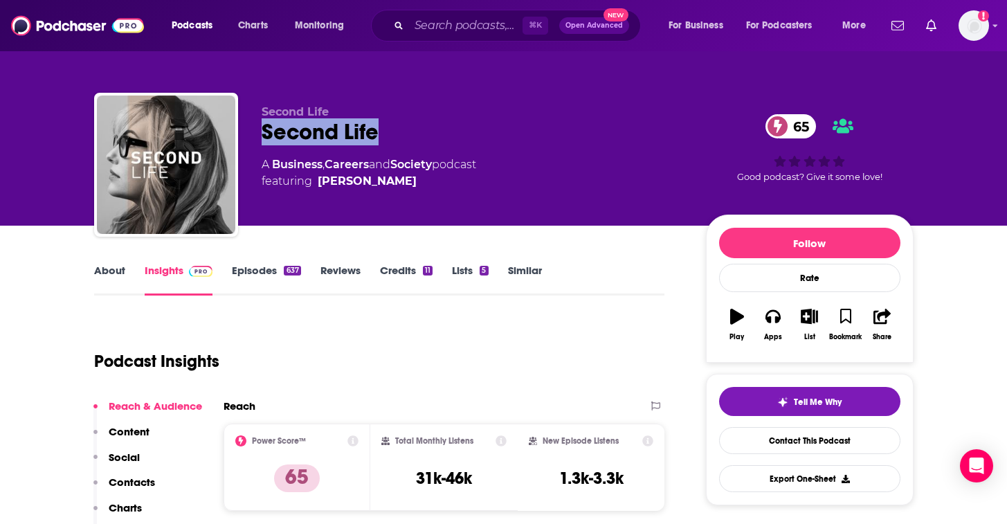
drag, startPoint x: 399, startPoint y: 134, endPoint x: 264, endPoint y: 132, distance: 135.0
click at [264, 132] on div "Second Life 65" at bounding box center [473, 131] width 422 height 27
copy h2 "Second Life"
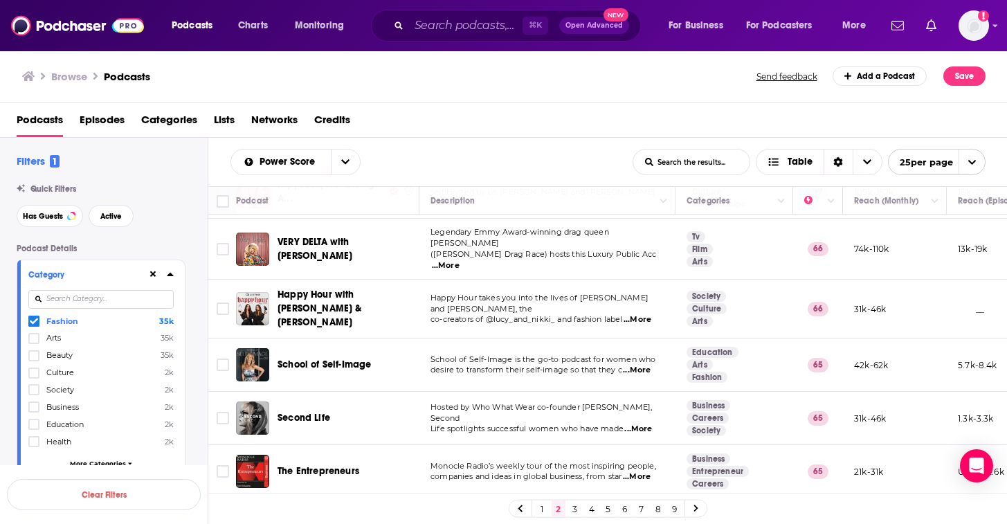
scroll to position [104, 0]
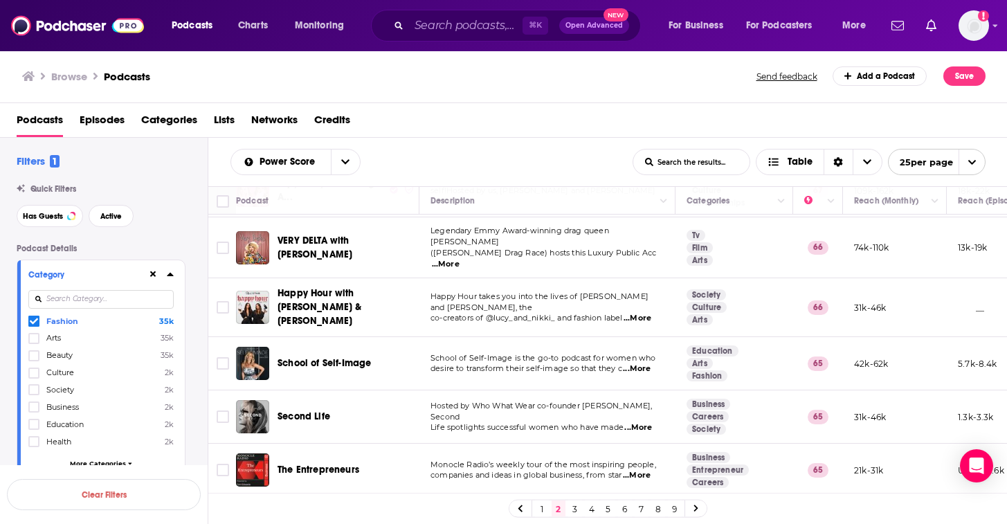
click at [634, 363] on span "...More" at bounding box center [637, 368] width 28 height 11
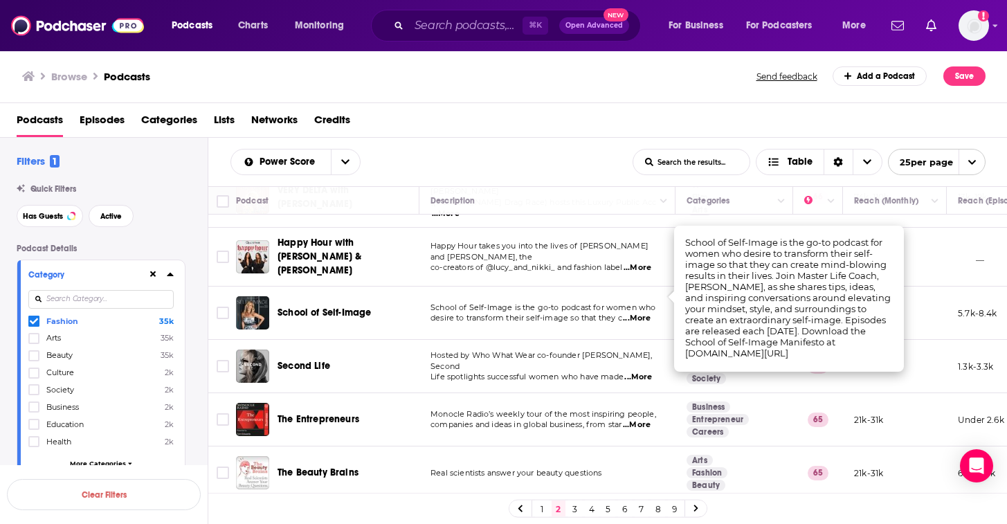
scroll to position [166, 0]
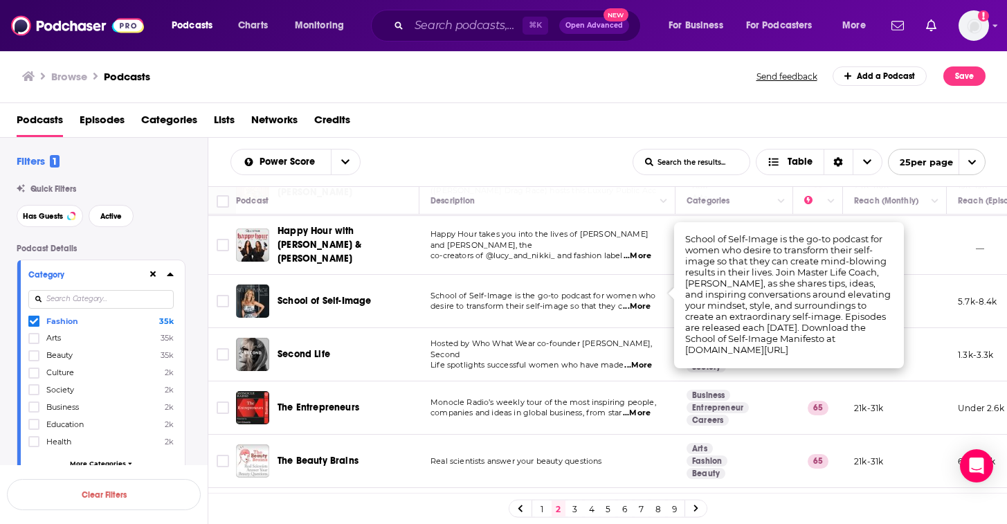
click at [638, 408] on span "...More" at bounding box center [637, 413] width 28 height 11
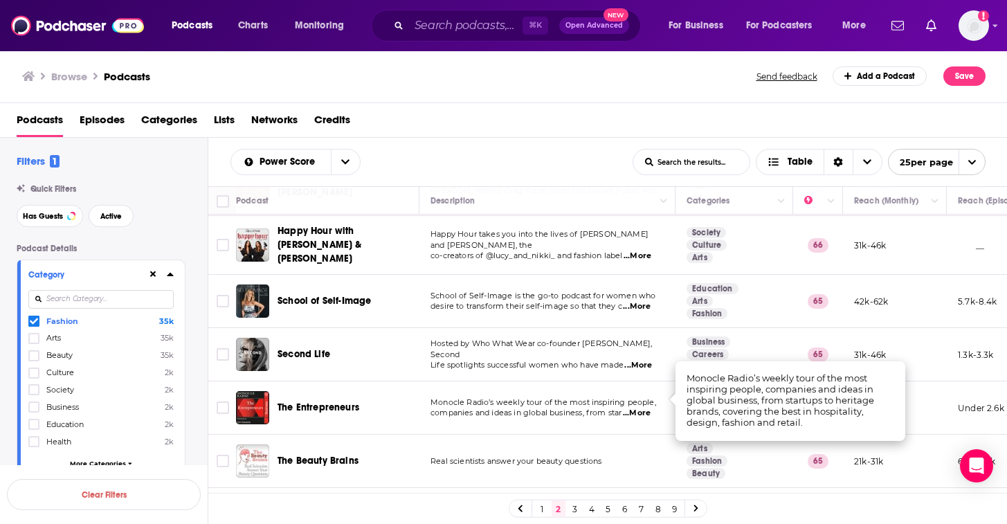
scroll to position [190, 0]
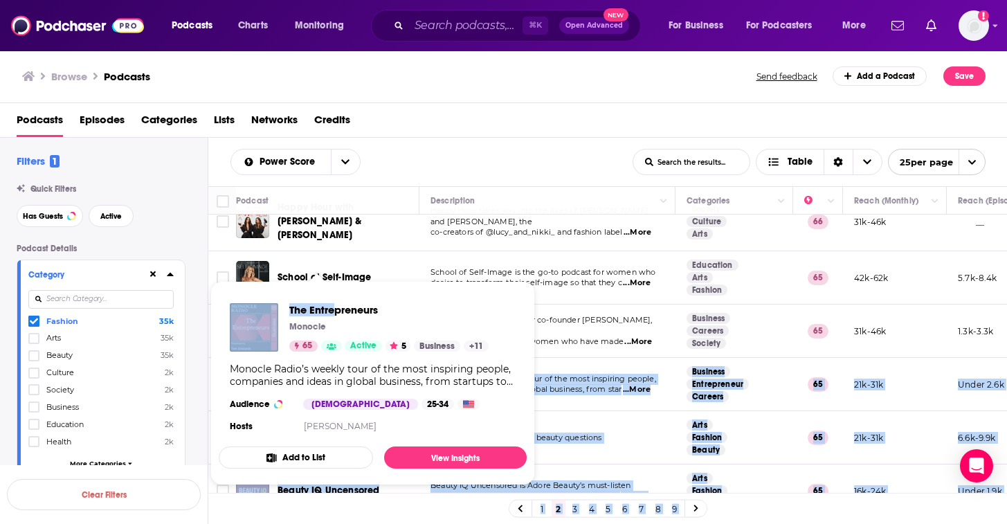
drag, startPoint x: 367, startPoint y: 370, endPoint x: 338, endPoint y: 308, distance: 68.7
click at [338, 308] on div "Podcasts Charts Monitoring ⌘ K Open Advanced New For Business For Podcasters Mo…" at bounding box center [503, 262] width 1007 height 524
click at [417, 311] on span "The Entrepreneurs" at bounding box center [388, 309] width 199 height 13
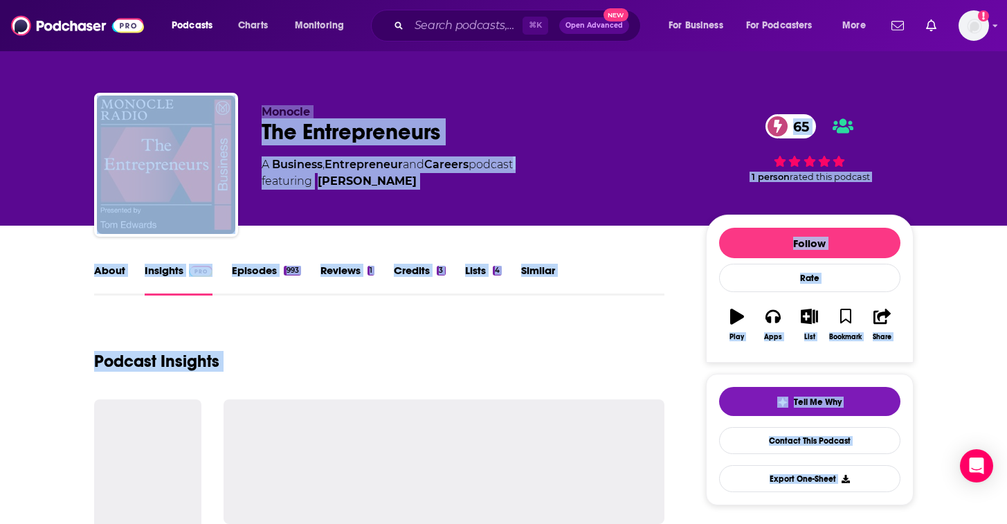
click at [489, 125] on div "The Entrepreneurs 65" at bounding box center [473, 131] width 422 height 27
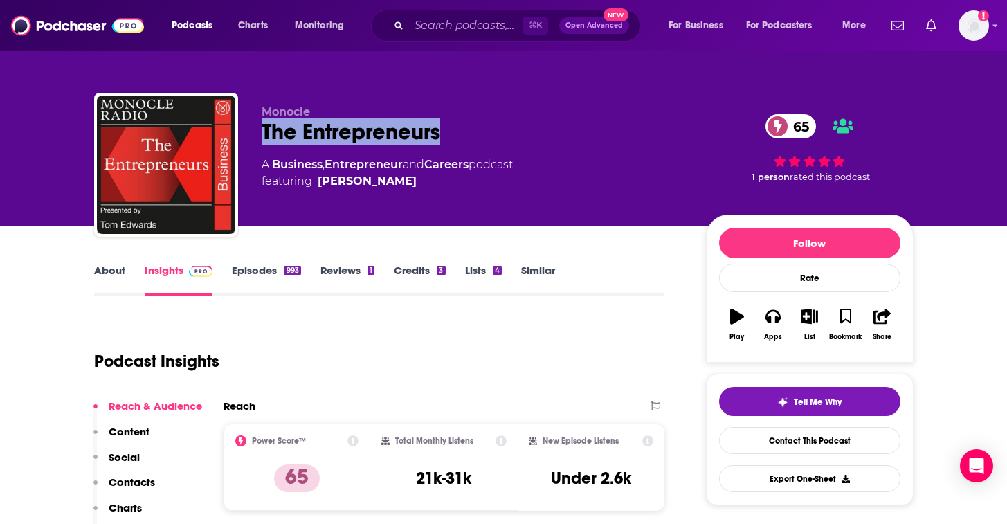
drag, startPoint x: 489, startPoint y: 131, endPoint x: 259, endPoint y: 130, distance: 230.5
click at [259, 131] on div "Monocle The Entrepreneurs 65 A Business , Entrepreneur and Careers podcast feat…" at bounding box center [504, 168] width 820 height 150
copy h2 "The Entrepreneurs"
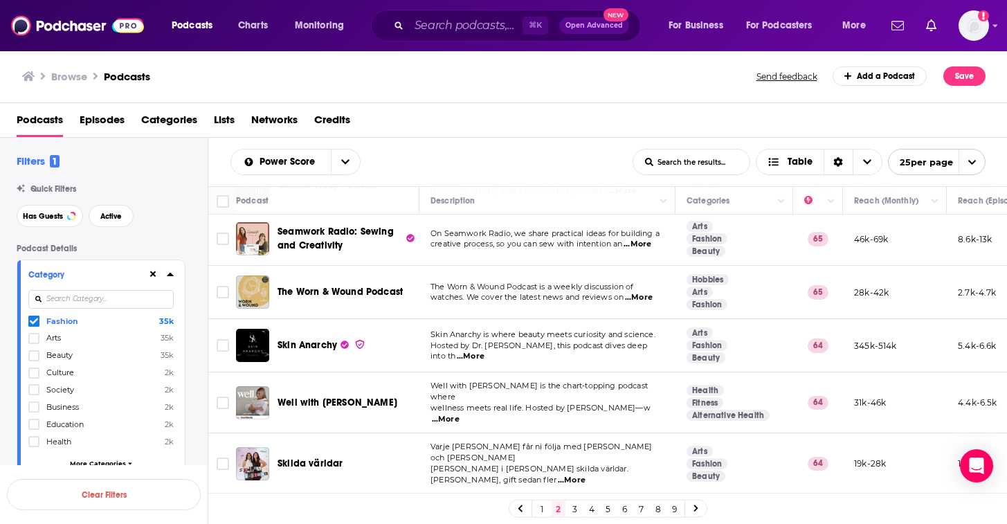
scroll to position [563, 0]
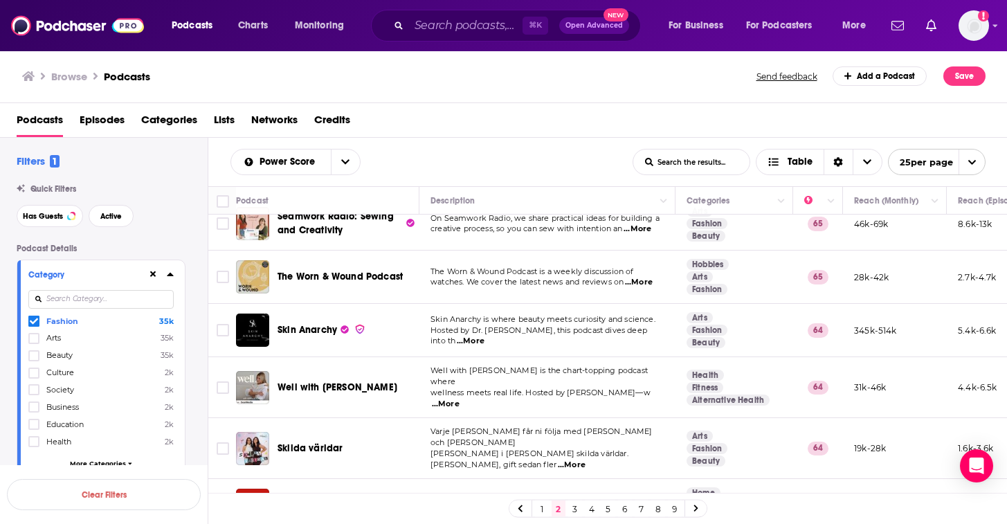
click at [460, 399] on span "...More" at bounding box center [446, 404] width 28 height 11
click at [381, 387] on div "Well with Arielle Lorre" at bounding box center [350, 387] width 144 height 33
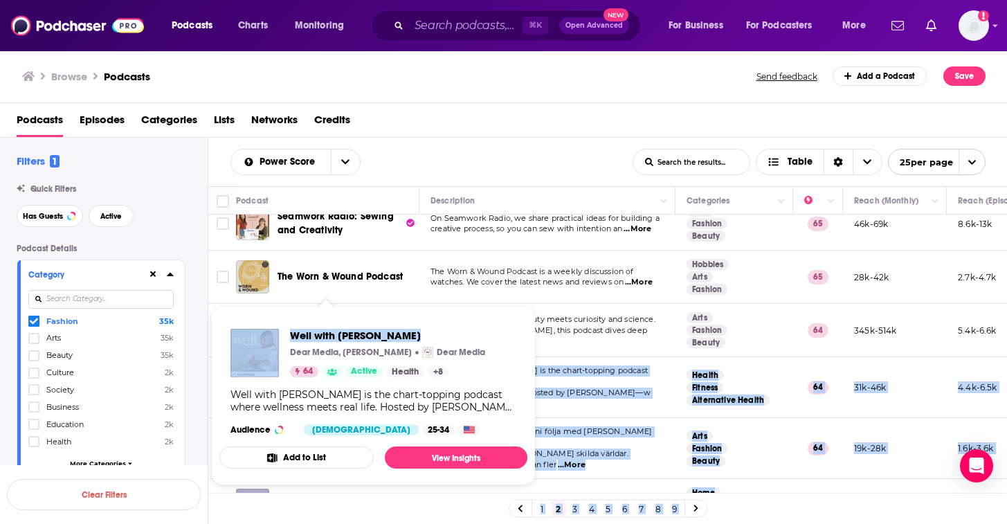
drag, startPoint x: 386, startPoint y: 374, endPoint x: 402, endPoint y: 336, distance: 41.3
click at [402, 336] on div "Podcasts Charts Monitoring ⌘ K Open Advanced New For Business For Podcasters Mo…" at bounding box center [503, 262] width 1007 height 524
copy div "Well with Arielle Lorre is the chart-topping podcast where wellness meets real …"
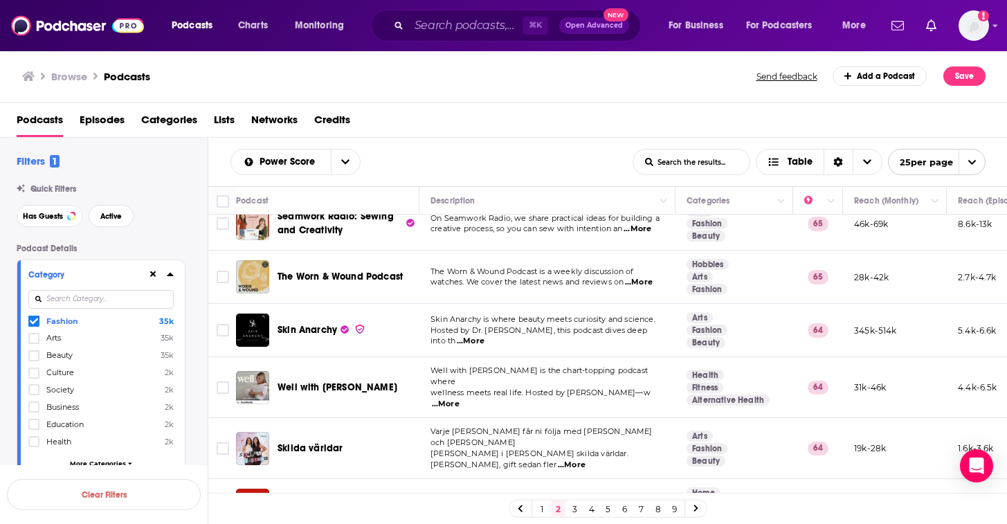
click at [376, 381] on div "Well with Arielle Lorre" at bounding box center [350, 388] width 144 height 14
click at [364, 381] on span "Well with Arielle Lorre" at bounding box center [338, 387] width 120 height 12
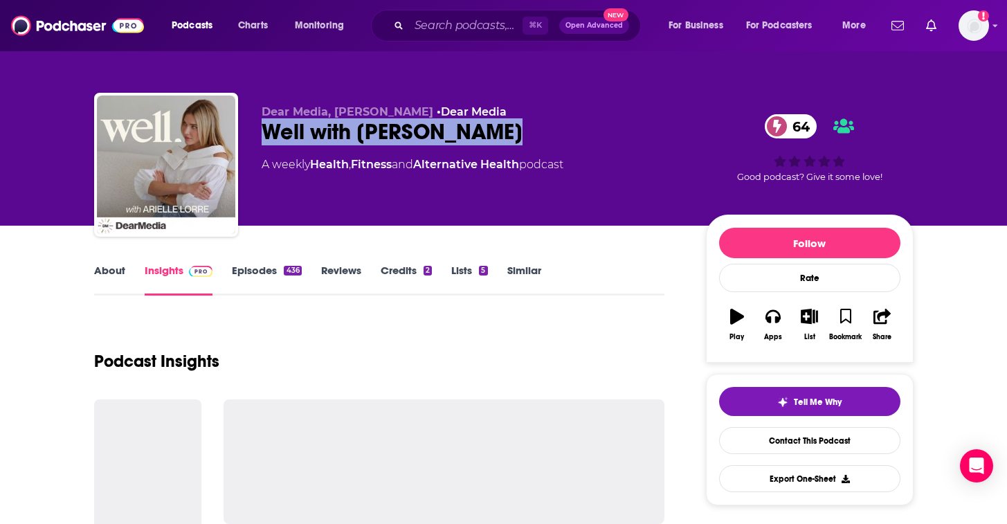
drag, startPoint x: 501, startPoint y: 138, endPoint x: 262, endPoint y: 137, distance: 238.8
click at [262, 137] on div "Well with Arielle Lorre 64" at bounding box center [473, 131] width 422 height 27
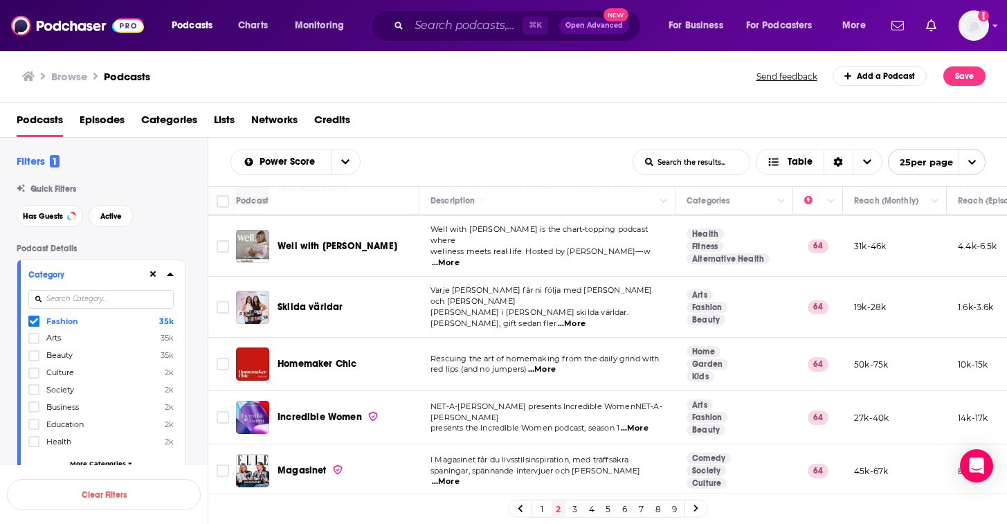
scroll to position [741, 0]
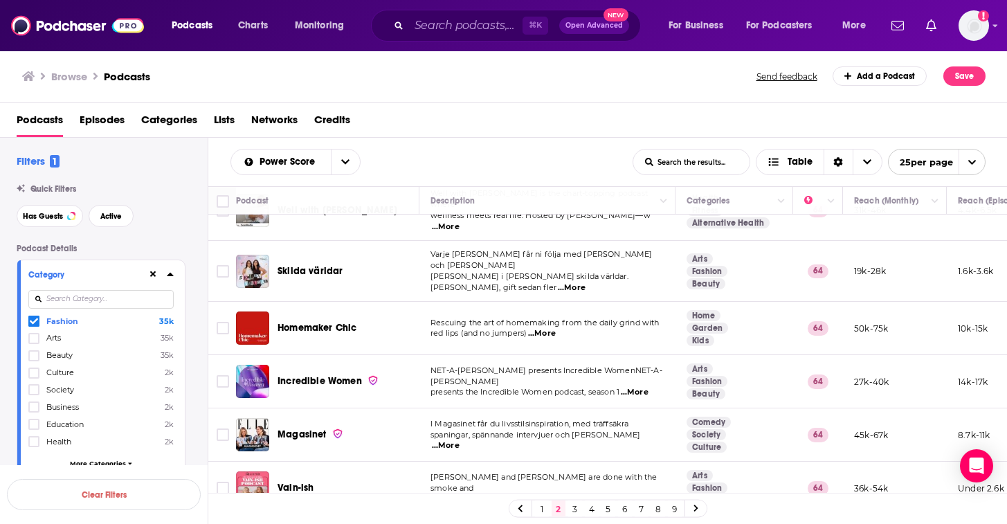
click at [639, 387] on span "...More" at bounding box center [635, 392] width 28 height 11
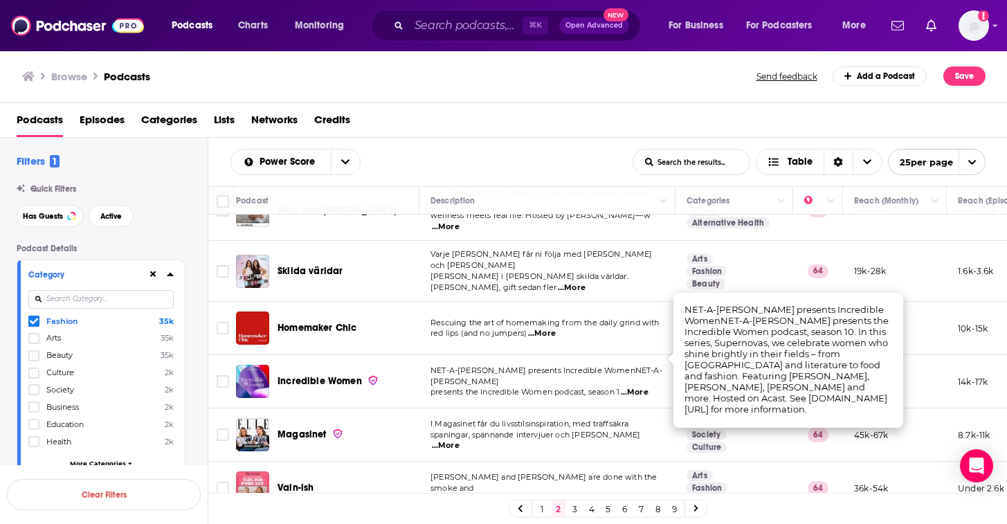
click at [341, 355] on div "Podcasts Charts Monitoring ⌘ K Open Advanced New For Business For Podcasters Mo…" at bounding box center [503, 262] width 1007 height 524
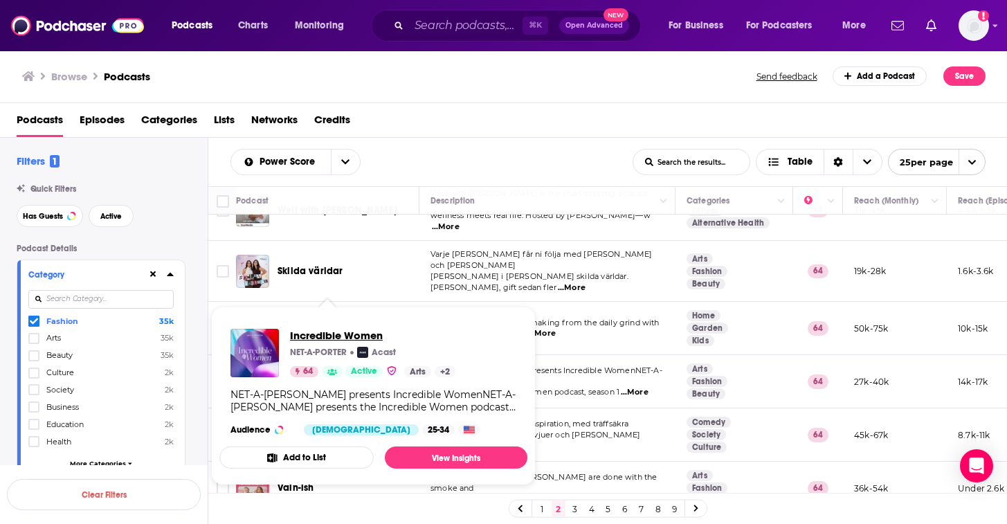
click at [332, 329] on span "Incredible Women" at bounding box center [372, 335] width 165 height 13
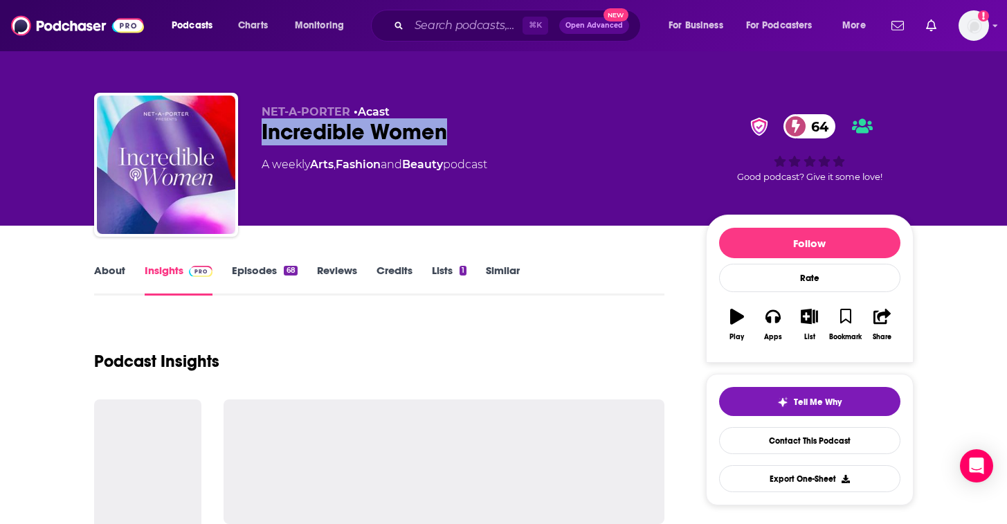
drag, startPoint x: 471, startPoint y: 132, endPoint x: 262, endPoint y: 128, distance: 208.4
click at [262, 128] on div "Incredible Women 64" at bounding box center [473, 131] width 422 height 27
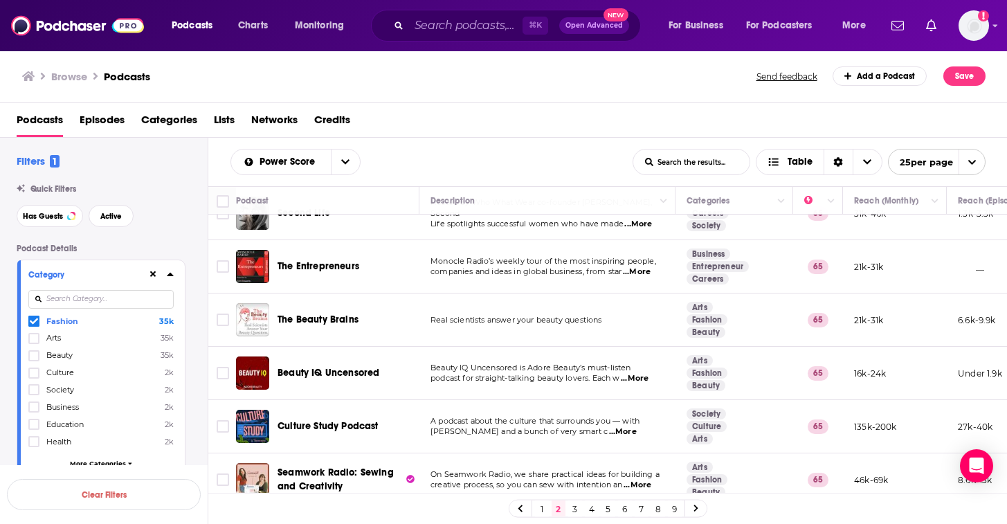
scroll to position [309, 0]
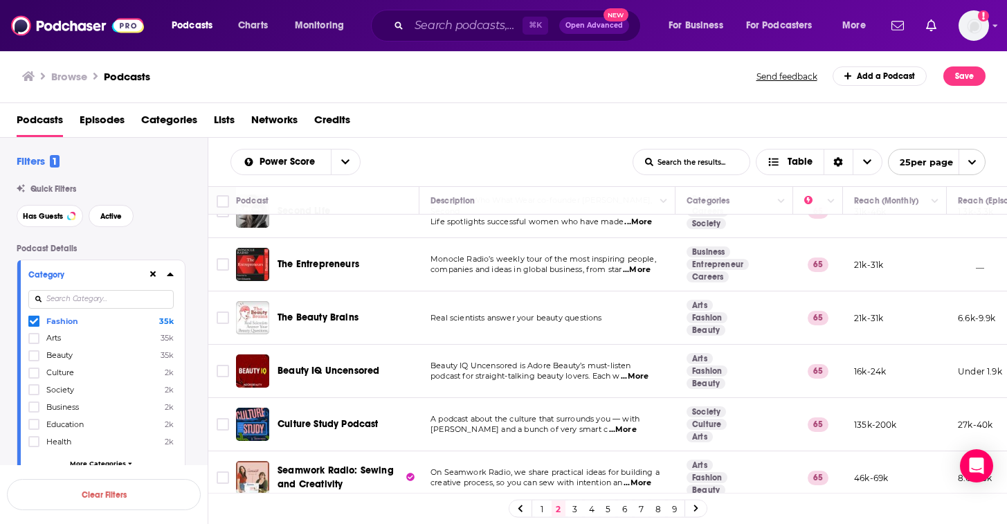
click at [645, 361] on p "Beauty IQ Uncensored is Adore Beauty’s must-listen" at bounding box center [547, 366] width 233 height 11
click at [644, 371] on span "...More" at bounding box center [635, 376] width 28 height 11
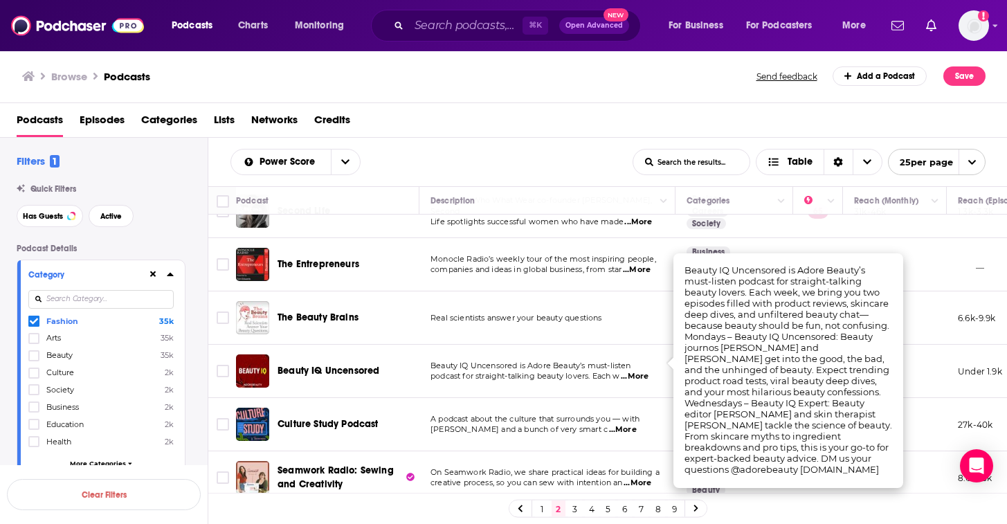
click at [614, 373] on td "Beauty IQ Uncensored is Adore Beauty’s must-listen podcast for straight-talking…" at bounding box center [547, 371] width 256 height 53
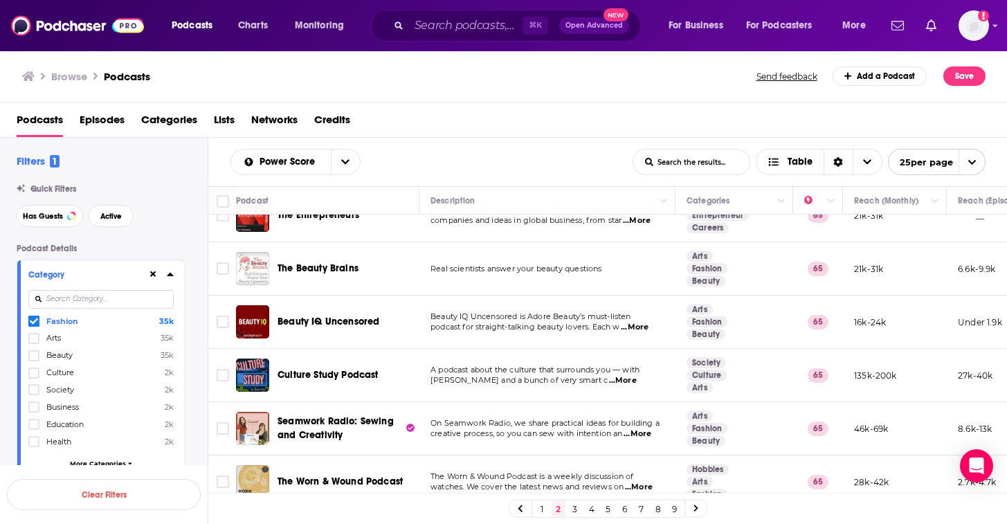
scroll to position [366, 0]
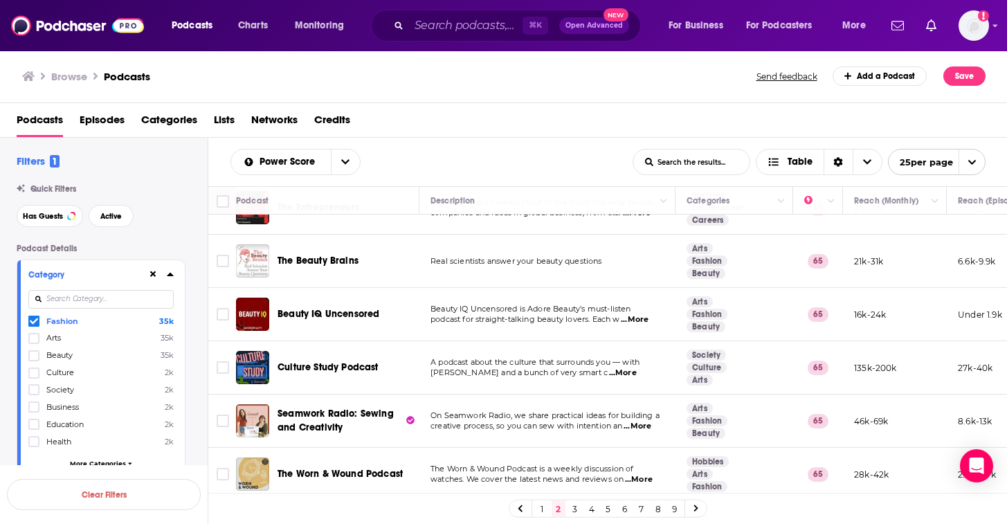
click at [637, 368] on span "...More" at bounding box center [623, 373] width 28 height 11
click at [595, 368] on td "A podcast about the culture that surrounds you — with Anne Helen Petersen and a…" at bounding box center [547, 367] width 256 height 53
drag, startPoint x: 393, startPoint y: 359, endPoint x: 272, endPoint y: 357, distance: 121.1
click at [271, 357] on div "Culture Study Podcast" at bounding box center [329, 367] width 186 height 33
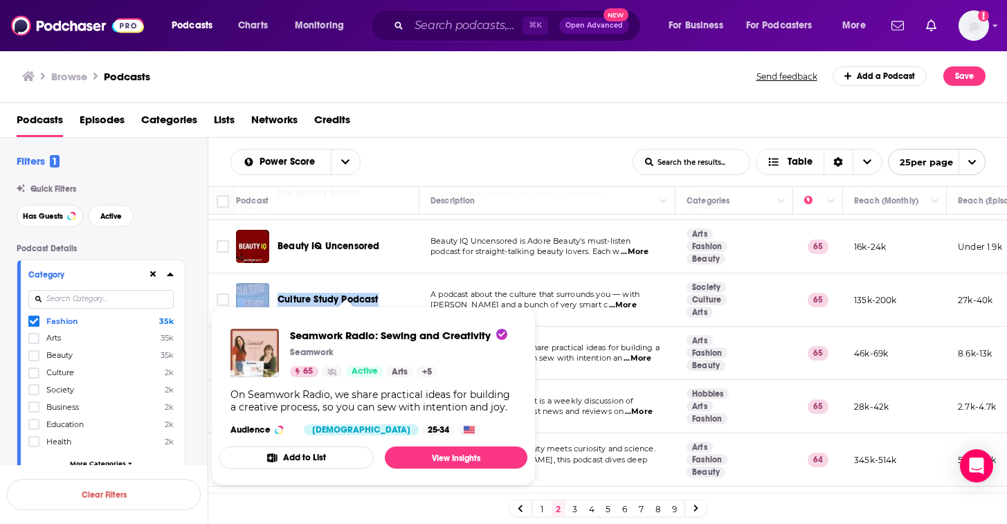
scroll to position [505, 0]
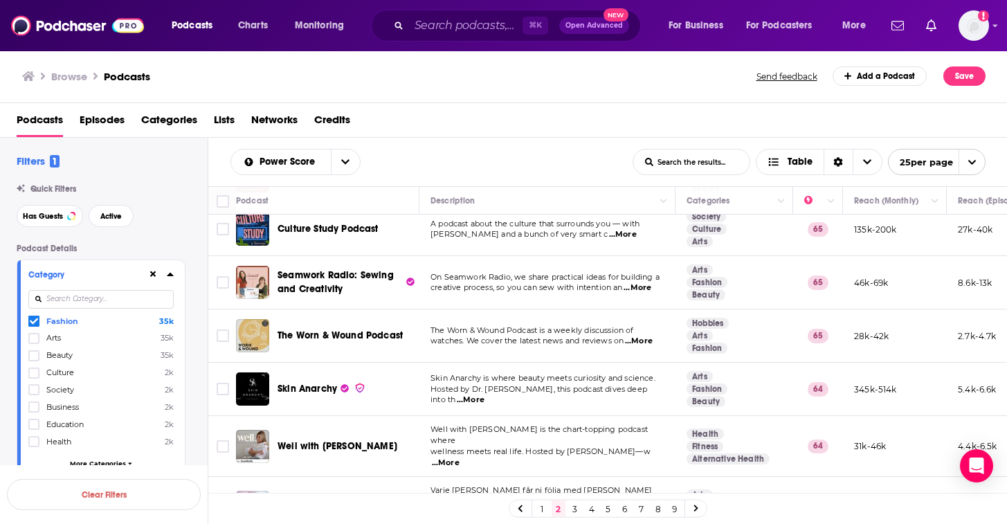
click at [640, 336] on span "...More" at bounding box center [639, 341] width 28 height 11
click at [591, 336] on span "watches. We cover the latest news and reviews on" at bounding box center [527, 341] width 193 height 10
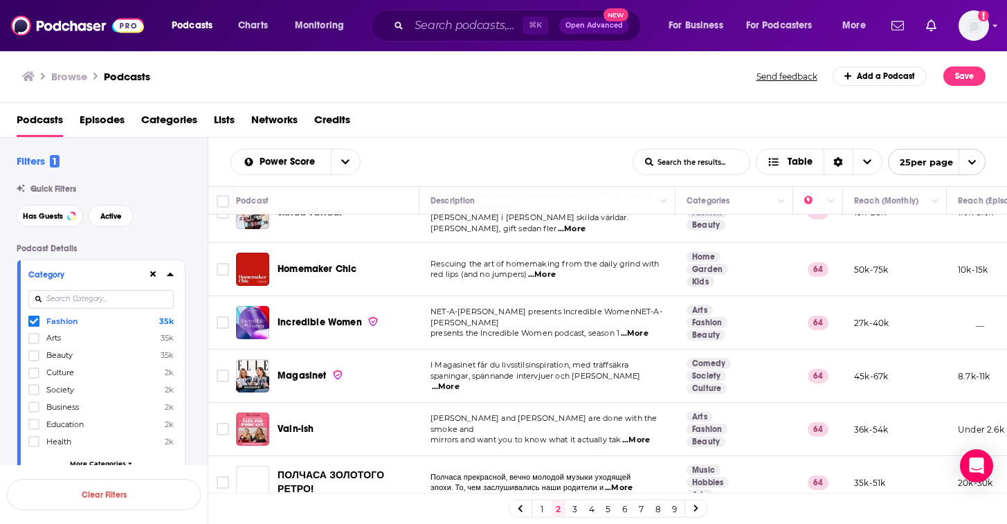
scroll to position [840, 0]
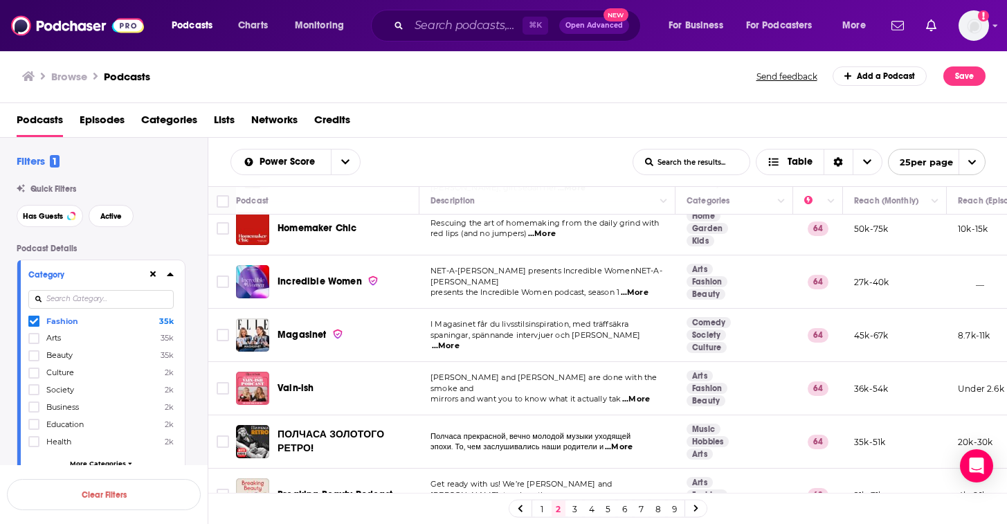
click at [644, 394] on span "...More" at bounding box center [636, 399] width 28 height 11
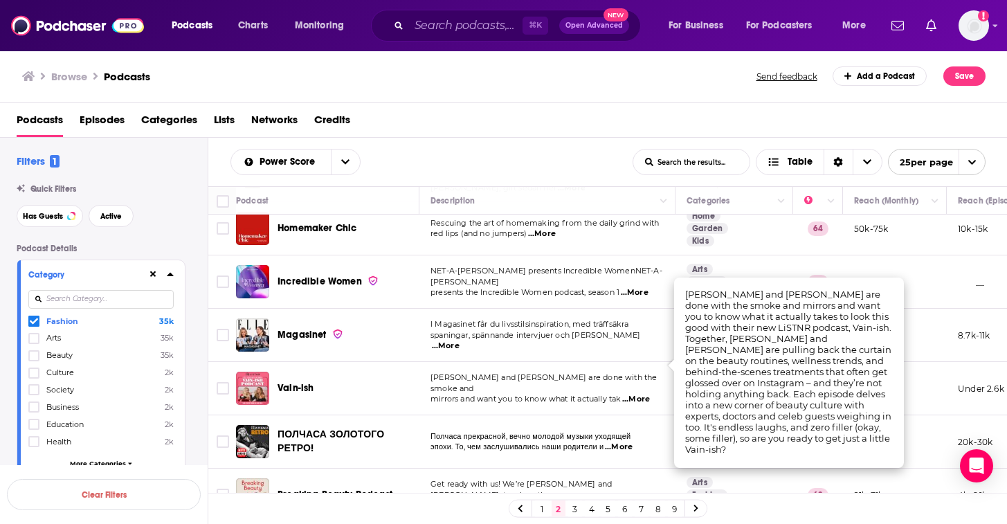
click at [607, 372] on td "Bec Judd and Jess Roberts are done with the smoke and mirrors and want you to k…" at bounding box center [547, 388] width 256 height 53
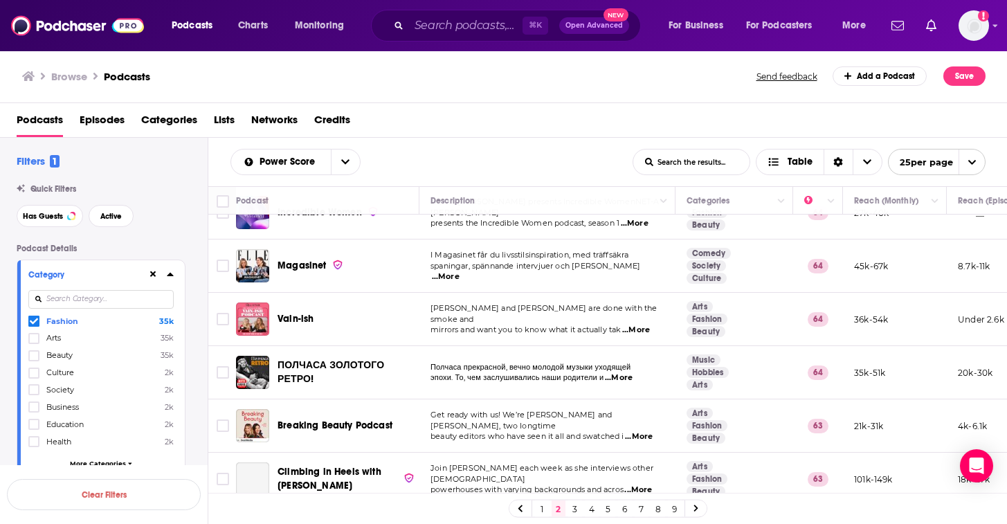
scroll to position [926, 0]
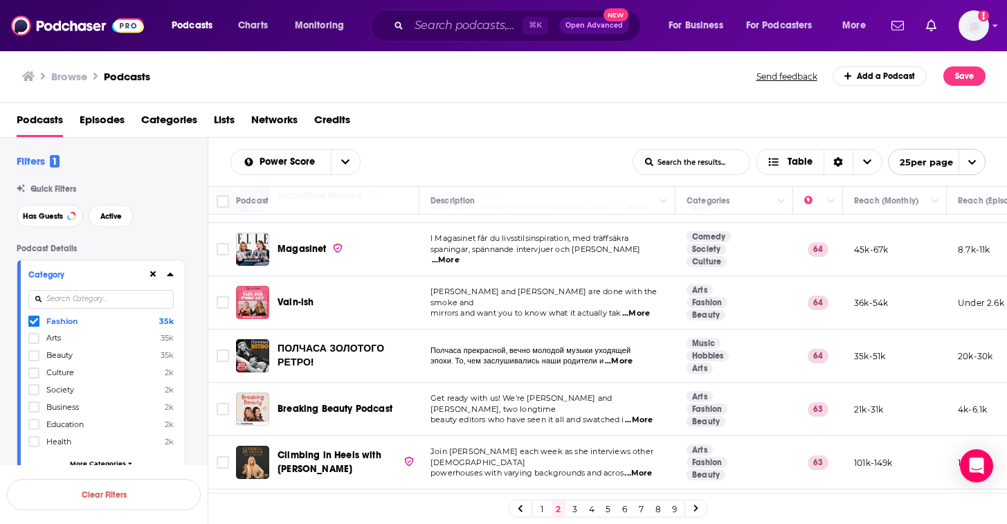
click at [639, 415] on span "...More" at bounding box center [639, 420] width 28 height 11
click at [624, 415] on span "beauty editors who have seen it all and swatched i" at bounding box center [528, 420] width 194 height 10
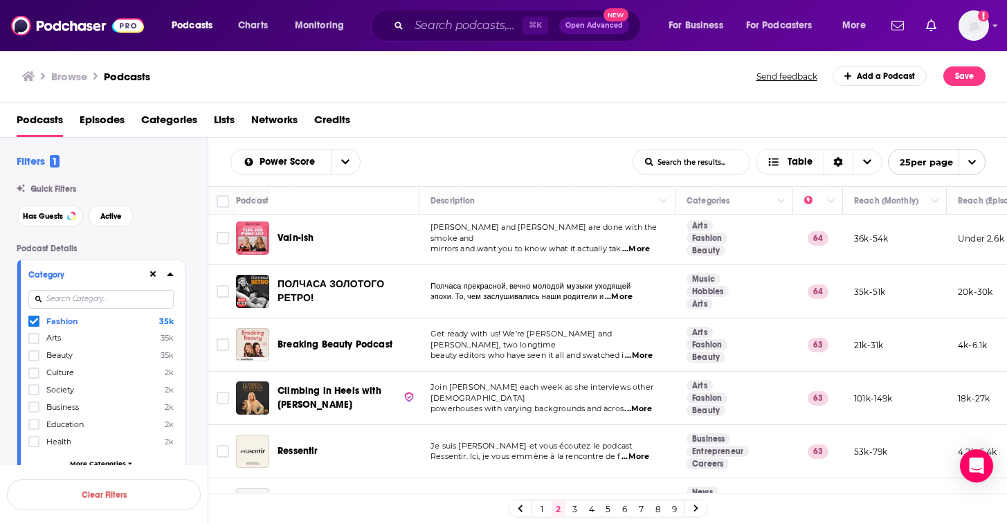
scroll to position [992, 0]
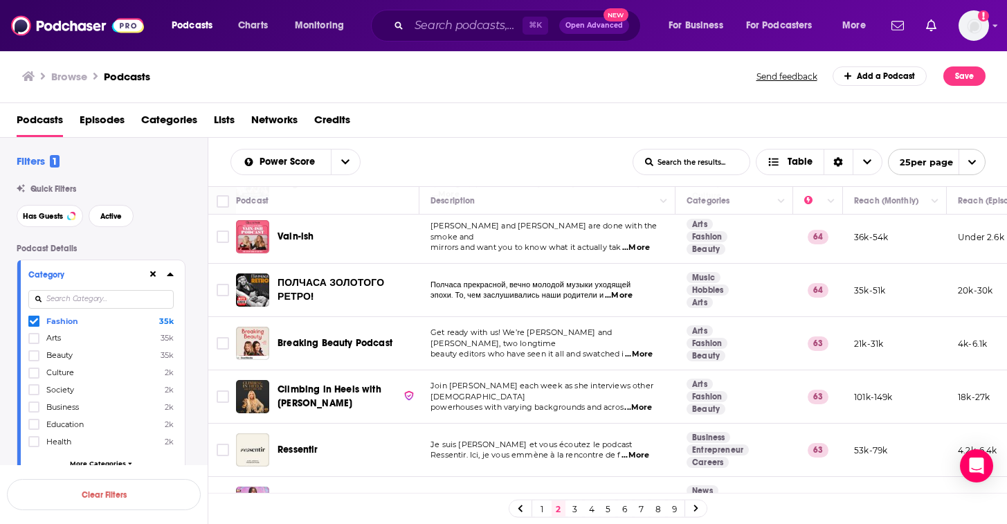
click at [658, 402] on p "powerhouses with varying backgrounds and acros ...More" at bounding box center [547, 407] width 233 height 11
click at [652, 402] on span "...More" at bounding box center [638, 407] width 28 height 11
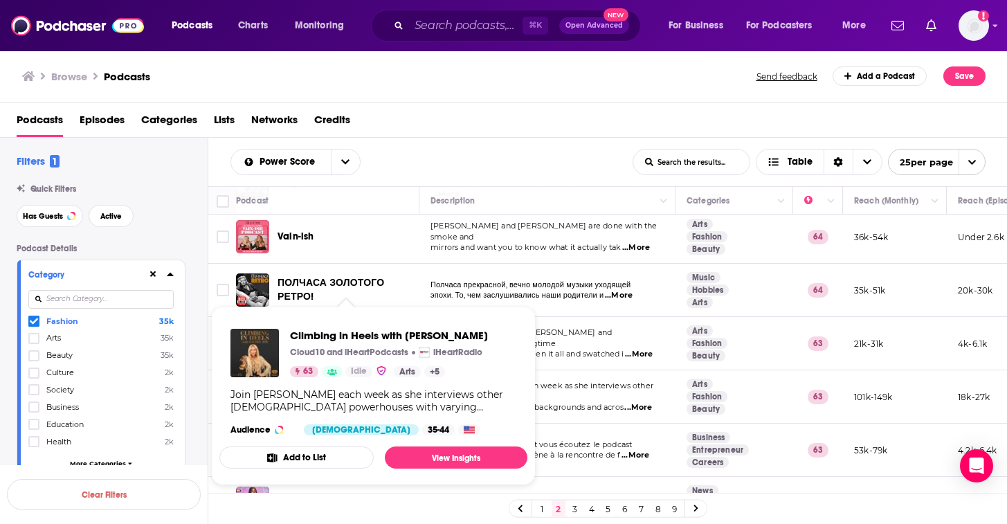
click at [344, 379] on div "Climbing in Heels with Rachel Zoe Cloud10 and iHeartPodcasts iHeartRadio 63 Idl…" at bounding box center [373, 382] width 308 height 129
click at [259, 350] on img "Climbing in Heels with Rachel Zoe" at bounding box center [255, 353] width 48 height 48
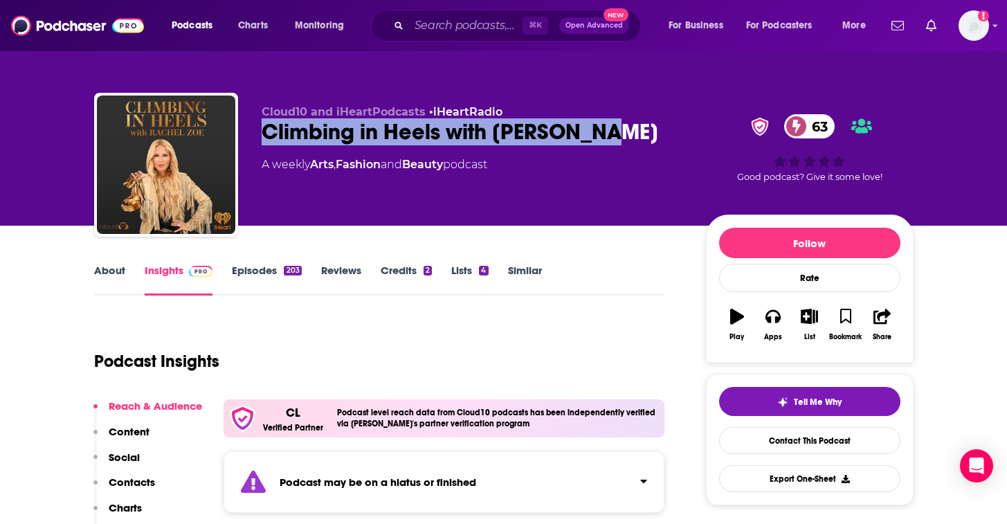
drag, startPoint x: 615, startPoint y: 133, endPoint x: 258, endPoint y: 134, distance: 357.2
click at [258, 134] on div "Cloud10 and iHeartPodcasts • iHeartRadio Climbing in Heels with Rachel Zoe 63 A…" at bounding box center [504, 168] width 820 height 150
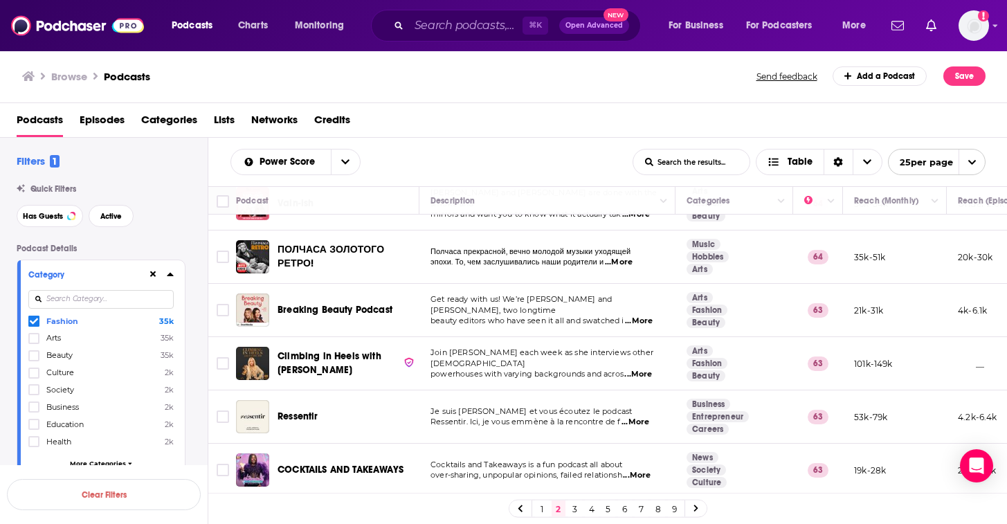
scroll to position [1051, 0]
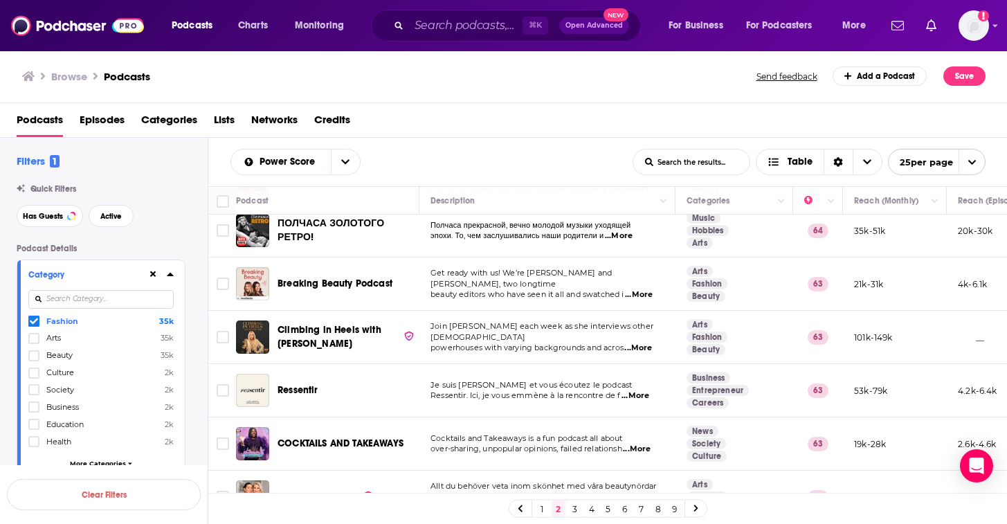
click at [642, 444] on span "...More" at bounding box center [637, 449] width 28 height 11
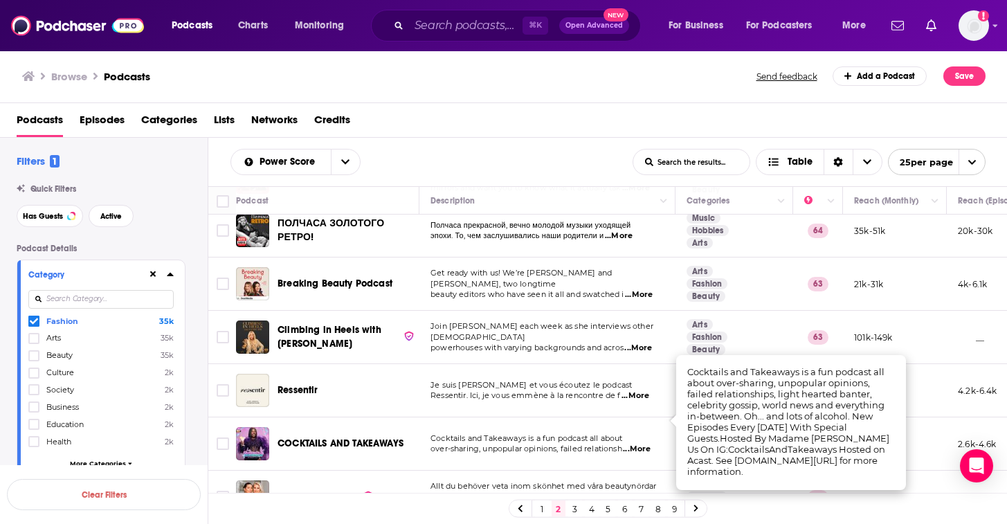
click at [616, 444] on span "over-sharing, unpopular opinions, failed relationsh" at bounding box center [527, 449] width 192 height 10
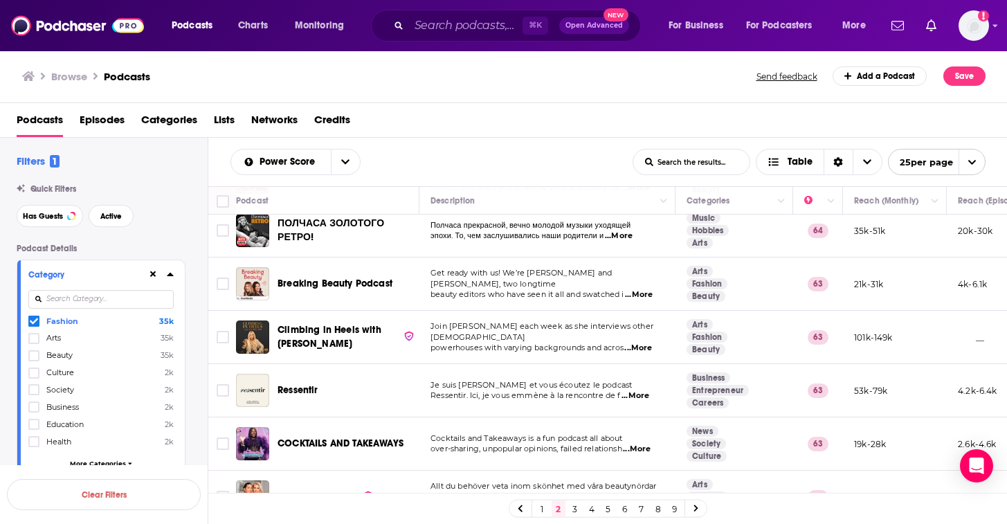
click at [576, 505] on link "3" at bounding box center [575, 508] width 14 height 17
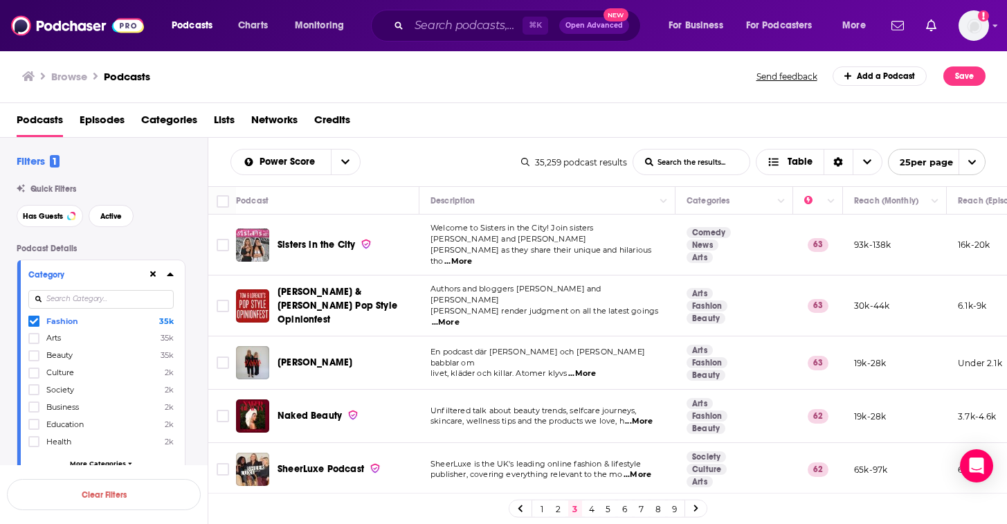
click at [472, 256] on span "...More" at bounding box center [458, 261] width 28 height 11
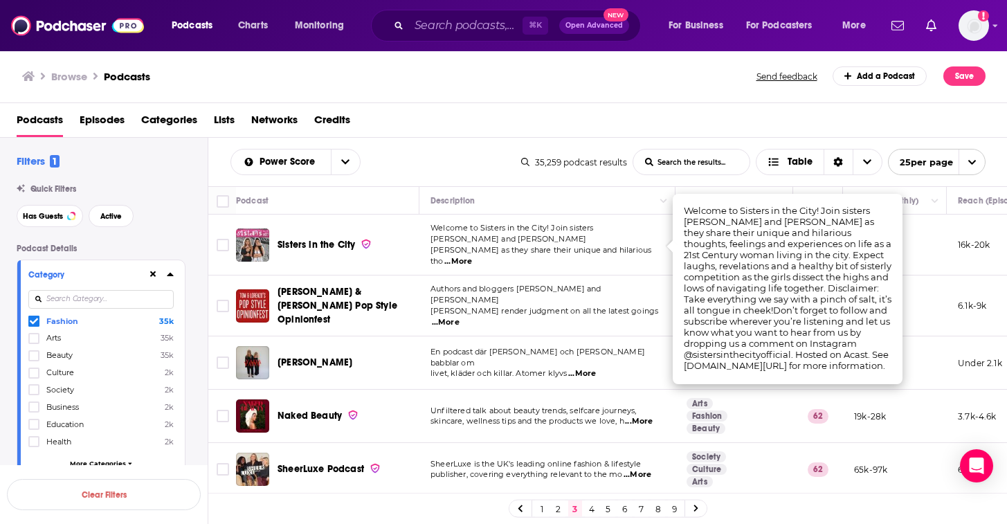
click at [599, 251] on p "Vakili as they share their unique and hilarious tho ...More" at bounding box center [547, 256] width 233 height 22
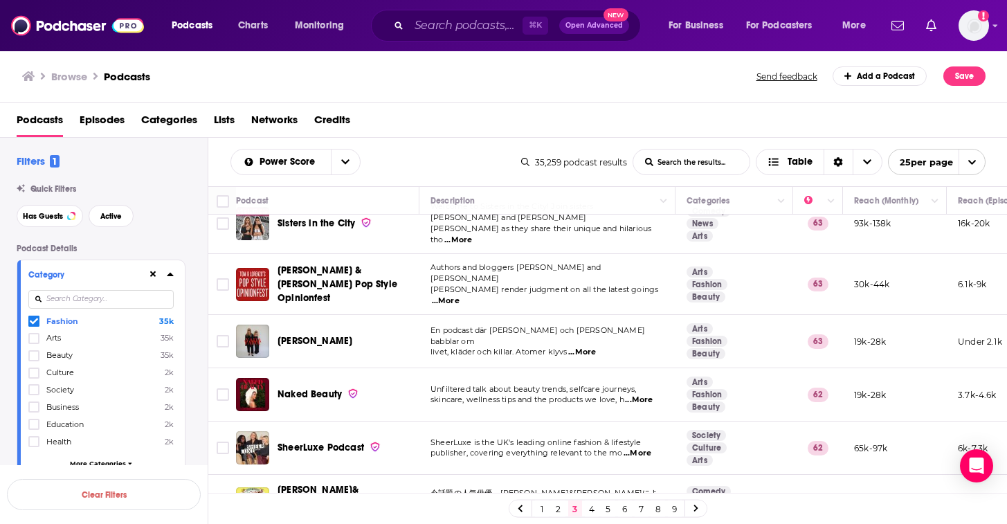
scroll to position [27, 0]
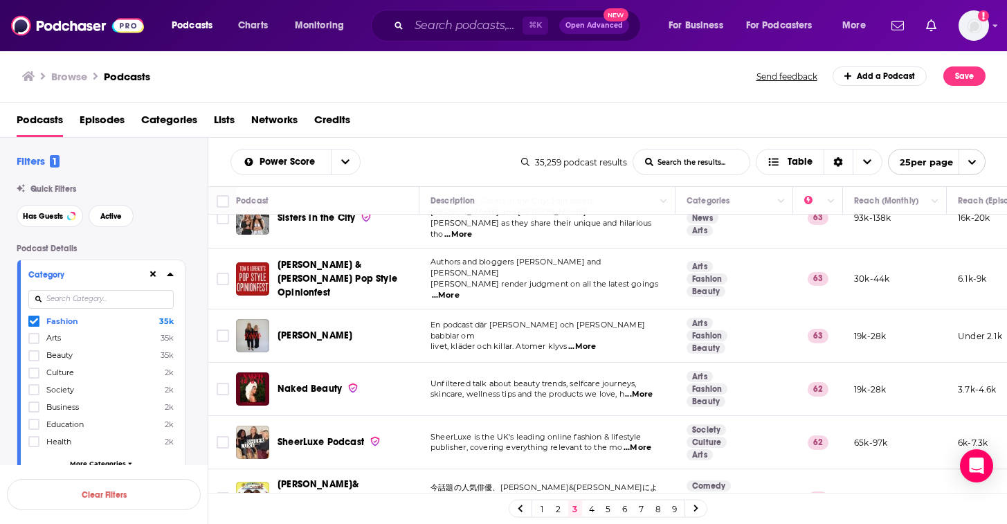
click at [638, 389] on span "...More" at bounding box center [639, 394] width 28 height 11
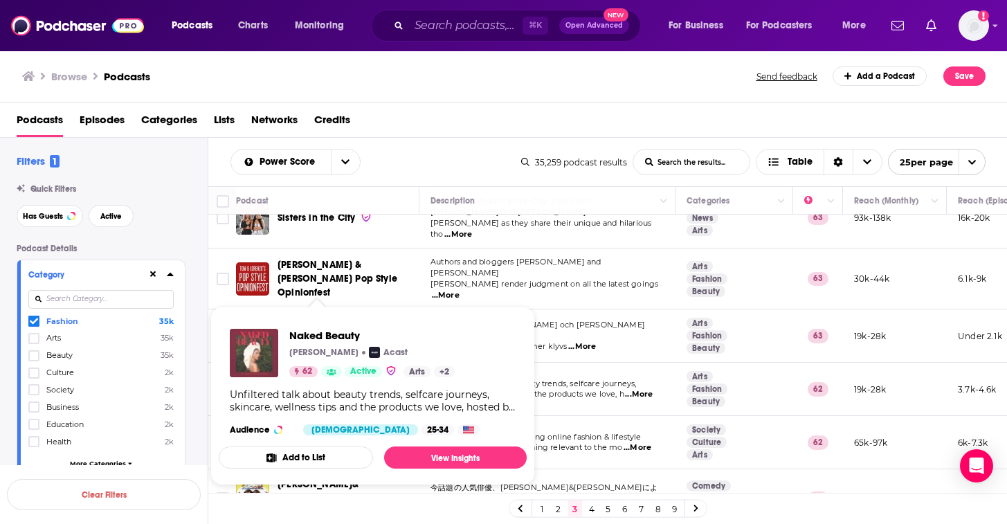
click at [259, 345] on img "Naked Beauty" at bounding box center [254, 353] width 48 height 48
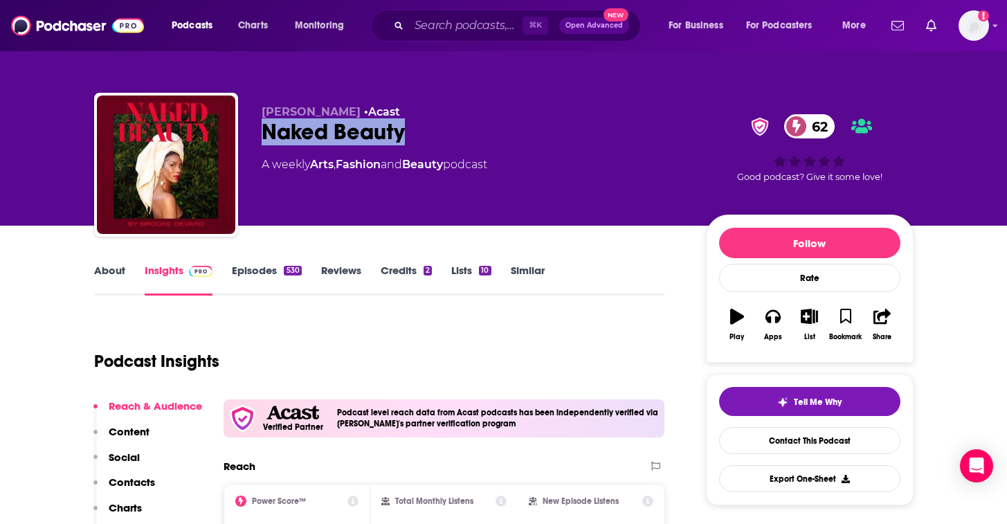
drag, startPoint x: 406, startPoint y: 134, endPoint x: 244, endPoint y: 132, distance: 162.0
click at [244, 132] on div "Brooke DeVard • Acast Naked Beauty 62 A weekly Arts , Fashion and Beauty podcas…" at bounding box center [504, 168] width 820 height 150
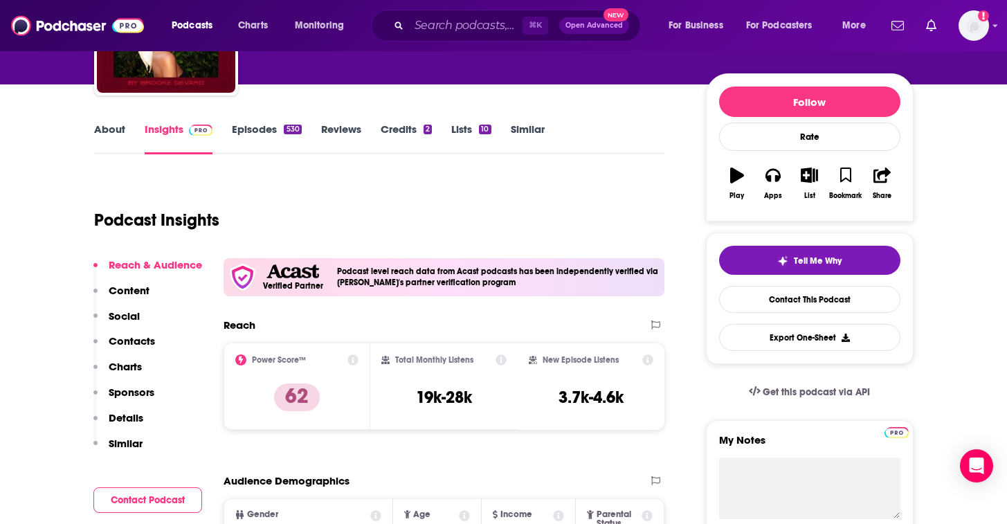
click at [133, 336] on p "Contacts" at bounding box center [132, 340] width 46 height 13
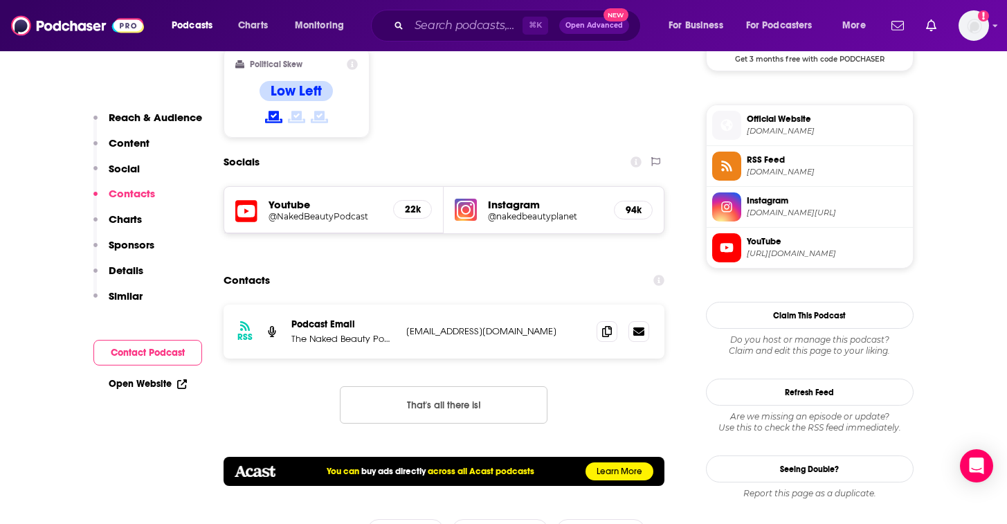
scroll to position [1202, 0]
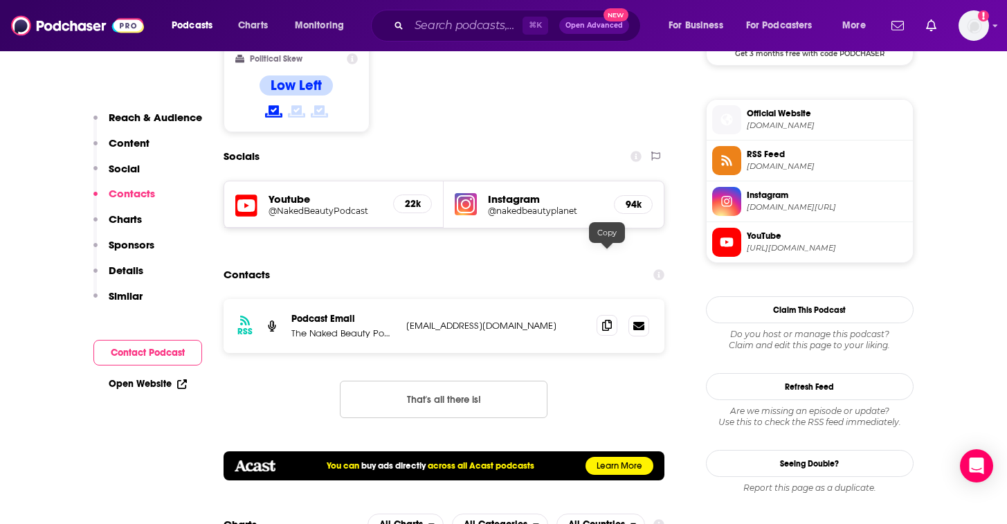
click at [606, 320] on icon at bounding box center [607, 325] width 10 height 11
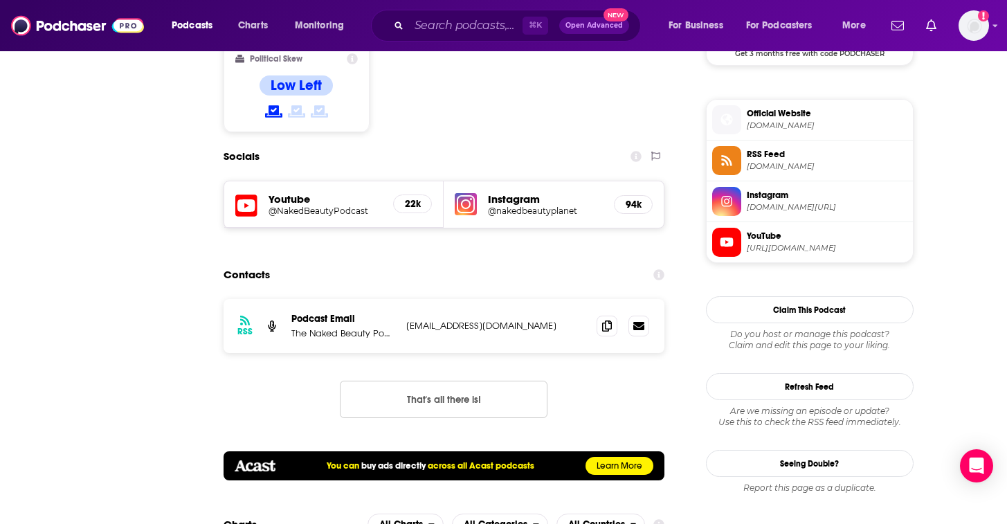
scroll to position [0, 0]
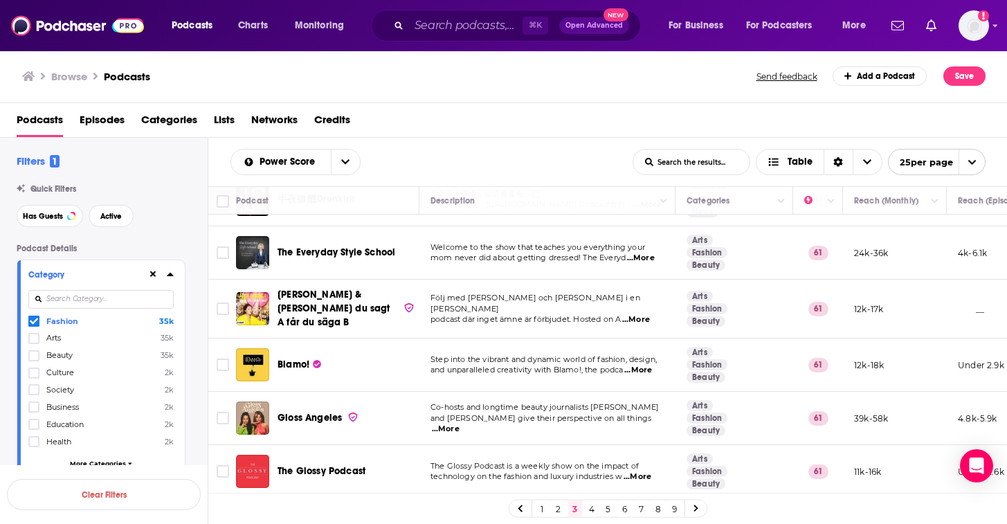
scroll to position [558, 0]
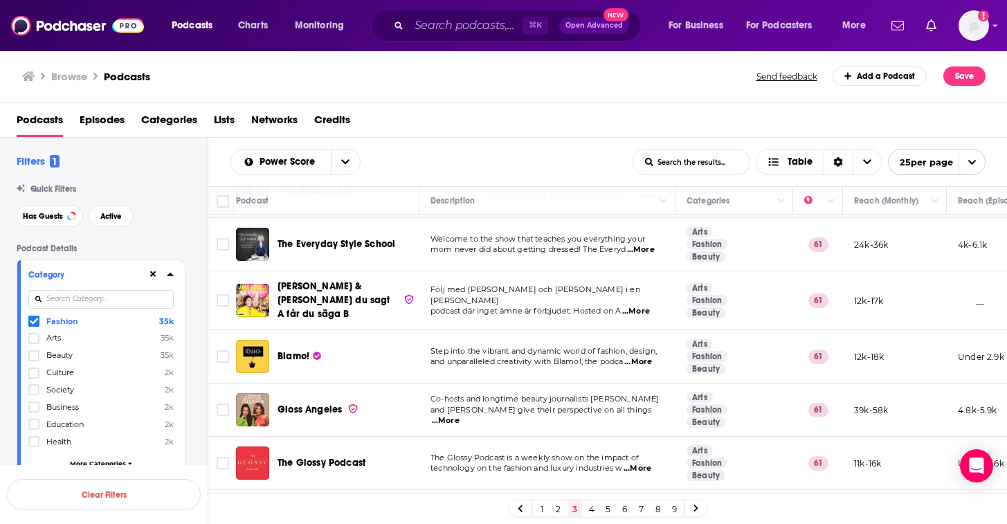
click at [460, 415] on span "...More" at bounding box center [446, 420] width 28 height 11
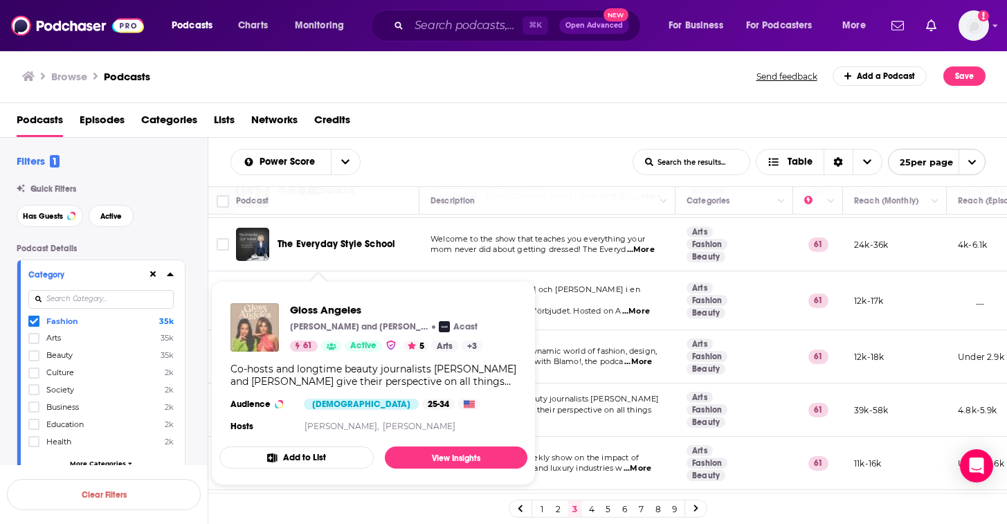
click at [251, 335] on img "Gloss Angeles" at bounding box center [255, 327] width 48 height 48
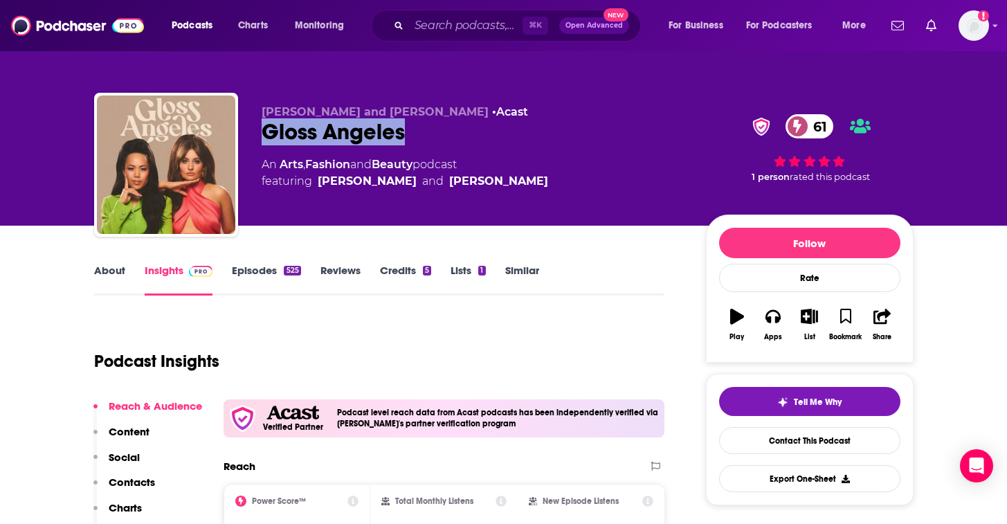
drag, startPoint x: 424, startPoint y: 142, endPoint x: 255, endPoint y: 142, distance: 168.9
click at [255, 142] on div "Kirbie Johnson and Sara Tan • Acast Gloss Angeles 61 An Arts , Fashion and Beau…" at bounding box center [504, 168] width 820 height 150
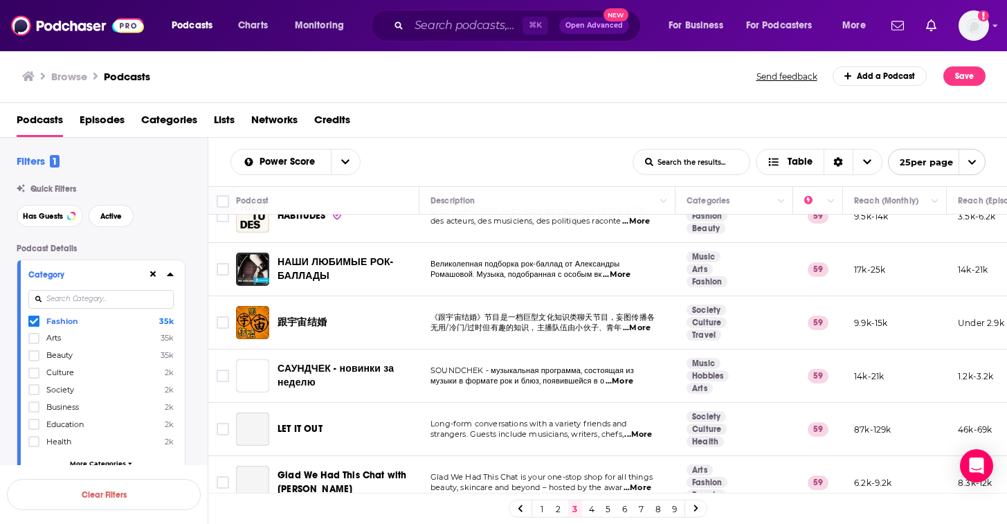
scroll to position [1051, 0]
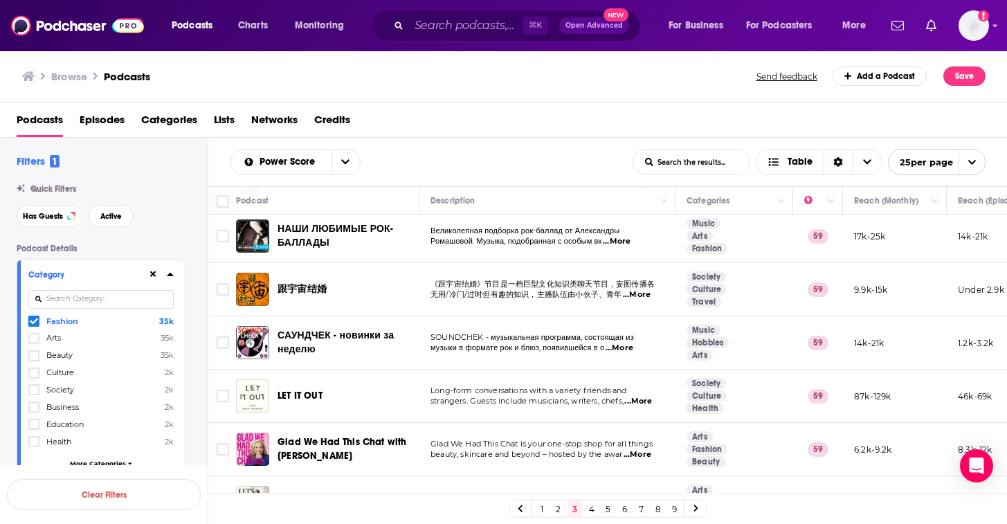
click at [640, 449] on span "...More" at bounding box center [638, 454] width 28 height 11
click at [615, 449] on span "beauty, skincare and beyond – hosted by the awar" at bounding box center [527, 454] width 192 height 10
click at [593, 508] on link "4" at bounding box center [592, 508] width 14 height 17
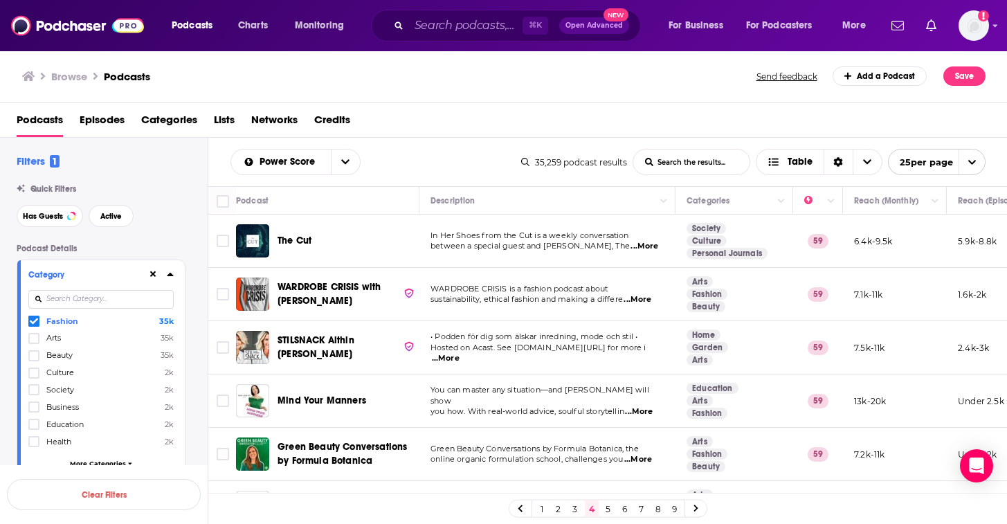
click at [650, 246] on span "...More" at bounding box center [645, 246] width 28 height 11
drag, startPoint x: 335, startPoint y: 240, endPoint x: 273, endPoint y: 237, distance: 61.6
click at [273, 237] on div "The Cut" at bounding box center [329, 240] width 186 height 33
click at [296, 233] on div "The Cut" at bounding box center [350, 240] width 144 height 33
click at [296, 237] on span "The Cut" at bounding box center [295, 241] width 34 height 12
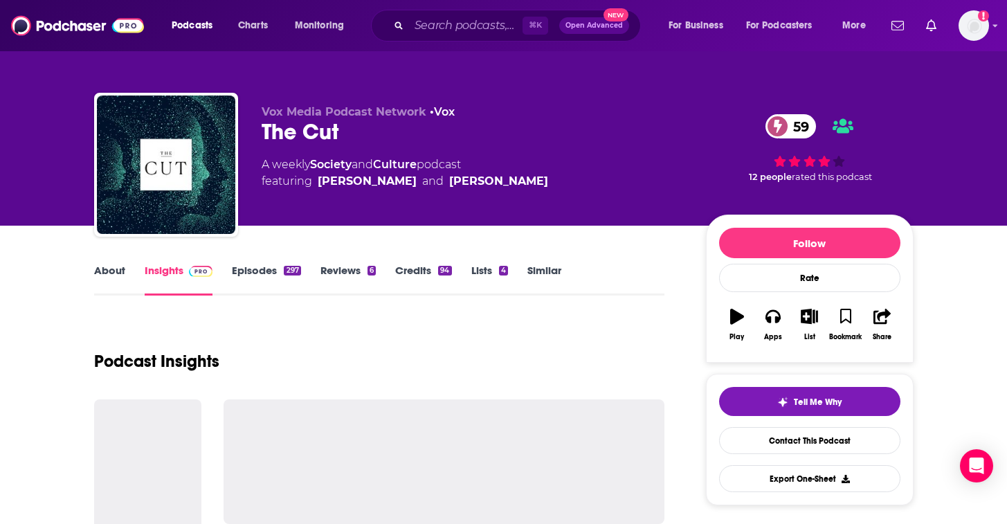
click at [107, 269] on link "About" at bounding box center [109, 280] width 31 height 32
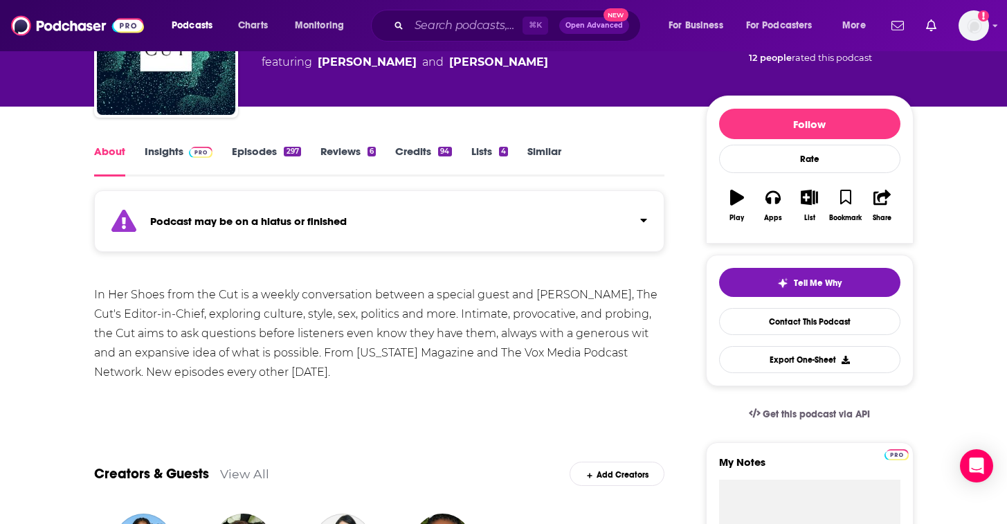
scroll to position [89, 0]
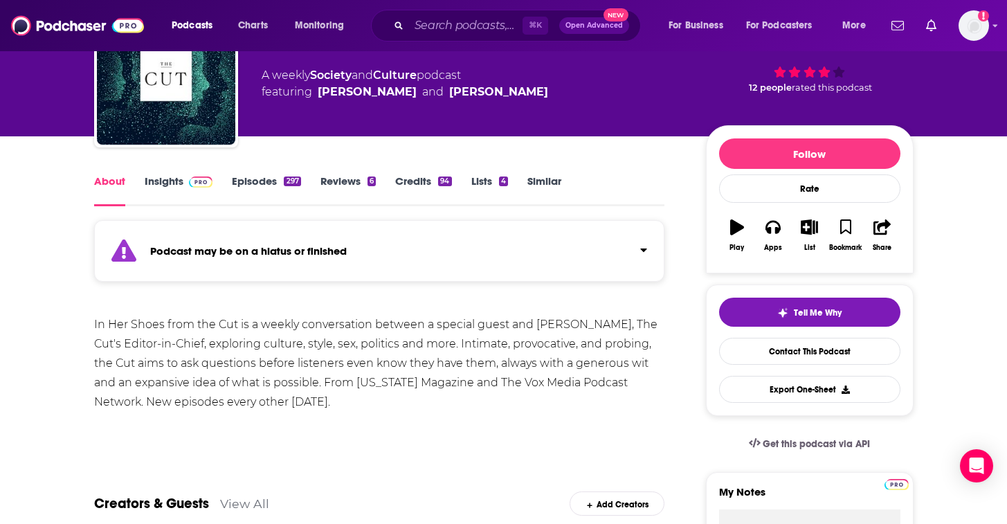
click at [173, 186] on link "Insights" at bounding box center [179, 190] width 69 height 32
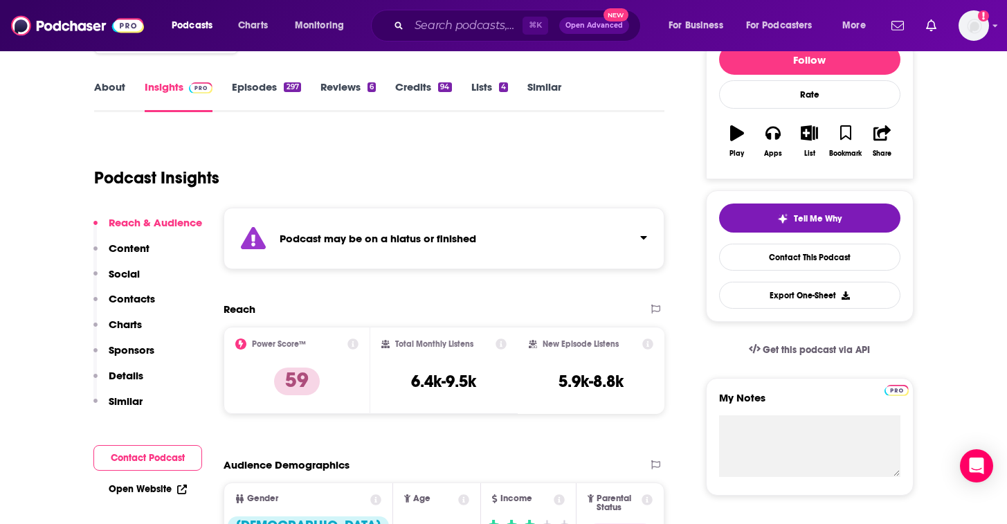
click at [133, 299] on p "Contacts" at bounding box center [132, 298] width 46 height 13
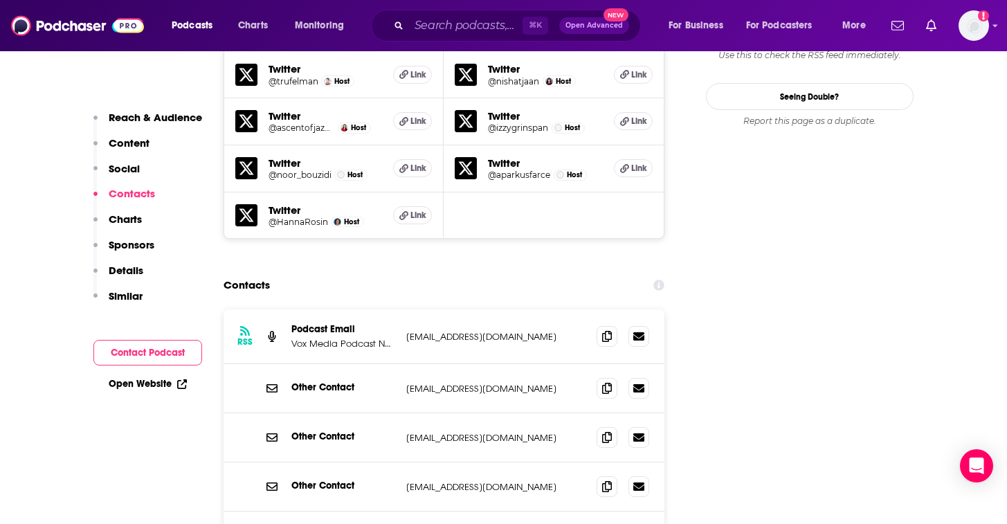
scroll to position [1485, 0]
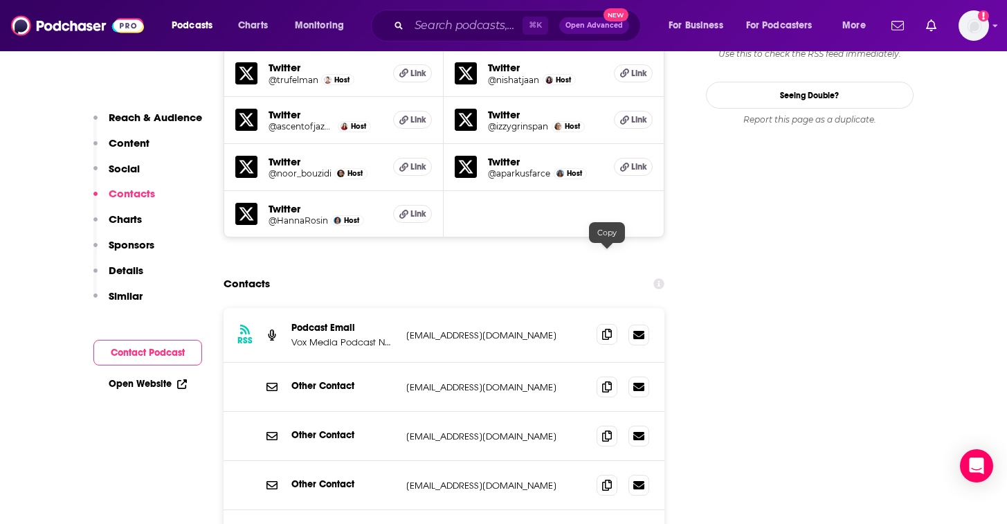
click at [609, 329] on icon at bounding box center [607, 334] width 10 height 11
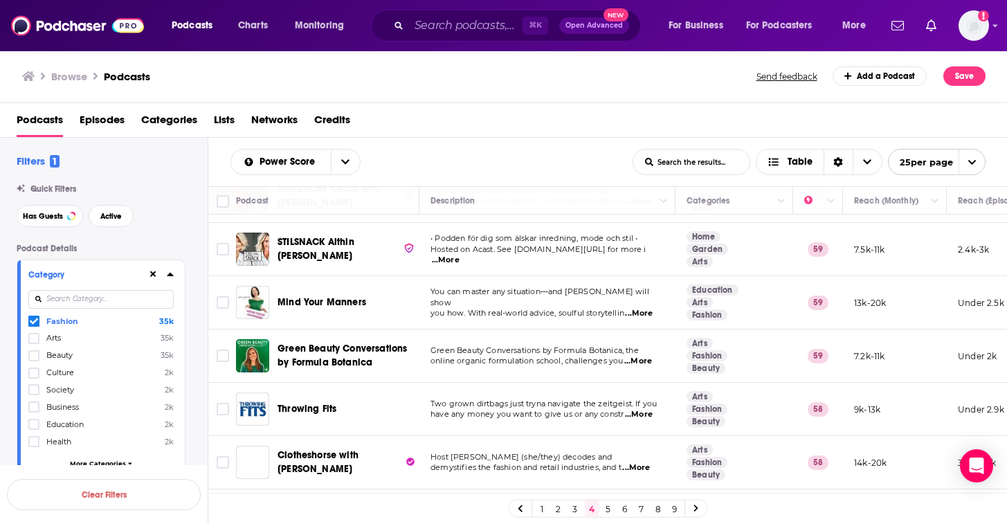
scroll to position [101, 0]
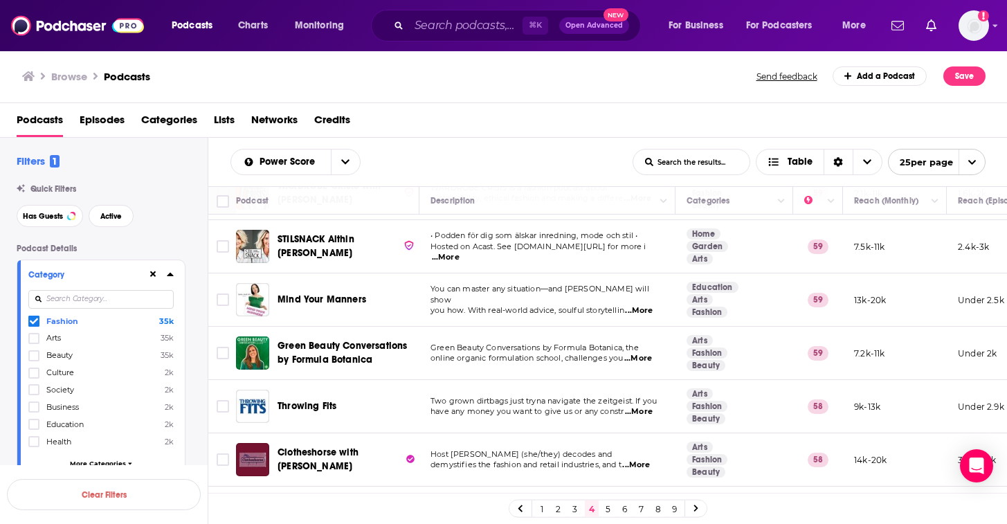
click at [650, 305] on span "...More" at bounding box center [639, 310] width 28 height 11
click at [612, 310] on p "you how. With real-world advice, soulful storytellin ...More" at bounding box center [547, 310] width 233 height 11
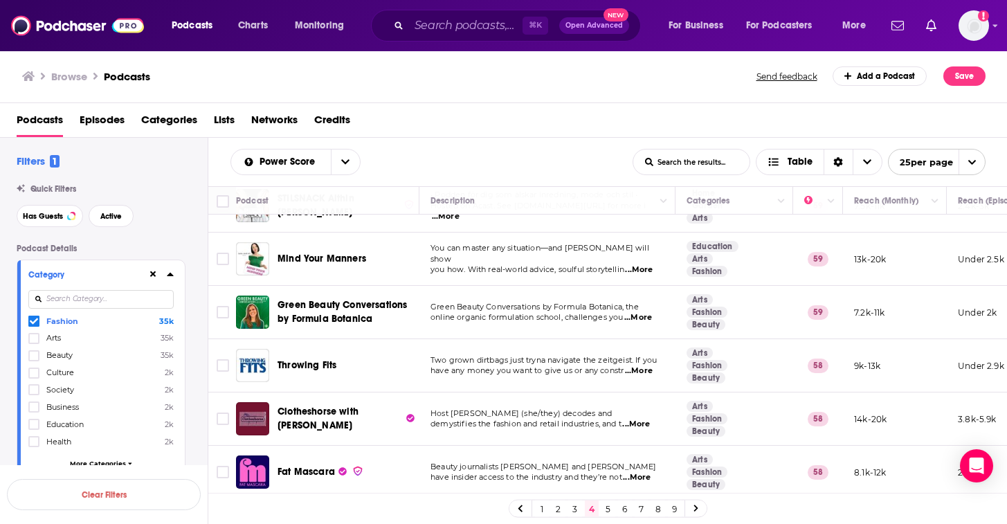
click at [642, 369] on span "...More" at bounding box center [639, 370] width 28 height 11
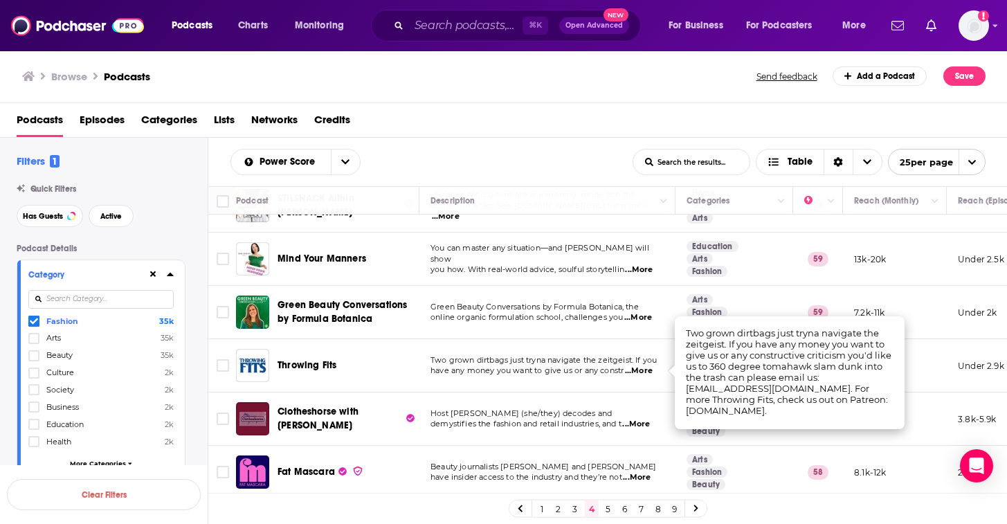
click at [604, 379] on td "Two grown dirtbags just tryna navigate the zeitgeist. If you have any money you…" at bounding box center [547, 365] width 256 height 53
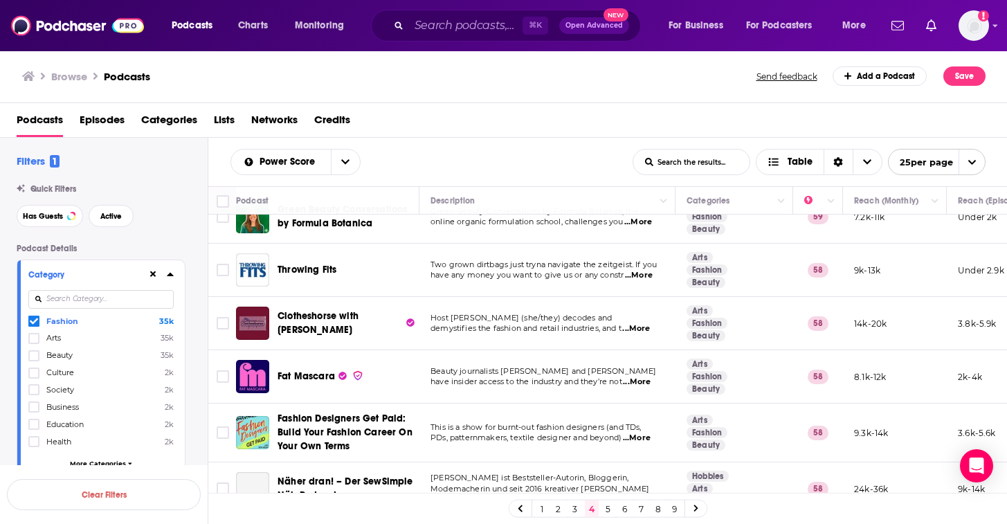
scroll to position [242, 0]
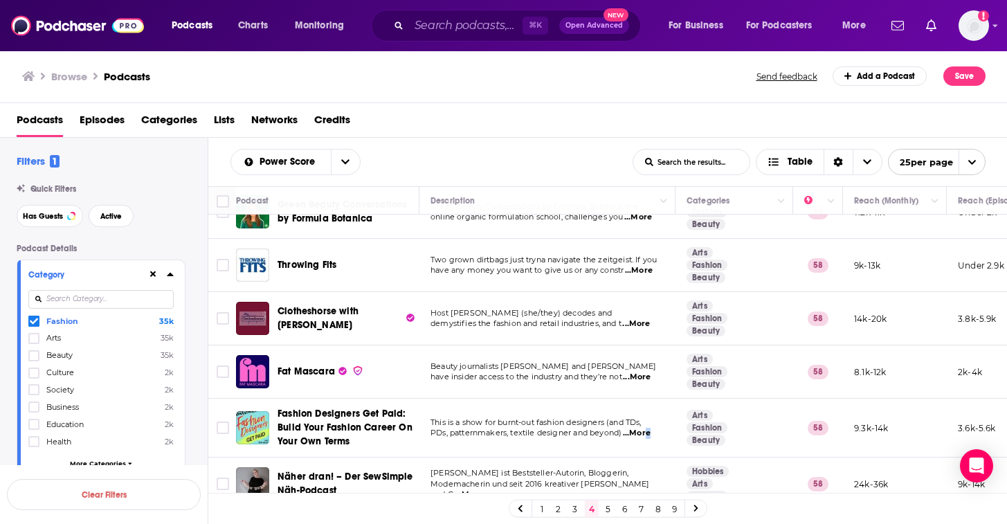
click at [648, 436] on span "...More" at bounding box center [637, 433] width 28 height 11
click at [609, 436] on span "PDs, patternmakers, textile designer and beyond)" at bounding box center [526, 433] width 191 height 10
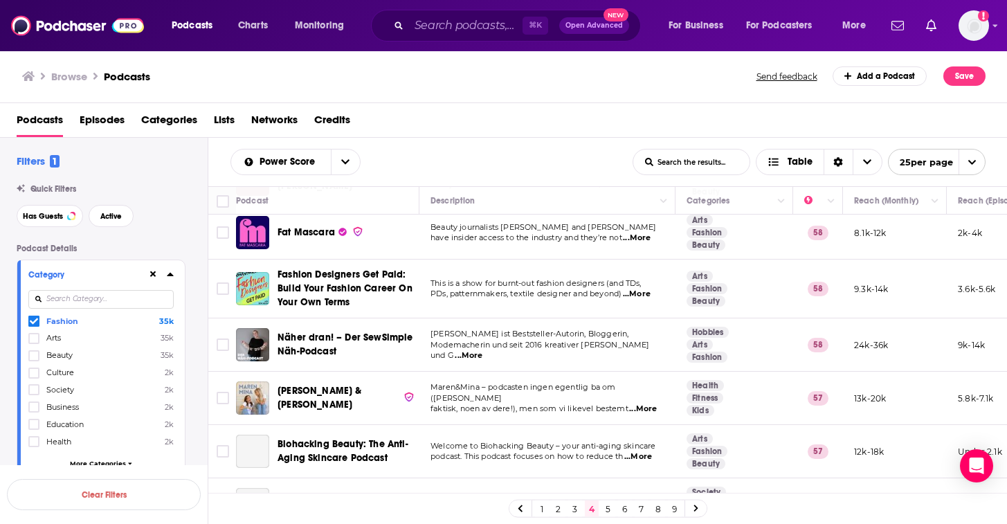
scroll to position [382, 0]
click at [651, 404] on span "...More" at bounding box center [643, 408] width 28 height 11
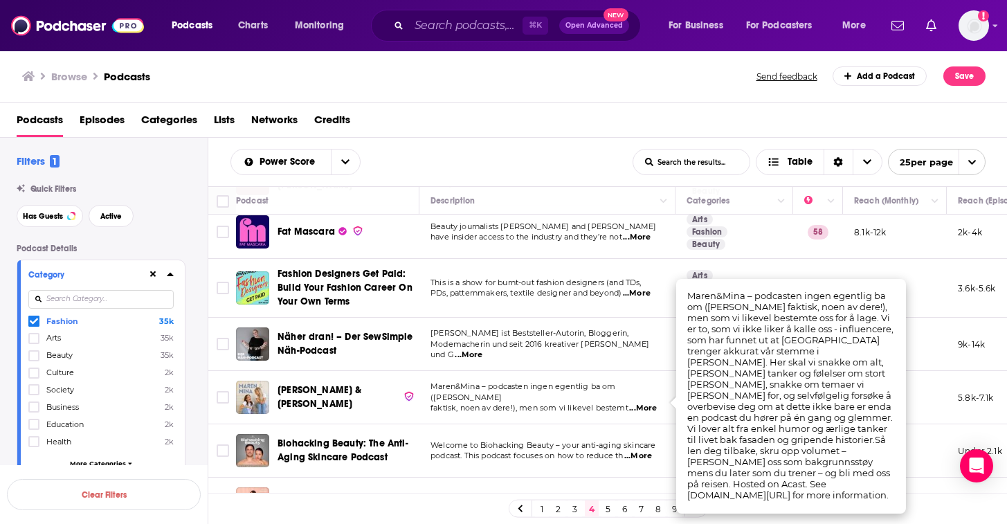
click at [567, 406] on span "faktisk, noen av dere!), men som vi likevel bestemt" at bounding box center [530, 408] width 198 height 10
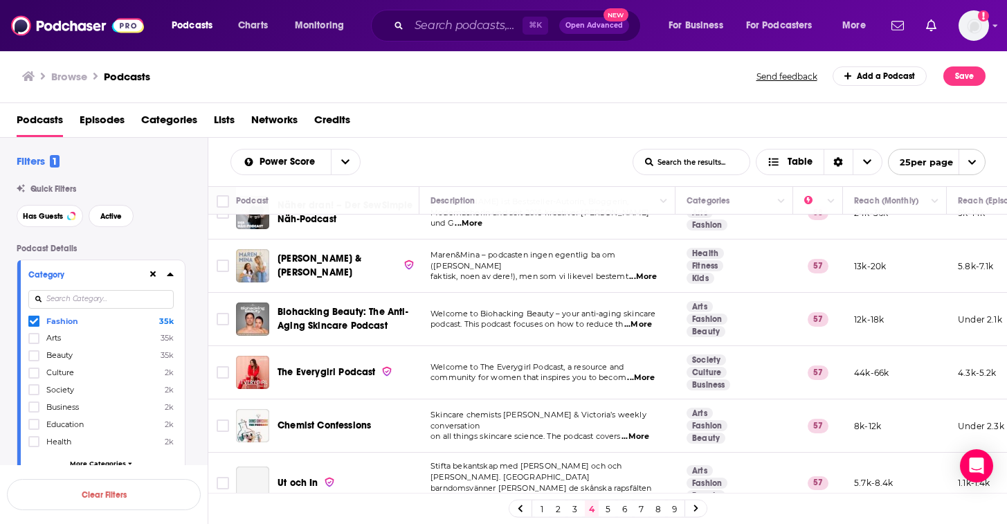
scroll to position [523, 0]
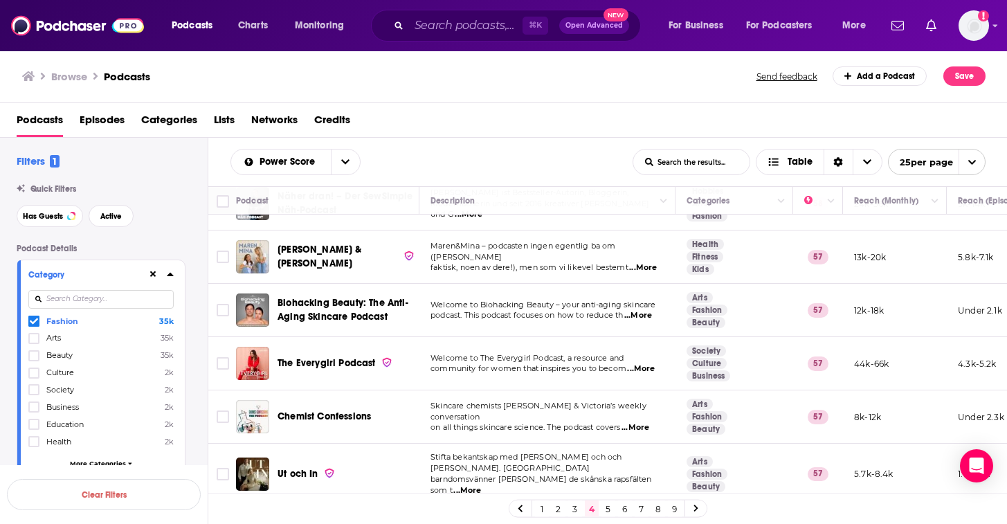
click at [647, 373] on span "...More" at bounding box center [641, 368] width 28 height 11
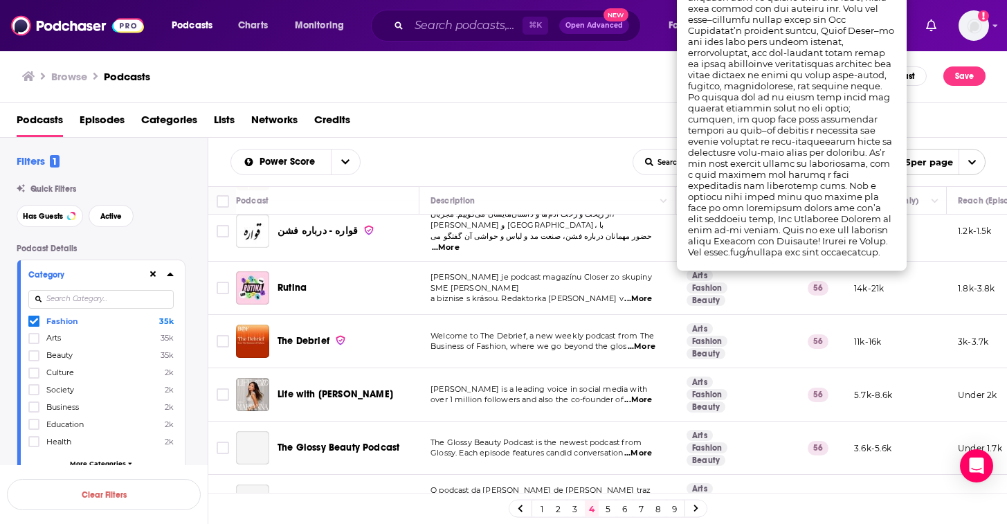
scroll to position [932, 0]
click at [638, 396] on span "...More" at bounding box center [638, 401] width 28 height 11
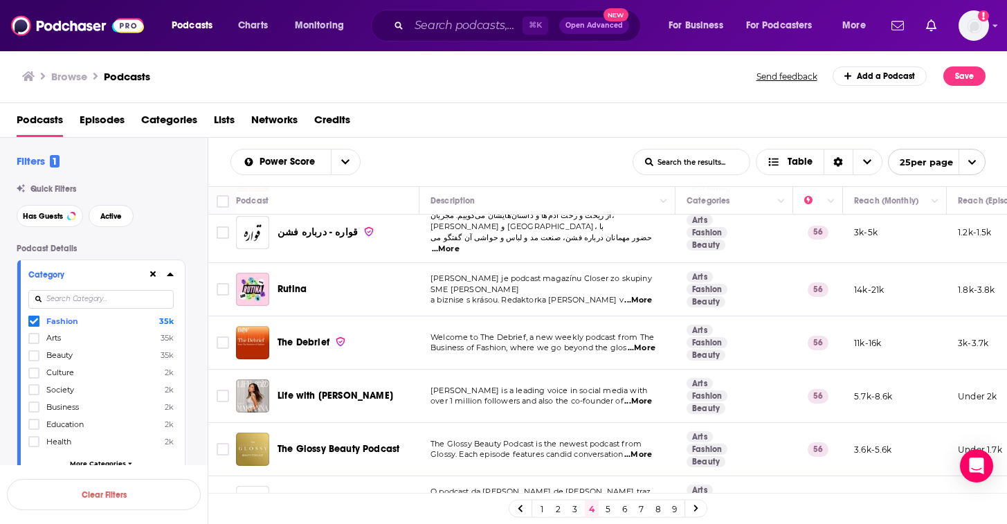
click at [381, 389] on div "Life with Marianna" at bounding box center [350, 396] width 144 height 14
click at [331, 390] on span "Life with Marianna" at bounding box center [336, 396] width 116 height 12
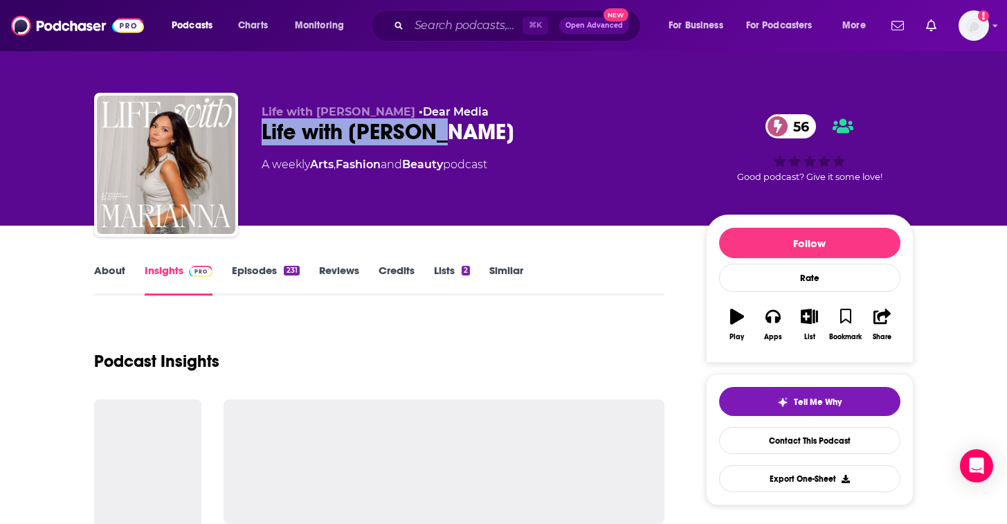
drag, startPoint x: 466, startPoint y: 132, endPoint x: 259, endPoint y: 130, distance: 207.0
click at [259, 130] on div "Life with Marianna • Dear Media Life with Marianna 56 A weekly Arts , Fashion a…" at bounding box center [504, 168] width 820 height 150
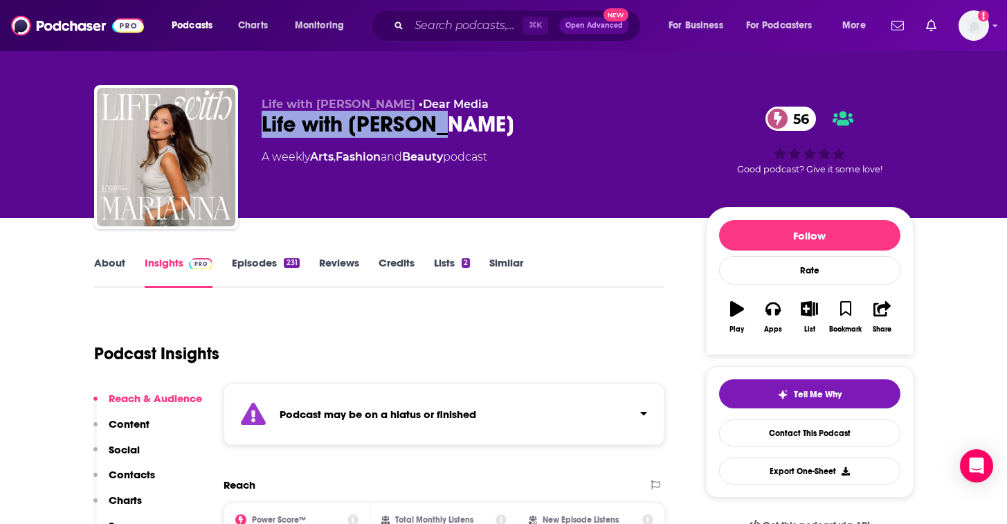
click at [133, 471] on p "Contacts" at bounding box center [132, 474] width 46 height 13
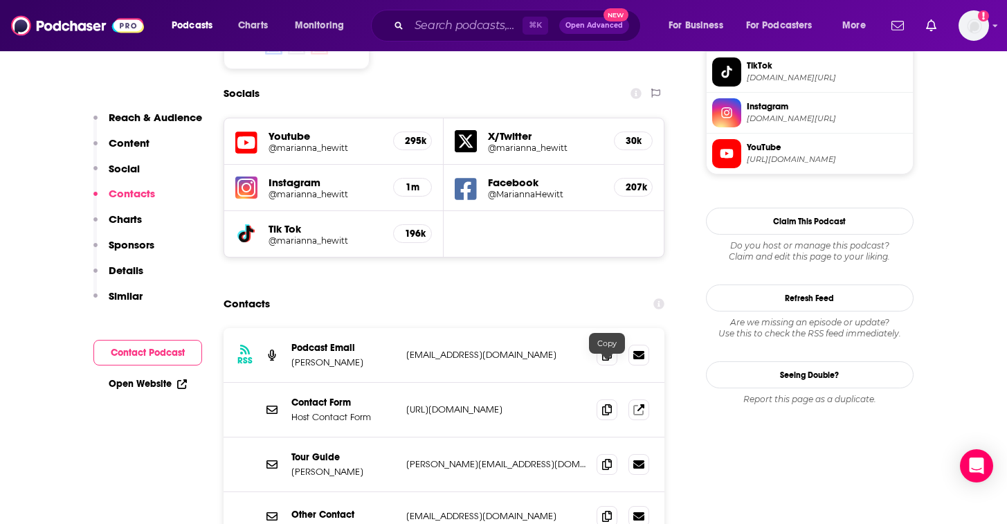
scroll to position [1289, 0]
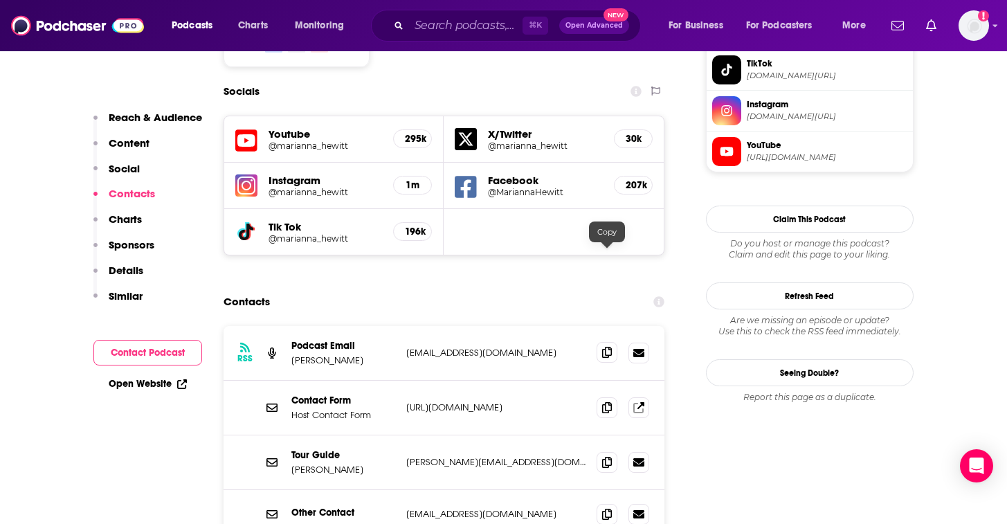
click at [610, 347] on icon at bounding box center [607, 352] width 10 height 11
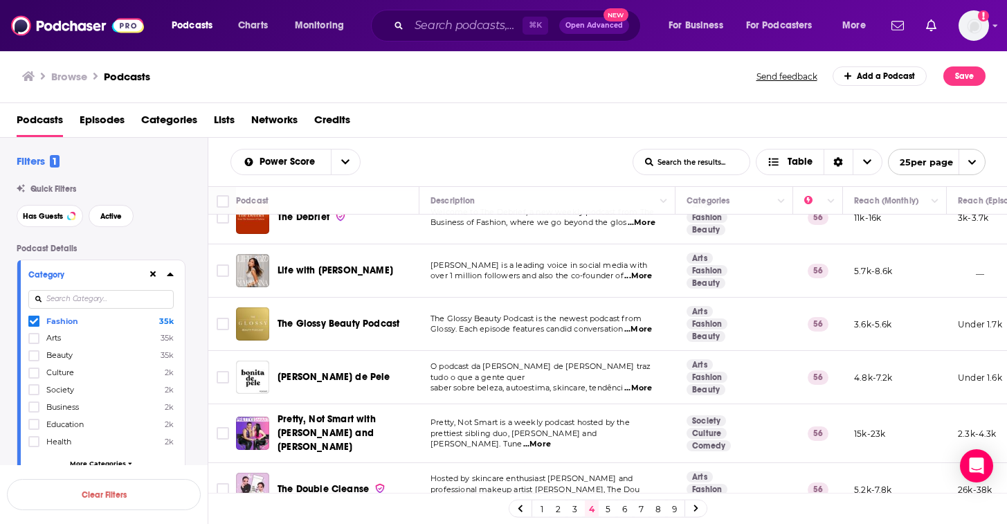
scroll to position [1056, 0]
click at [551, 440] on span "...More" at bounding box center [537, 445] width 28 height 11
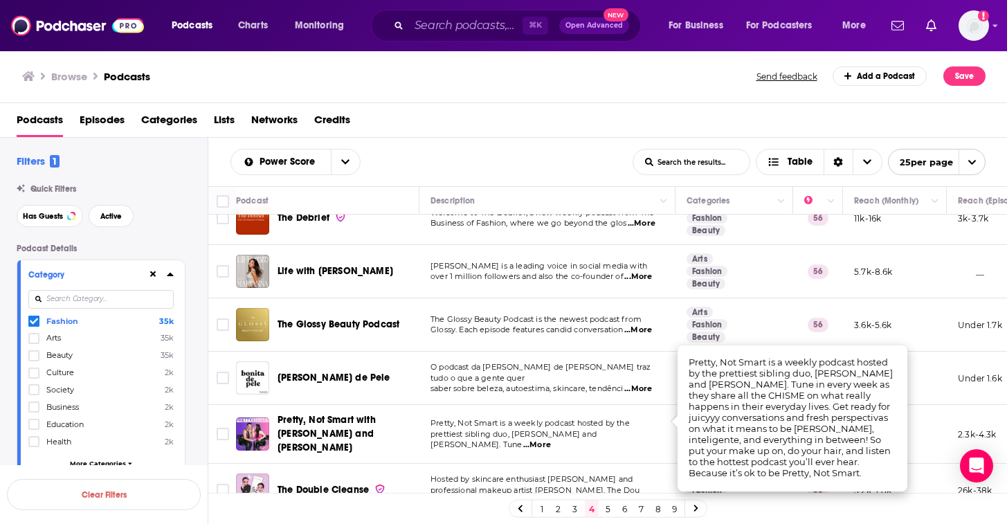
click at [597, 429] on span "prettiest sibling duo, Louie and Yoatzi Castro. Tune" at bounding box center [514, 439] width 166 height 21
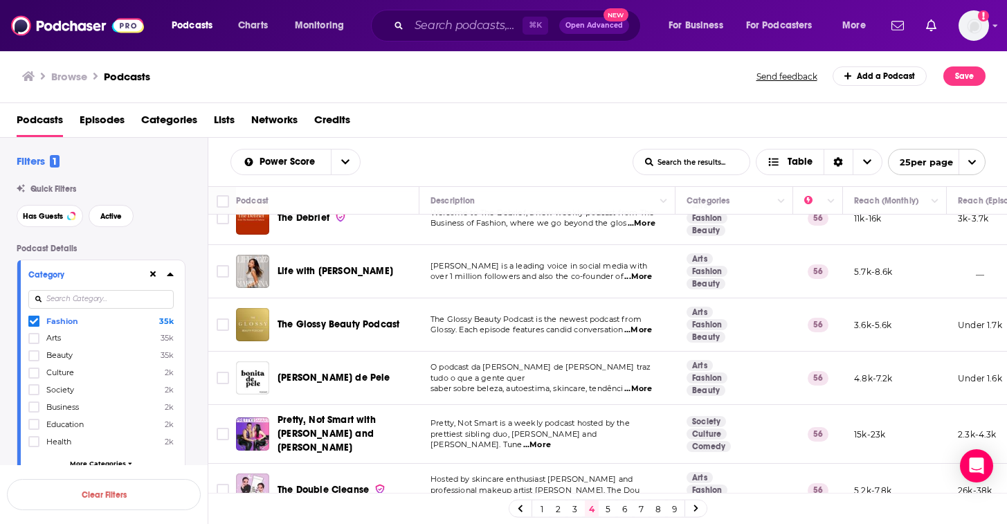
scroll to position [1057, 0]
click at [460, 495] on span "...More" at bounding box center [446, 500] width 28 height 11
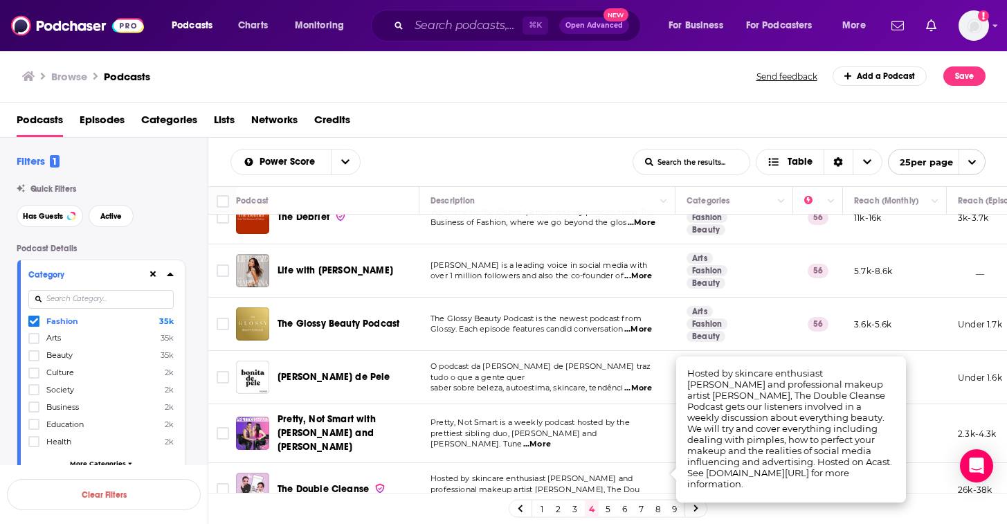
click at [615, 485] on span "professional makeup artist Robert Welsh, The Dou" at bounding box center [535, 490] width 209 height 10
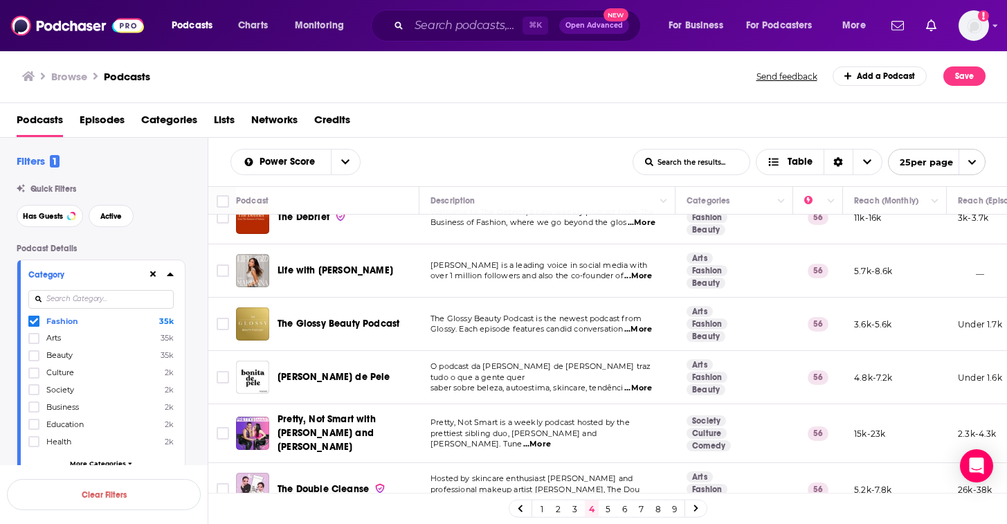
click at [604, 506] on link "5" at bounding box center [609, 508] width 14 height 17
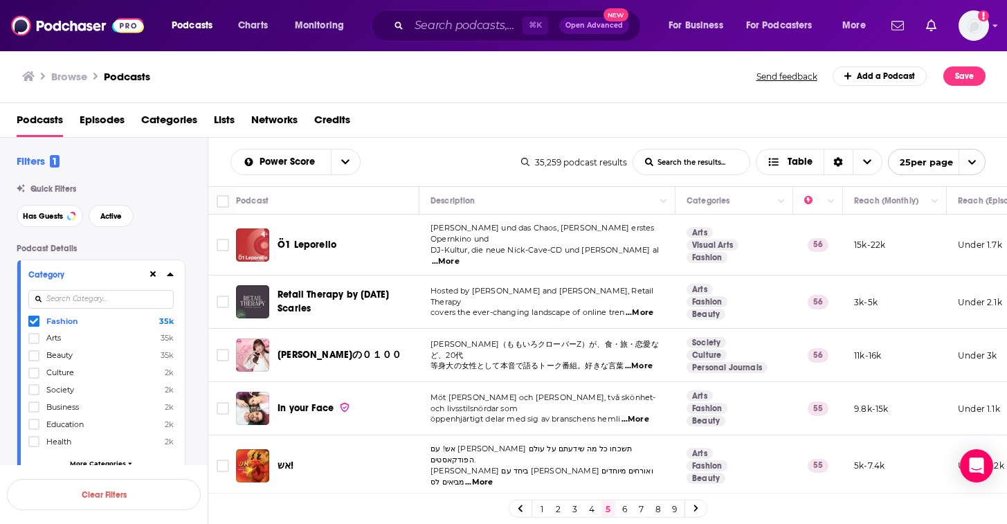
click at [656, 307] on p "covers the ever-changing landscape of online tren ...More" at bounding box center [547, 312] width 233 height 11
click at [649, 307] on span "...More" at bounding box center [640, 312] width 28 height 11
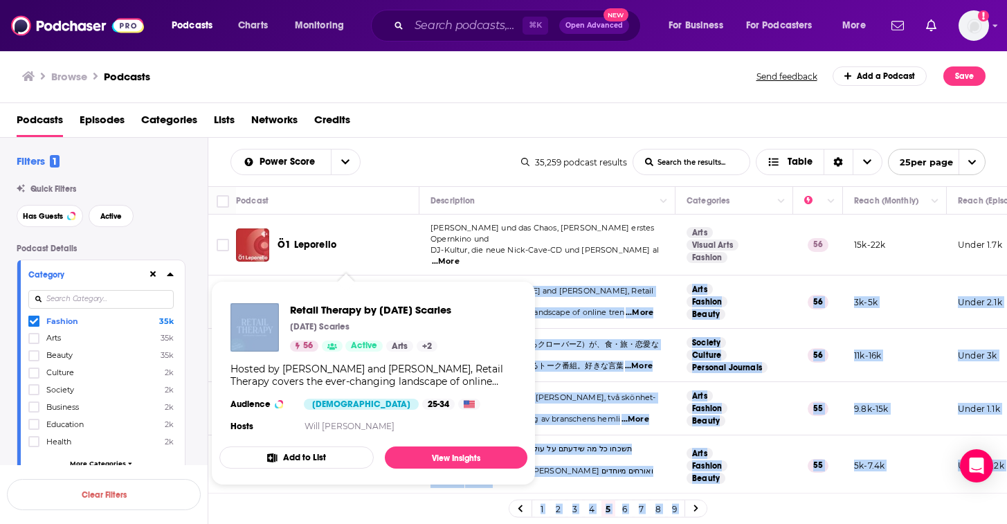
drag, startPoint x: 334, startPoint y: 311, endPoint x: 321, endPoint y: 280, distance: 33.5
click at [321, 280] on div "Podcasts Charts Monitoring ⌘ K Open Advanced New For Business For Podcasters Mo…" at bounding box center [503, 262] width 1007 height 524
click at [361, 309] on span "Retail Therapy by [DATE] Scaries" at bounding box center [370, 309] width 161 height 13
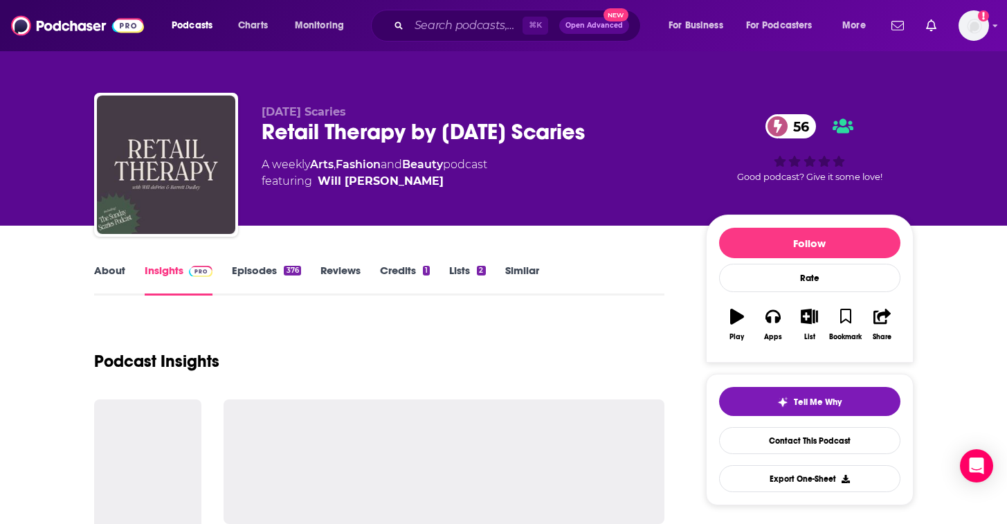
click at [451, 140] on div "Retail Therapy by Sunday Scaries 56" at bounding box center [473, 131] width 422 height 27
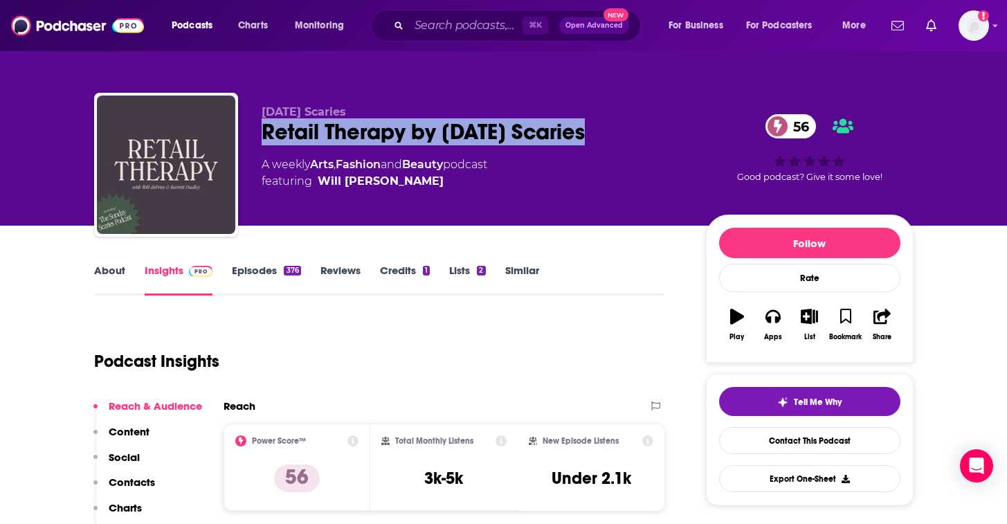
drag, startPoint x: 618, startPoint y: 139, endPoint x: 262, endPoint y: 136, distance: 356.5
click at [262, 136] on div "Retail Therapy by Sunday Scaries 56" at bounding box center [473, 131] width 422 height 27
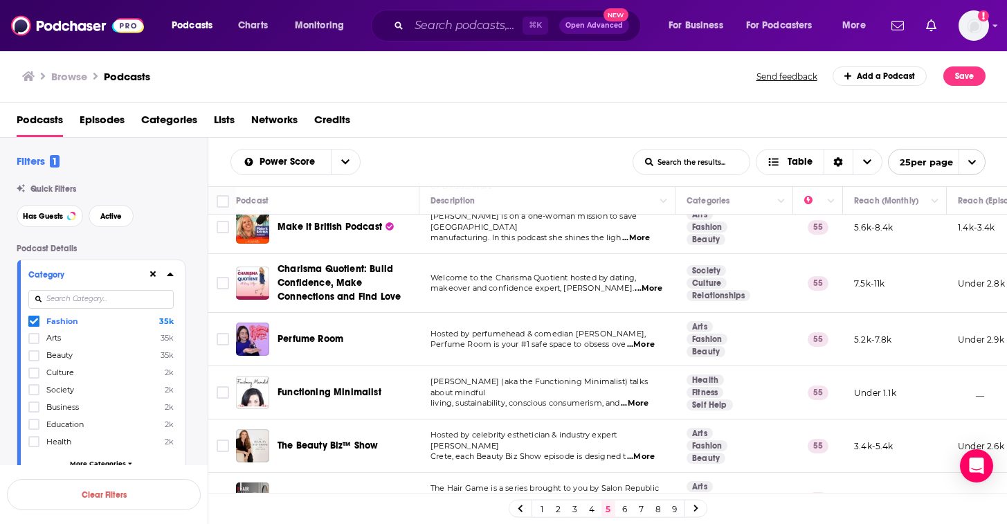
scroll to position [290, 0]
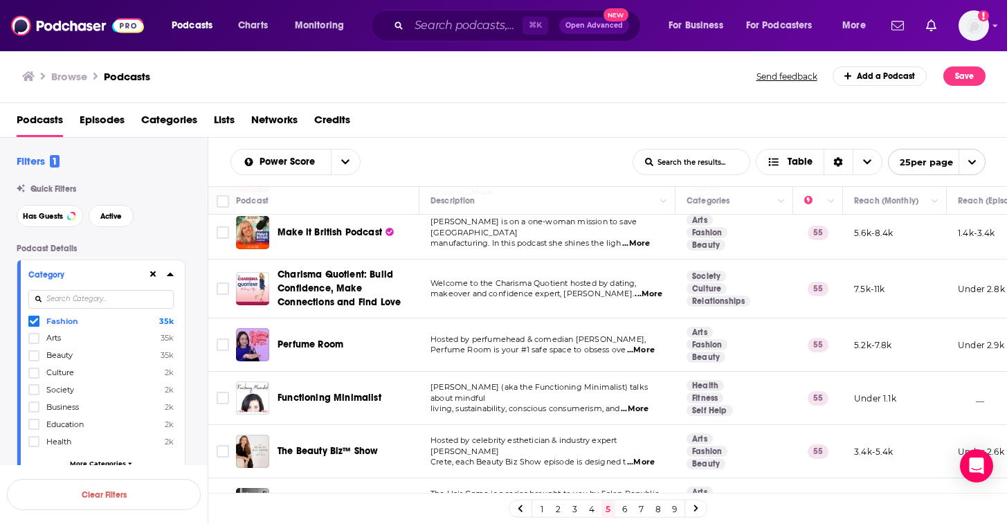
click at [638, 404] on span "...More" at bounding box center [635, 409] width 28 height 11
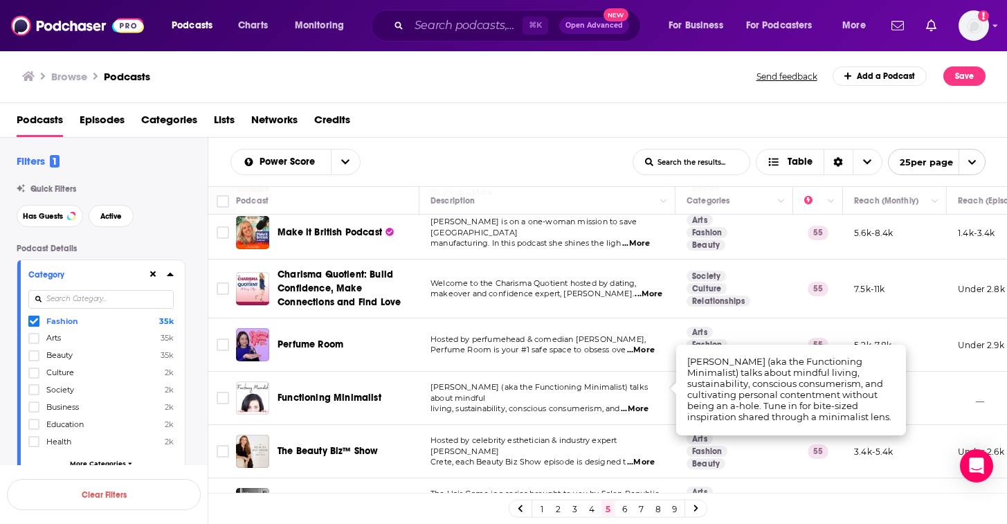
click at [603, 394] on td "Sara (aka the Functioning Minimalist) talks about mindful living, sustainabilit…" at bounding box center [547, 398] width 256 height 53
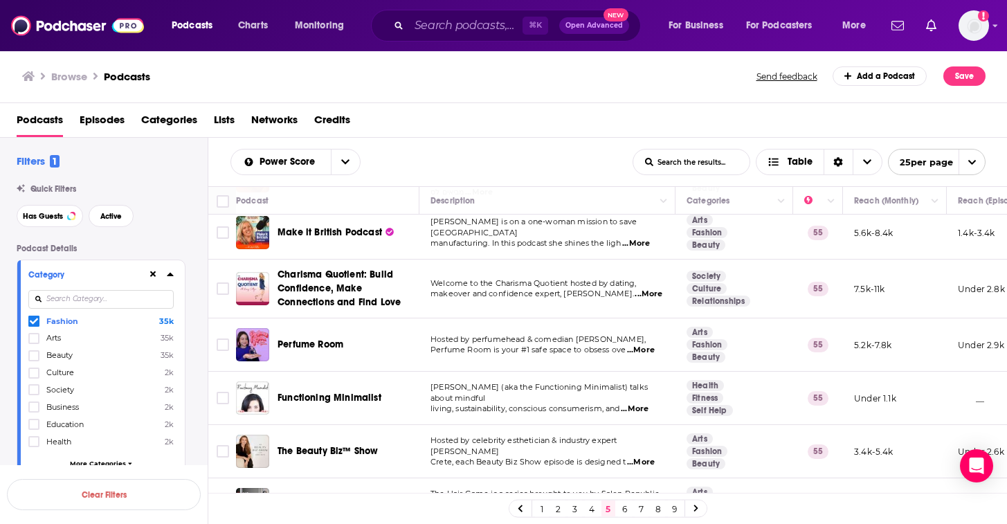
scroll to position [336, 0]
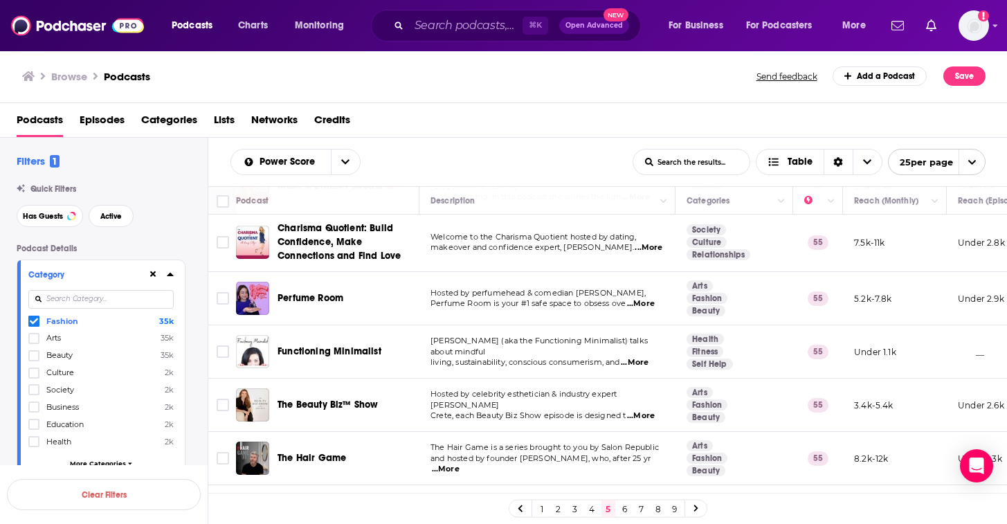
click at [653, 410] on span "...More" at bounding box center [641, 415] width 28 height 11
click at [606, 411] on td "Hosted by celebrity esthetician & industry expert Lori Crete, each Beauty Biz S…" at bounding box center [547, 405] width 256 height 53
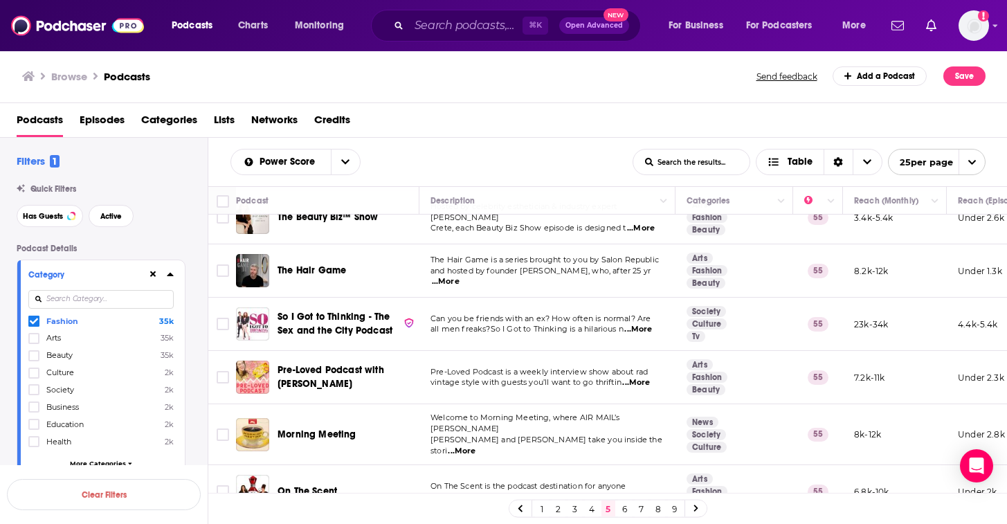
scroll to position [590, 0]
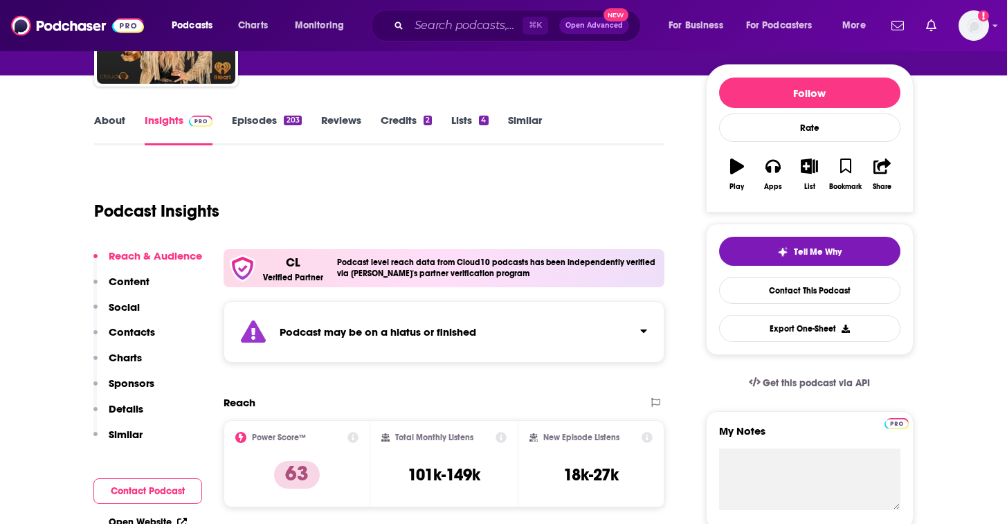
scroll to position [338, 0]
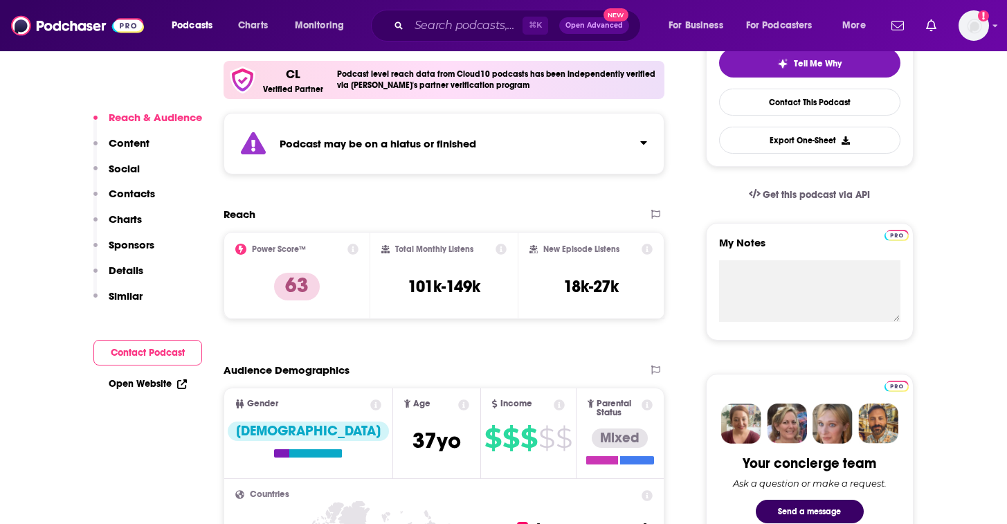
click at [180, 359] on button "Contact Podcast" at bounding box center [147, 353] width 109 height 26
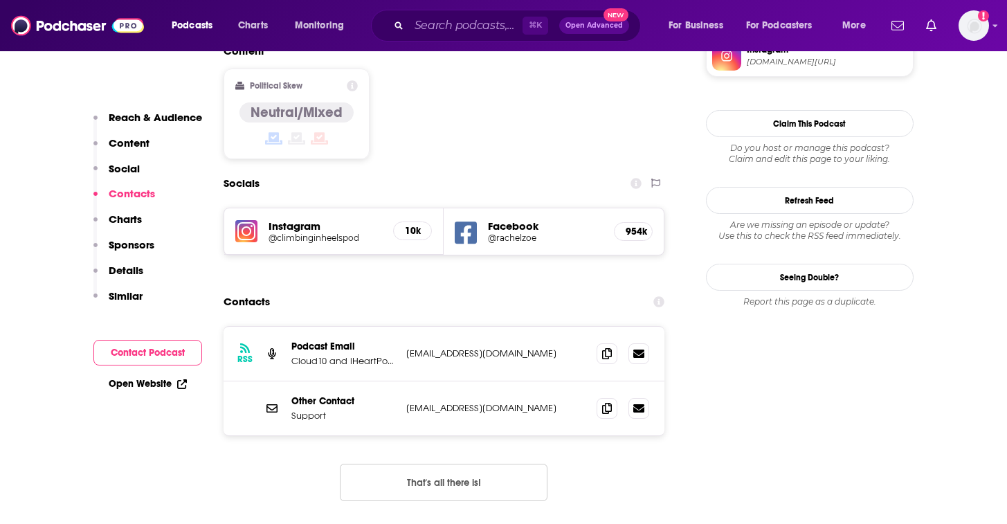
scroll to position [1273, 0]
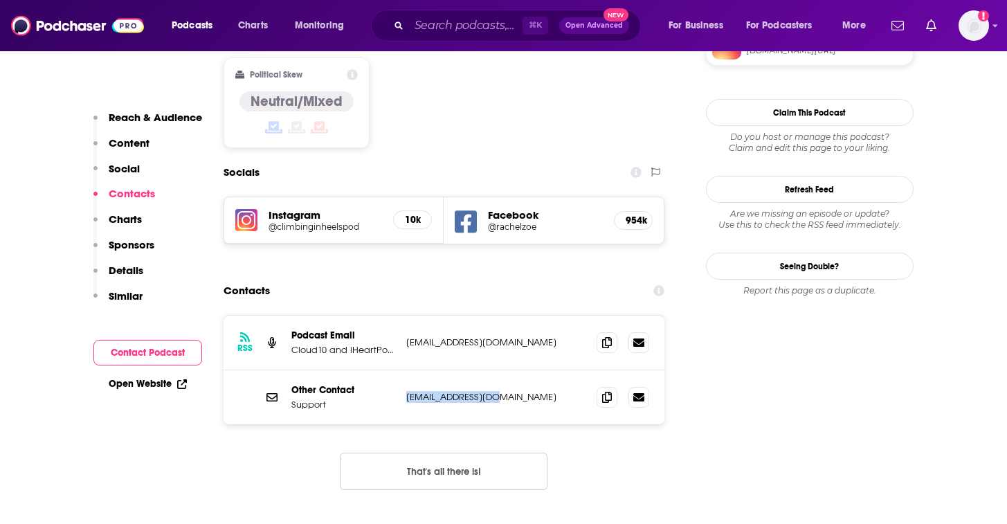
drag, startPoint x: 503, startPoint y: 311, endPoint x: 406, endPoint y: 309, distance: 96.2
click at [406, 391] on p "support@iheart.com" at bounding box center [496, 397] width 180 height 12
drag, startPoint x: 494, startPoint y: 262, endPoint x: 404, endPoint y: 258, distance: 89.4
click at [404, 316] on div "RSS Podcast Email Cloud10 and iHeartPodcasts office@cloud10.fm office@cloud10.fm" at bounding box center [445, 343] width 442 height 55
copy p "office@cloud10.fm"
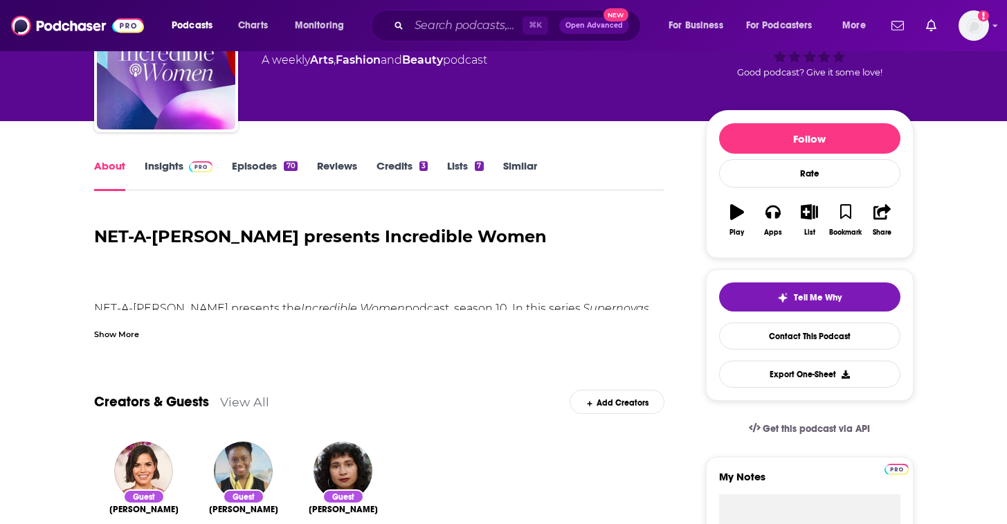
scroll to position [115, 0]
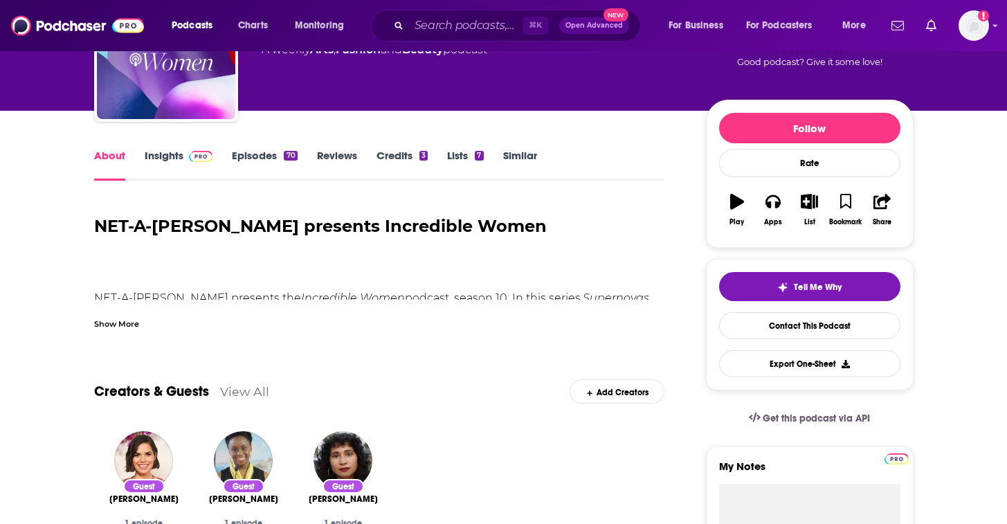
click at [170, 152] on link "Insights" at bounding box center [179, 165] width 69 height 32
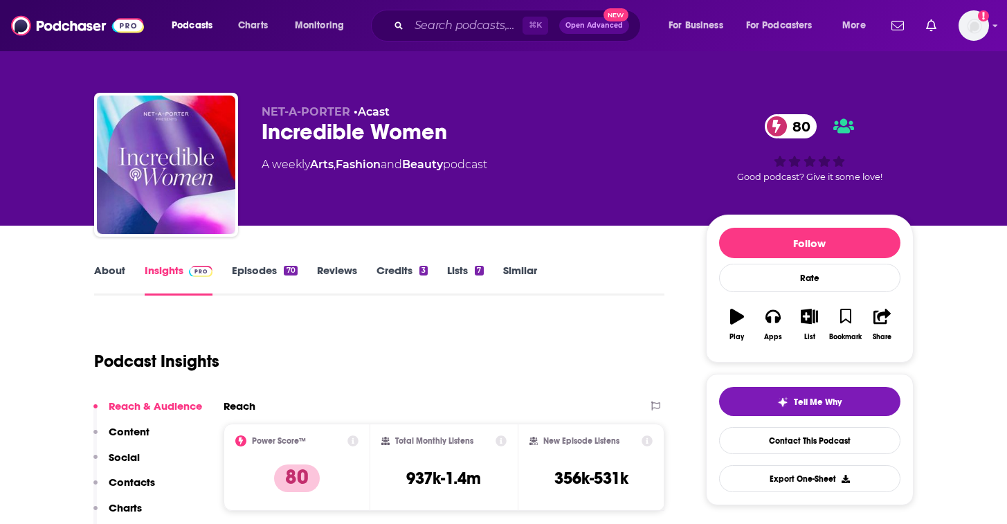
scroll to position [259, 0]
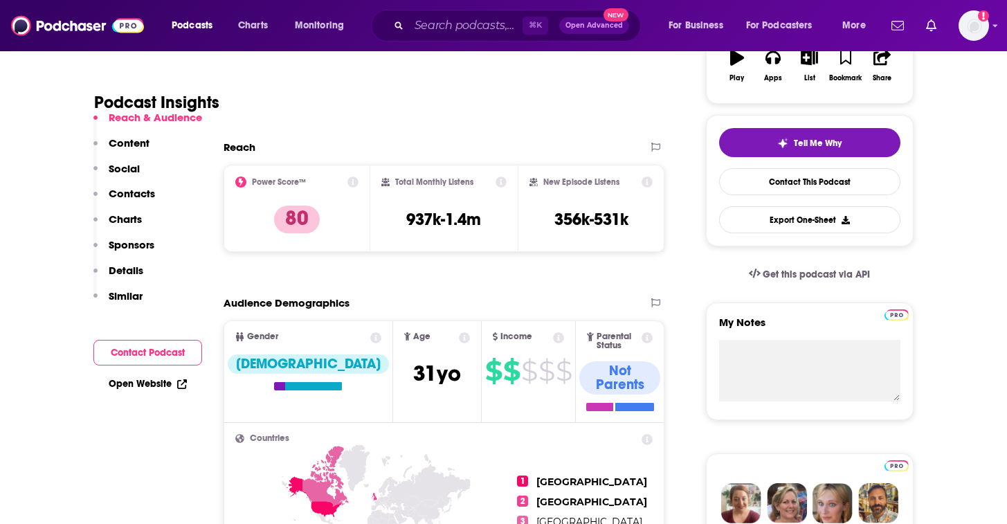
click at [142, 192] on p "Contacts" at bounding box center [132, 193] width 46 height 13
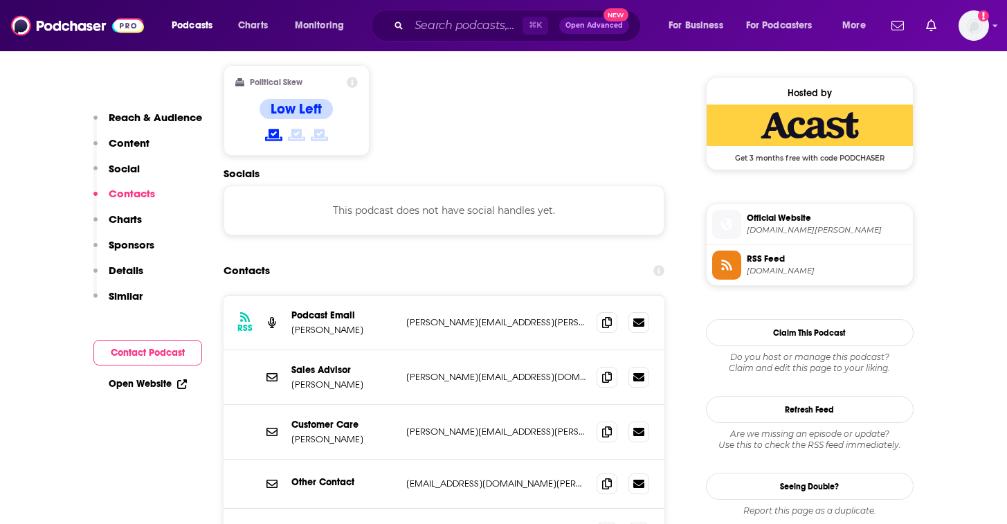
scroll to position [1099, 0]
click at [640, 316] on icon at bounding box center [638, 321] width 11 height 11
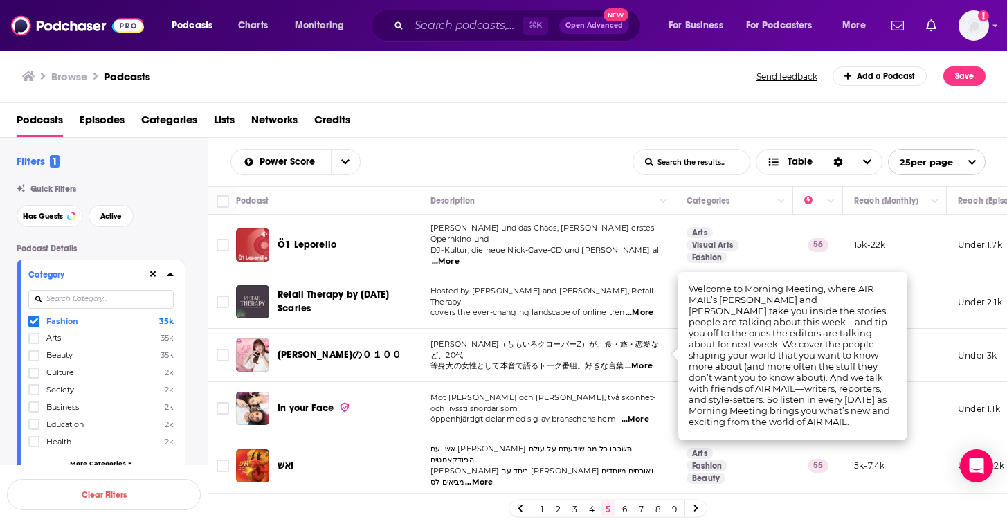
scroll to position [590, 0]
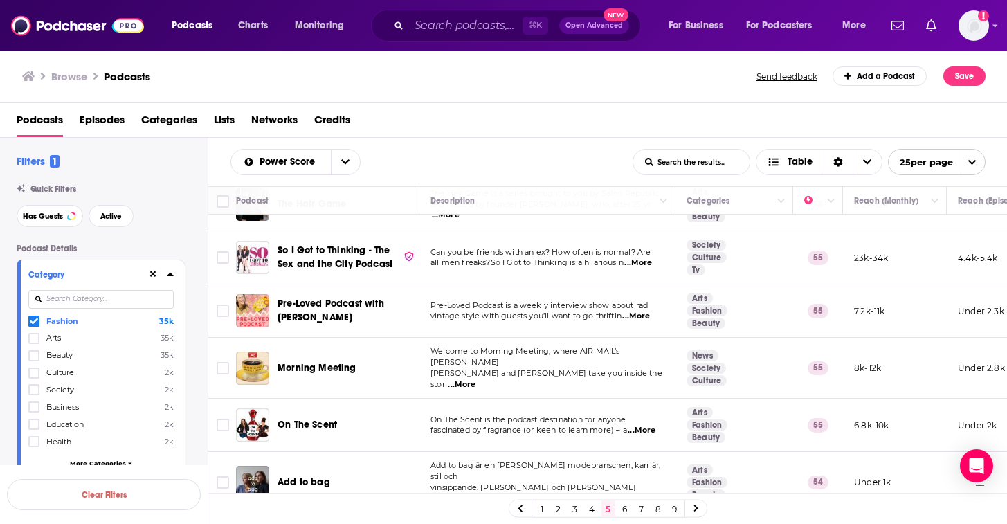
click at [385, 352] on div "Morning Meeting" at bounding box center [350, 368] width 144 height 33
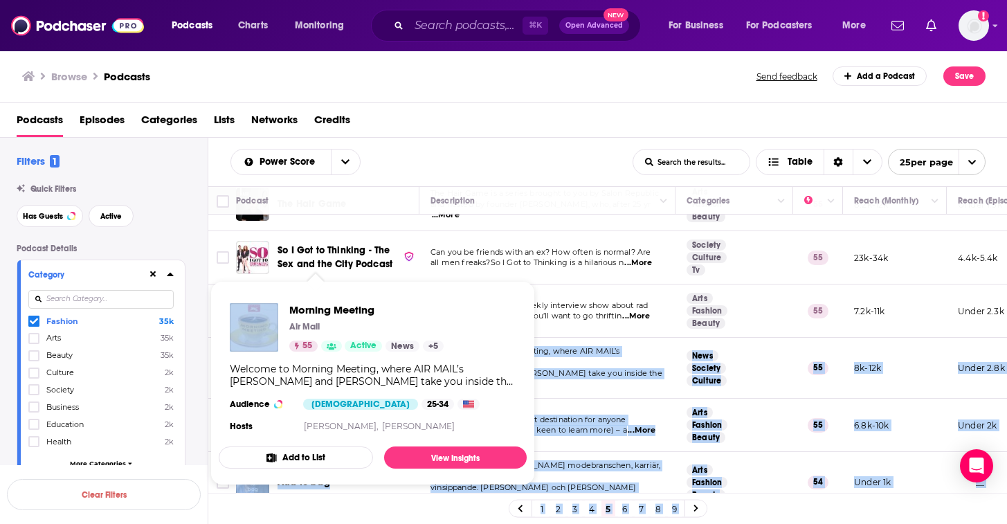
drag, startPoint x: 374, startPoint y: 347, endPoint x: 293, endPoint y: 308, distance: 89.2
click at [293, 308] on div "Podcasts Charts Monitoring ⌘ K Open Advanced New For Business For Podcasters Mo…" at bounding box center [503, 262] width 1007 height 524
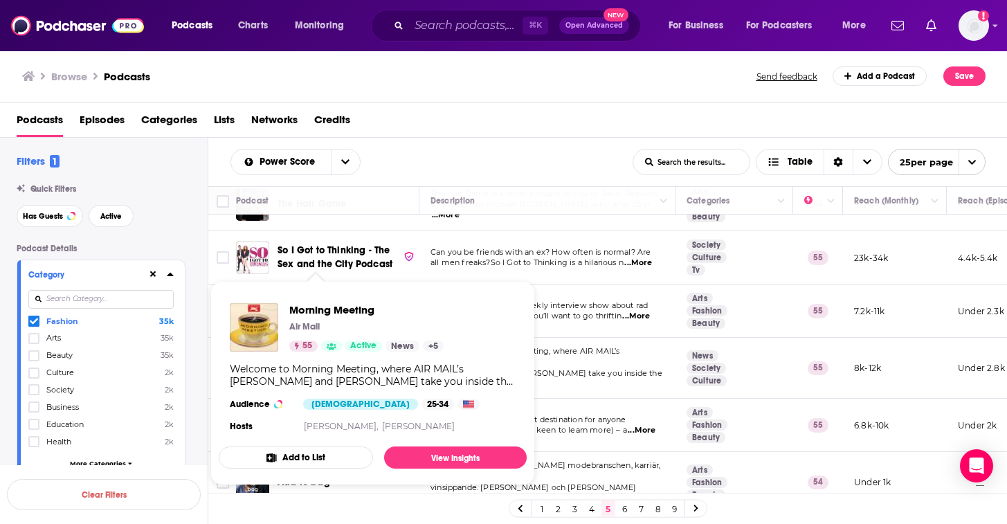
click at [604, 366] on td "Welcome to Morning Meeting, where AIR MAIL’s [PERSON_NAME] and [PERSON_NAME] ta…" at bounding box center [547, 368] width 256 height 61
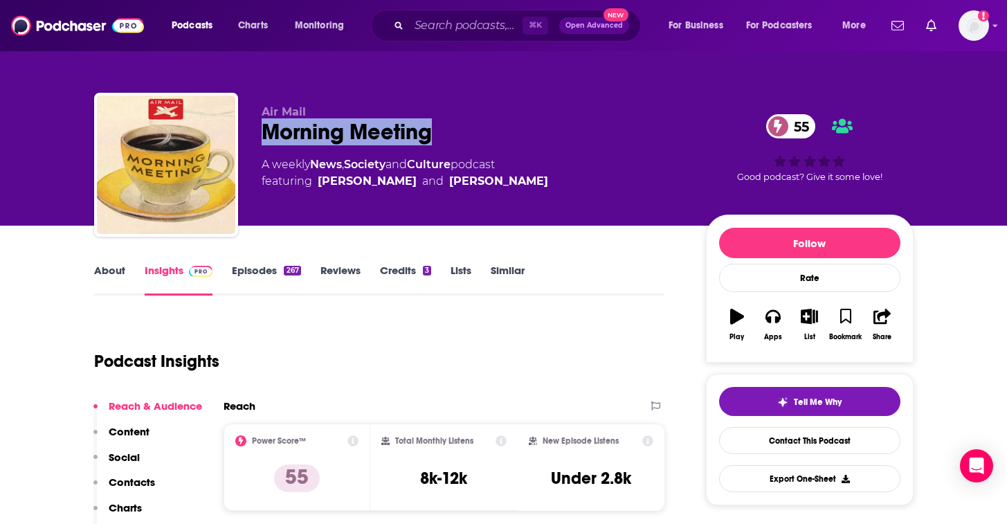
drag, startPoint x: 454, startPoint y: 138, endPoint x: 255, endPoint y: 129, distance: 198.9
click at [255, 129] on div "Air Mail Morning Meeting 55 A weekly News , Society and Culture podcast featuri…" at bounding box center [504, 168] width 820 height 150
copy h2 "Morning Meeting"
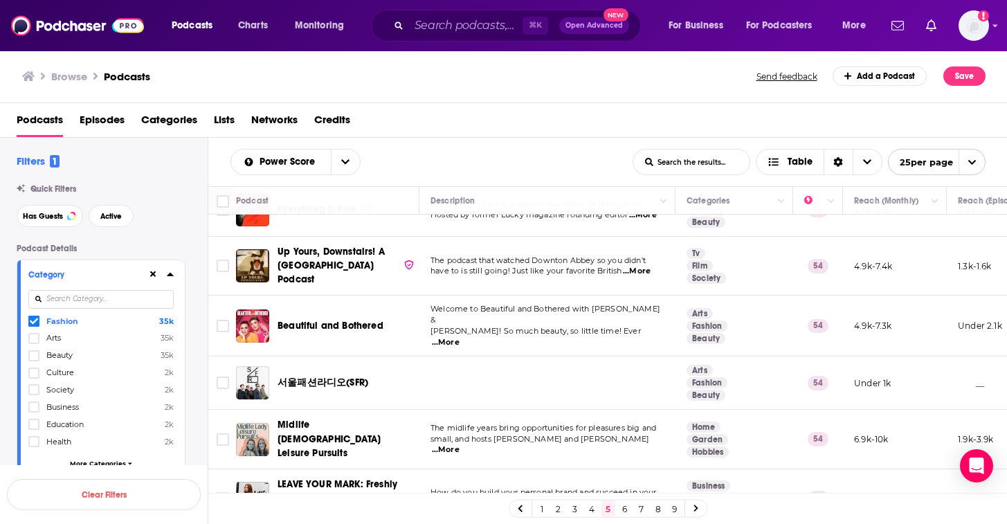
scroll to position [1063, 0]
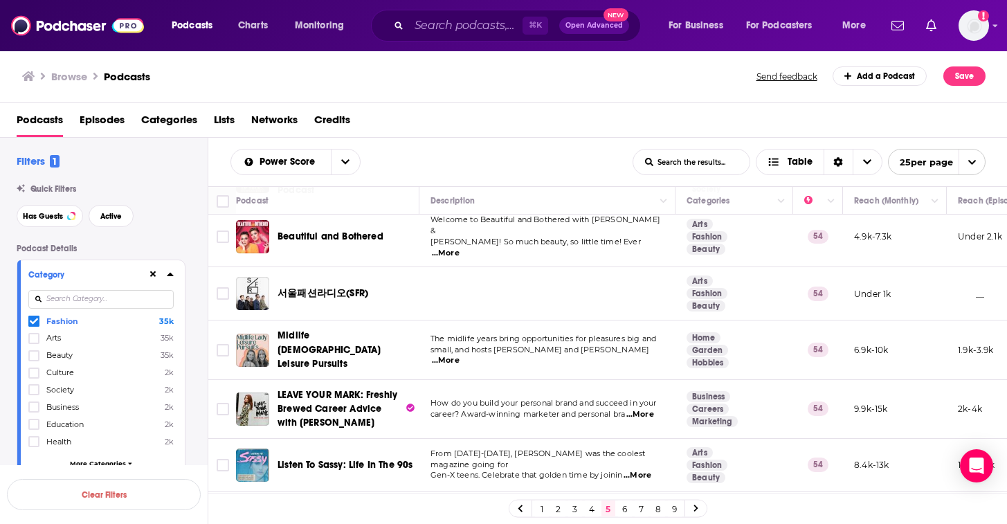
click at [460, 355] on span "...More" at bounding box center [446, 360] width 28 height 11
click at [613, 324] on td "The midlife years bring opportunities for pleasures big and small, and hosts [P…" at bounding box center [547, 349] width 256 height 59
click at [626, 510] on link "6" at bounding box center [625, 508] width 14 height 17
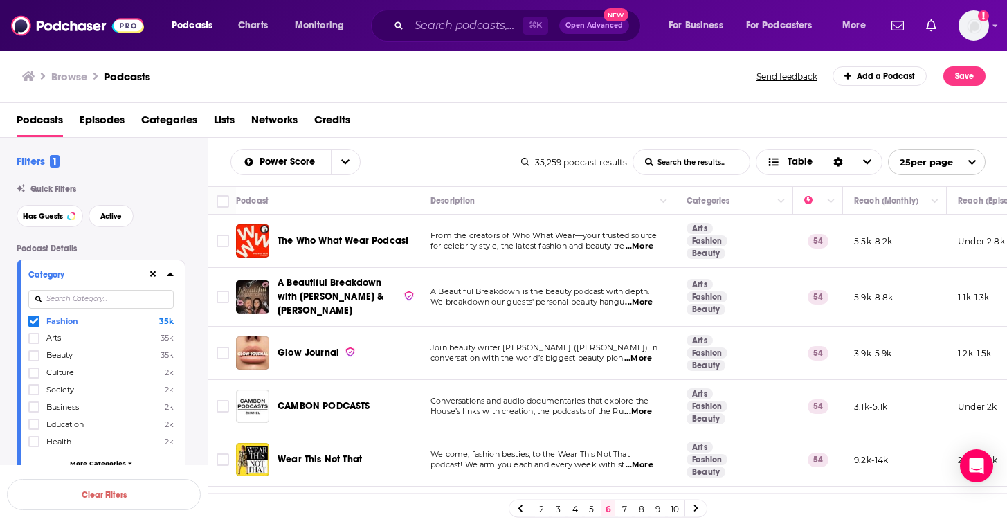
click at [639, 246] on span "...More" at bounding box center [640, 246] width 28 height 11
click at [538, 254] on td "From the creators of Who What Wear—your trusted source for celebrity style, the…" at bounding box center [547, 241] width 256 height 53
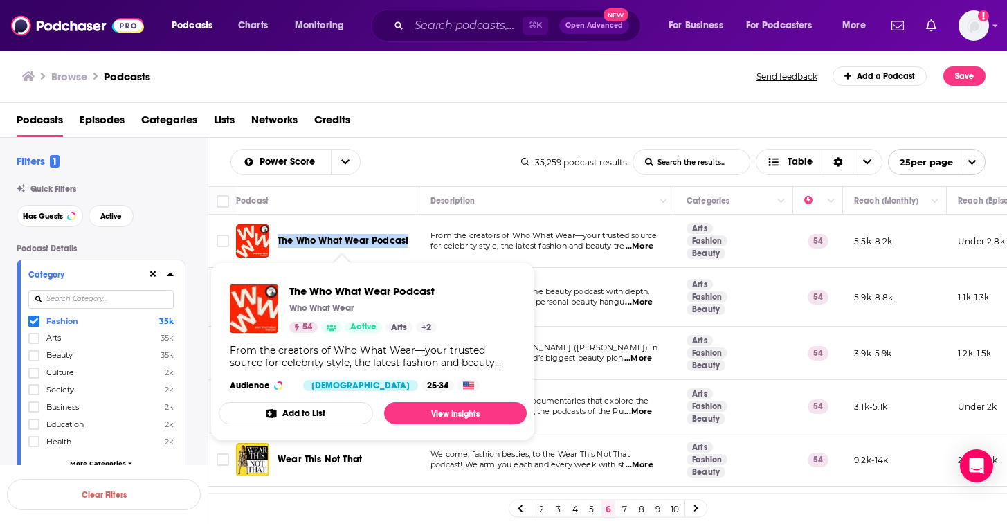
drag, startPoint x: 416, startPoint y: 245, endPoint x: 277, endPoint y: 244, distance: 139.1
click at [277, 244] on div "The Who What Wear Podcast" at bounding box center [329, 240] width 186 height 33
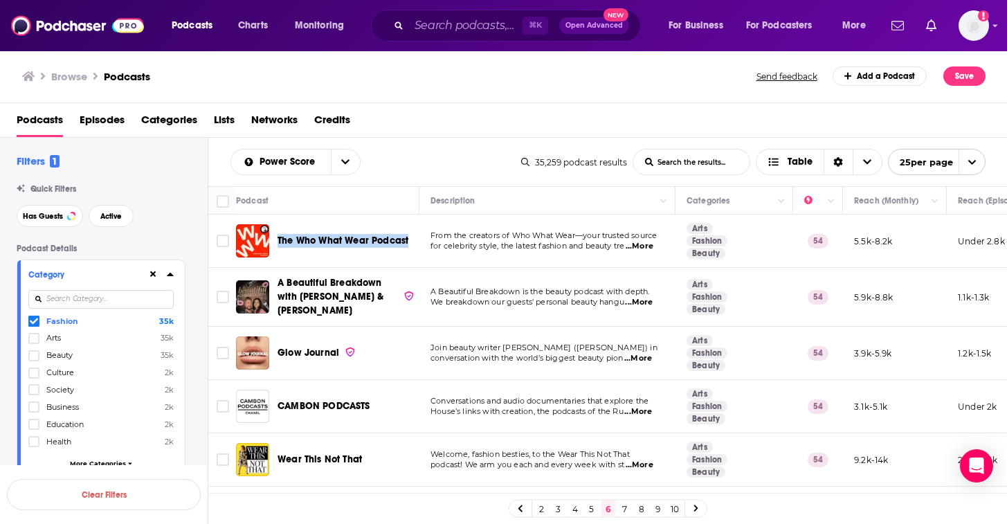
copy span "The Who What Wear Podcast"
